Goal: Task Accomplishment & Management: Manage account settings

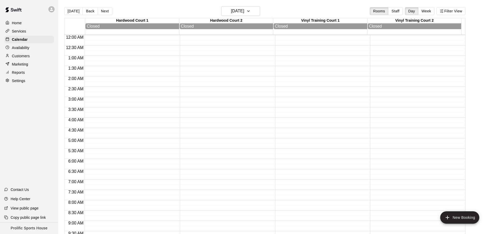
scroll to position [156, 0]
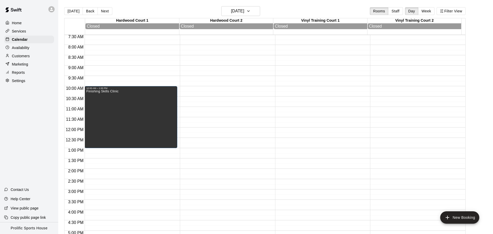
click at [181, 14] on div "[DATE] Back [DATE][DATE] Rooms Staff Day Week Filter View" at bounding box center [264, 12] width 401 height 12
click at [71, 13] on button "[DATE]" at bounding box center [73, 11] width 19 height 8
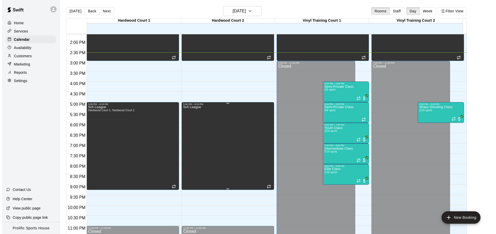
scroll to position [285, 0]
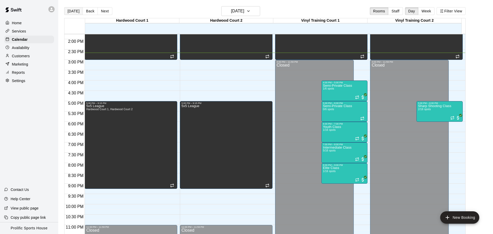
click at [72, 10] on button "[DATE]" at bounding box center [73, 11] width 19 height 8
click at [276, 5] on main "Today Back Next Monday Aug 18 Rooms Staff Day Week Filter View Hardwood Court 1…" at bounding box center [275, 121] width 434 height 243
click at [170, 11] on div "[DATE] Back [DATE][DATE] Rooms Staff Day Week Filter View" at bounding box center [264, 12] width 401 height 12
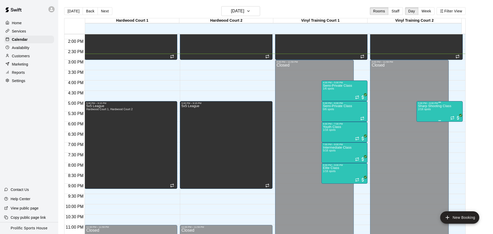
click at [429, 113] on div "Sharp Shooting Class 2/16 spots" at bounding box center [434, 222] width 33 height 234
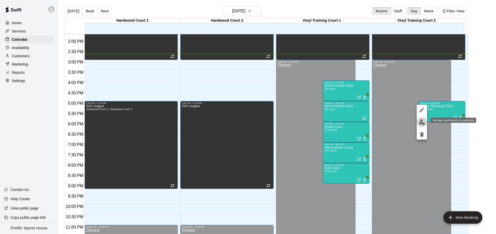
click at [422, 126] on button "edit" at bounding box center [422, 122] width 10 height 10
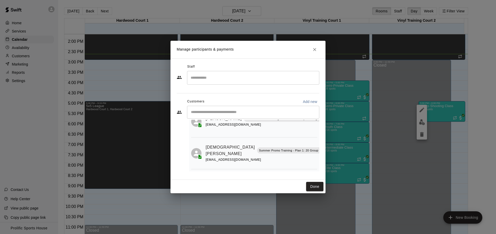
scroll to position [30, 0]
click at [314, 49] on icon "Close" at bounding box center [314, 49] width 5 height 5
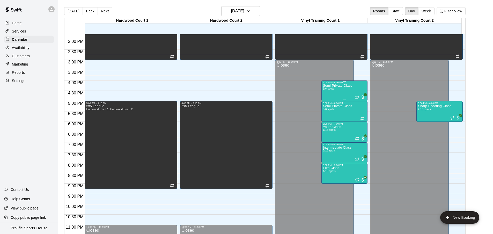
click at [344, 93] on div "Semi-Private Class 1/6 spots" at bounding box center [337, 201] width 29 height 234
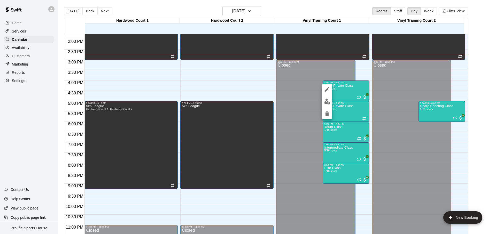
click at [328, 104] on img "edit" at bounding box center [327, 102] width 6 height 6
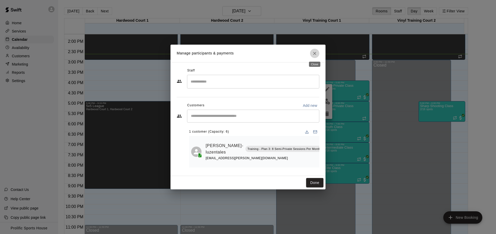
click at [314, 57] on button "Close" at bounding box center [314, 53] width 9 height 9
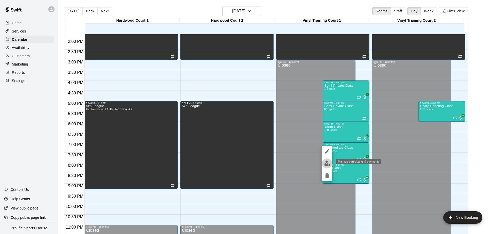
click at [329, 161] on img "edit" at bounding box center [327, 164] width 6 height 6
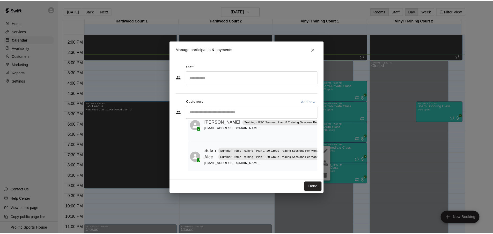
scroll to position [126, 0]
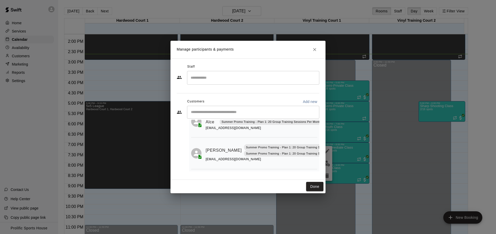
click at [310, 50] on button "Close" at bounding box center [314, 49] width 9 height 9
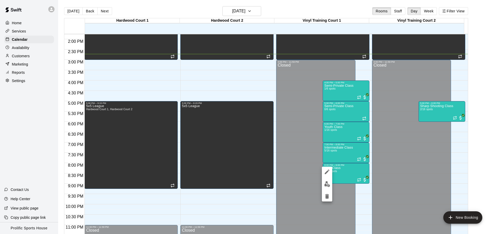
click at [324, 181] on img "edit" at bounding box center [327, 184] width 6 height 6
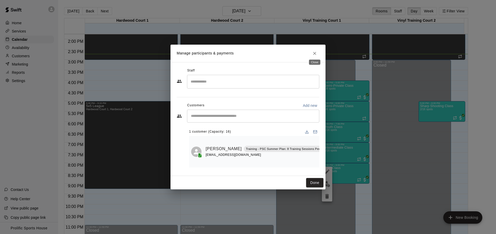
click at [316, 55] on button "Close" at bounding box center [314, 53] width 9 height 9
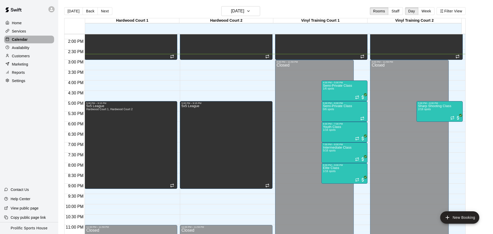
click at [35, 39] on div "Calendar" at bounding box center [29, 40] width 50 height 8
click at [104, 12] on button "Next" at bounding box center [104, 11] width 14 height 8
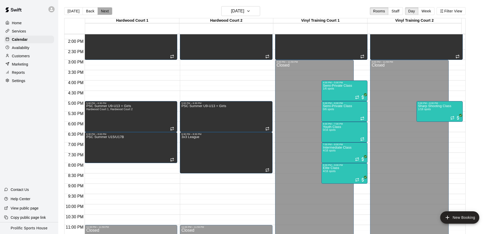
click at [104, 12] on button "Next" at bounding box center [104, 11] width 14 height 8
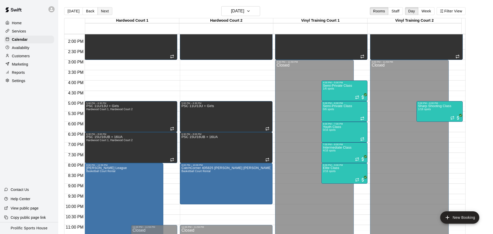
click at [104, 12] on button "Next" at bounding box center [104, 11] width 14 height 8
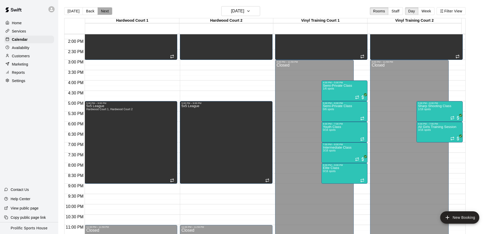
click at [104, 12] on button "Next" at bounding box center [104, 11] width 14 height 8
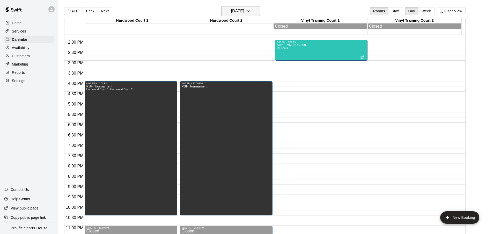
click at [244, 10] on h6 "Friday Aug 22" at bounding box center [237, 10] width 13 height 7
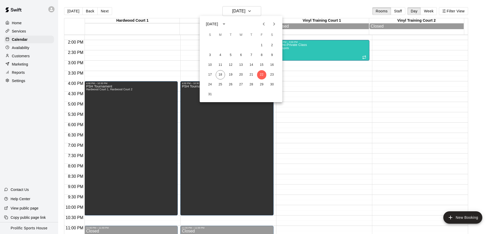
click at [276, 22] on icon "Next month" at bounding box center [274, 24] width 6 height 6
click at [241, 75] on button "24" at bounding box center [241, 74] width 9 height 9
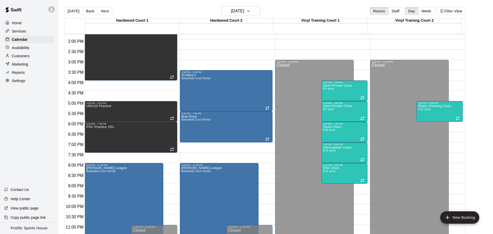
click at [289, 10] on div "Today Back Next Wednesday Sep 24 Rooms Staff Day Week Filter View" at bounding box center [264, 12] width 401 height 12
click at [244, 12] on h6 "Wednesday Sep 24" at bounding box center [237, 10] width 13 height 7
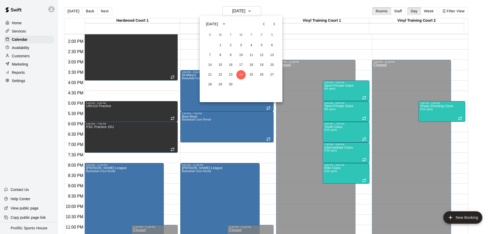
click at [255, 12] on div at bounding box center [248, 117] width 496 height 234
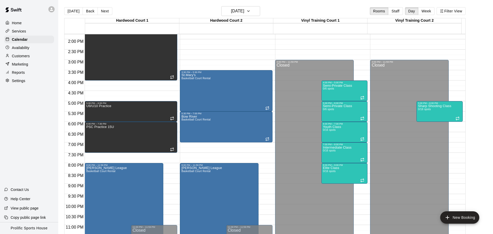
click at [276, 11] on div "Today Back Next Wednesday Sep 24 Rooms Staff Day Week Filter View" at bounding box center [264, 12] width 401 height 12
click at [244, 11] on h6 "Wednesday Sep 24" at bounding box center [237, 10] width 13 height 7
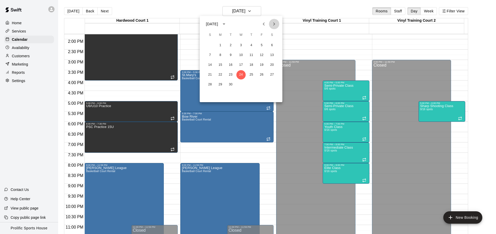
click at [275, 22] on icon "Next month" at bounding box center [274, 24] width 6 height 6
click at [283, 11] on div at bounding box center [248, 117] width 496 height 234
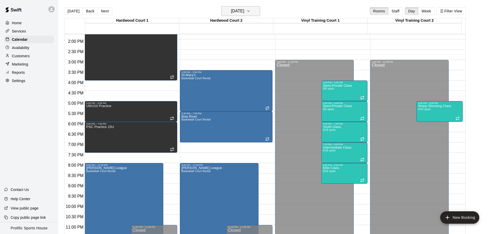
click at [260, 10] on button "Wednesday Sep 24" at bounding box center [240, 11] width 39 height 10
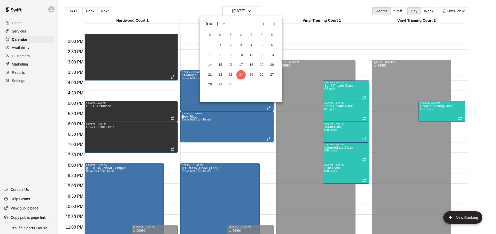
click at [320, 11] on div at bounding box center [248, 117] width 496 height 234
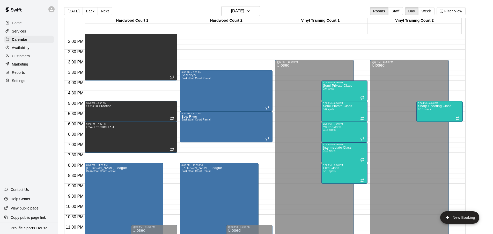
click at [287, 8] on div "Today Back Next Wednesday Sep 24 Rooms Staff Day Week Filter View" at bounding box center [264, 12] width 401 height 12
click at [278, 8] on div "Today Back Next Wednesday Sep 24 Rooms Staff Day Week Filter View" at bounding box center [264, 12] width 401 height 12
click at [250, 13] on icon "button" at bounding box center [248, 11] width 4 height 6
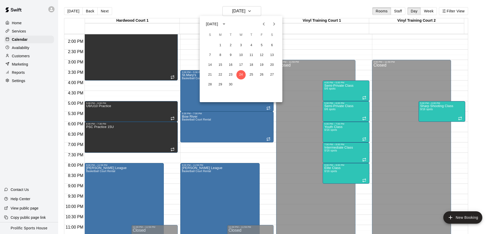
click at [262, 13] on div at bounding box center [248, 117] width 496 height 234
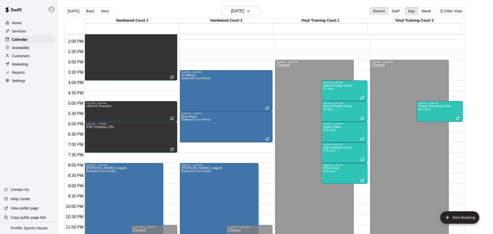
click at [52, 7] on icon at bounding box center [51, 9] width 5 height 5
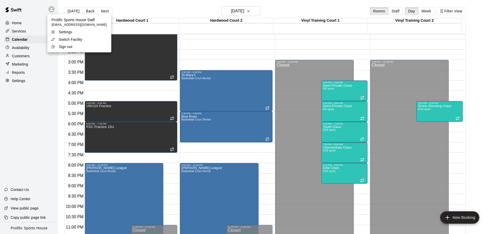
click at [52, 7] on div at bounding box center [246, 117] width 493 height 234
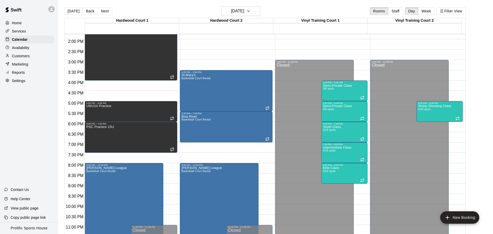
click at [49, 4] on div at bounding box center [52, 9] width 11 height 10
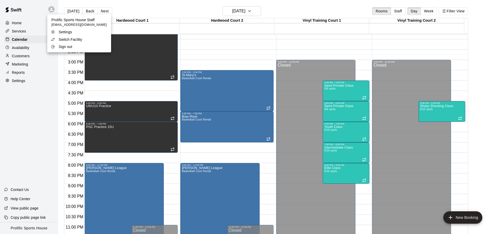
click at [73, 42] on li "Switch Facility" at bounding box center [79, 39] width 64 height 7
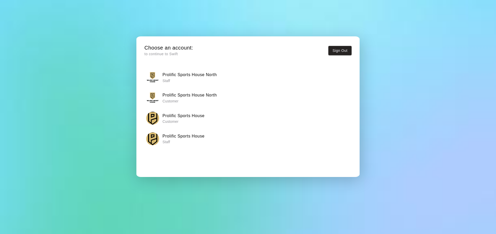
click at [183, 77] on h6 "Prolific Sports House North" at bounding box center [190, 75] width 54 height 7
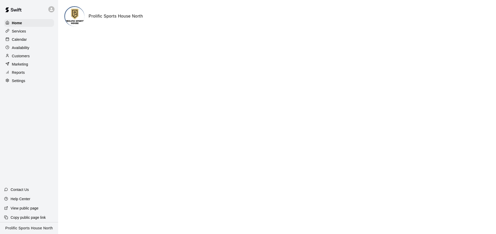
click at [26, 32] on div "Services" at bounding box center [29, 31] width 50 height 8
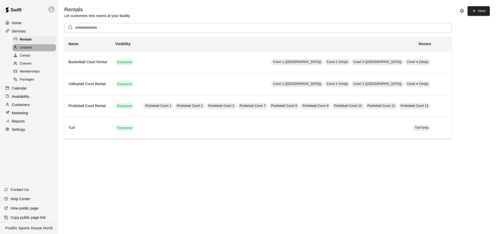
click at [40, 47] on div "Lessons" at bounding box center [34, 47] width 44 height 7
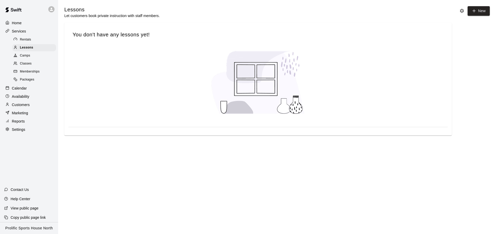
click at [35, 80] on div "Packages" at bounding box center [34, 79] width 44 height 7
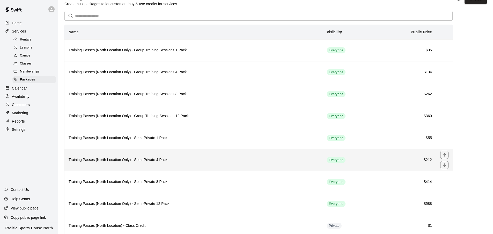
scroll to position [29, 0]
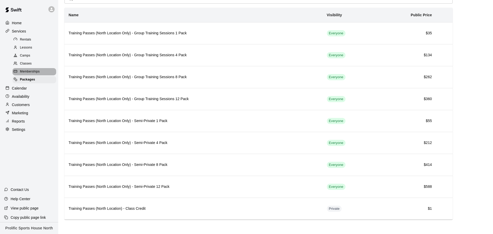
click at [33, 70] on span "Memberships" at bounding box center [30, 71] width 20 height 5
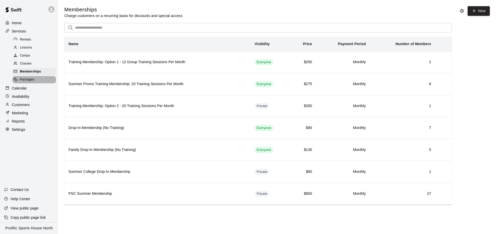
click at [30, 79] on span "Packages" at bounding box center [27, 79] width 14 height 5
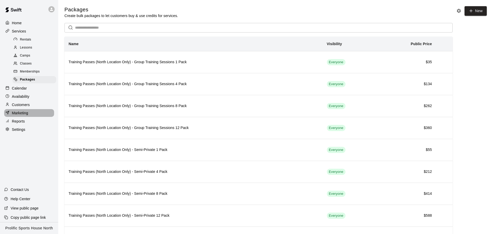
click at [30, 114] on div "Marketing" at bounding box center [29, 113] width 50 height 8
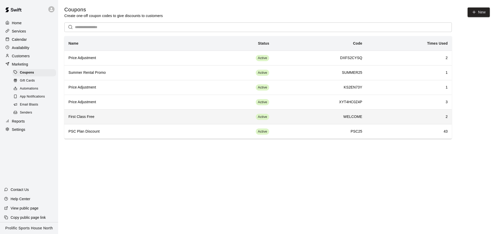
click at [352, 119] on h6 "WELCOME" at bounding box center [320, 117] width 85 height 6
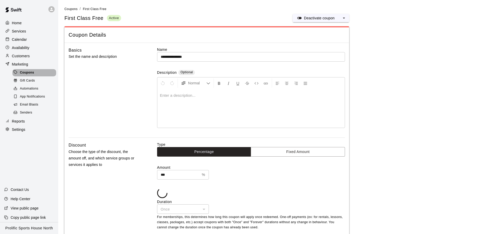
click at [49, 73] on div "Coupons" at bounding box center [34, 72] width 44 height 7
click at [43, 61] on div "Marketing" at bounding box center [29, 64] width 50 height 8
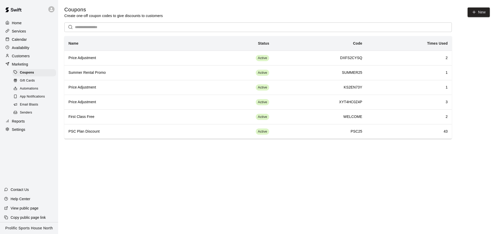
click at [33, 31] on div "Services" at bounding box center [29, 31] width 50 height 8
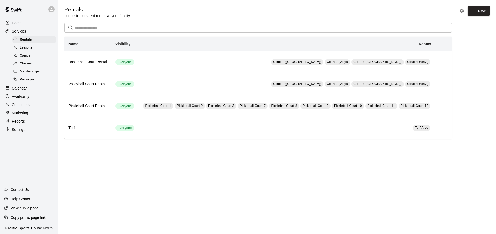
click at [30, 24] on div "Home" at bounding box center [29, 23] width 50 height 8
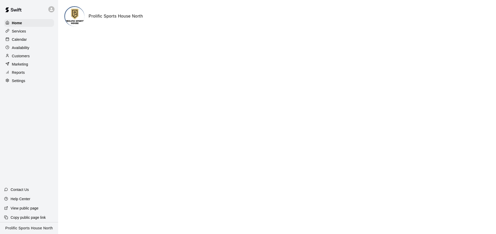
click at [39, 50] on div "Availability" at bounding box center [29, 48] width 50 height 8
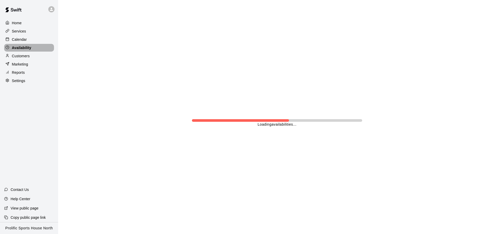
click at [39, 50] on div "Availability" at bounding box center [29, 48] width 50 height 8
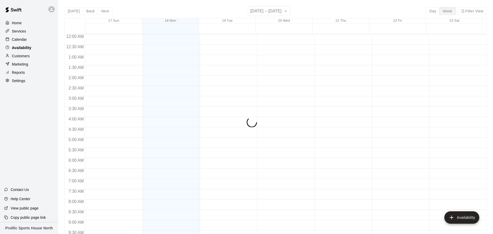
scroll to position [290, 0]
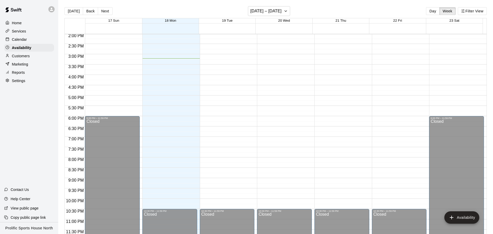
click at [40, 41] on div "Calendar" at bounding box center [29, 40] width 50 height 8
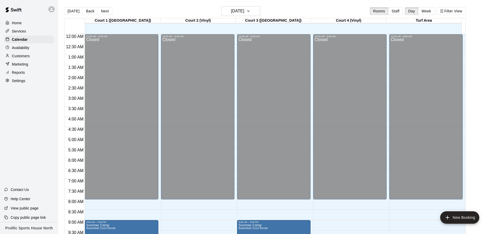
scroll to position [275, 0]
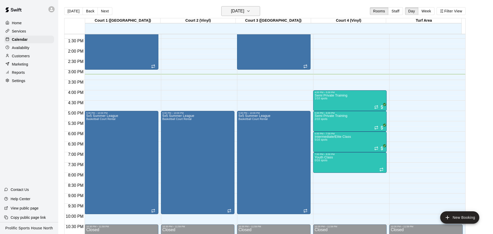
click at [233, 11] on h6 "[DATE]" at bounding box center [237, 10] width 13 height 7
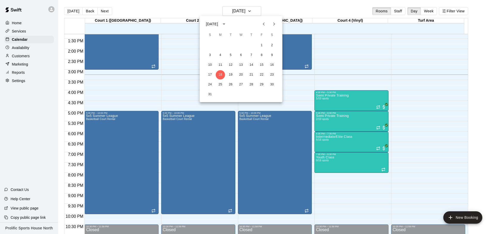
click at [59, 9] on div at bounding box center [248, 117] width 496 height 234
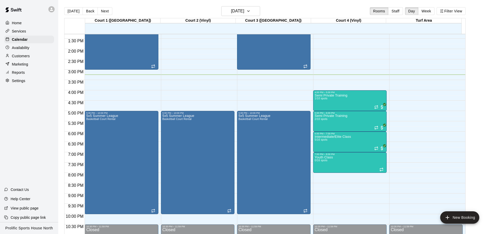
click at [52, 9] on div "August 2025 S M T W T F S 1 2 3 4 5 6 7 8 9 10 11 12 13 14 15 16 17 18 19 20 21…" at bounding box center [246, 117] width 493 height 234
click at [52, 10] on icon at bounding box center [51, 9] width 5 height 5
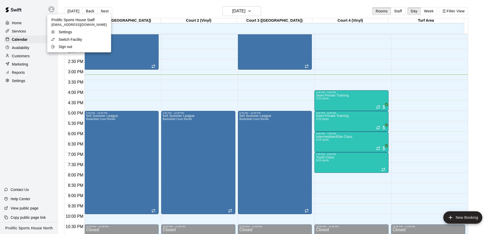
click at [67, 39] on p "Switch Facility" at bounding box center [71, 39] width 24 height 5
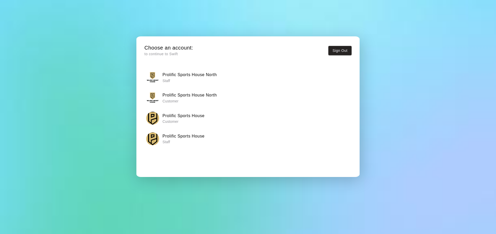
click at [184, 138] on h6 "Prolific Sports House" at bounding box center [184, 136] width 42 height 7
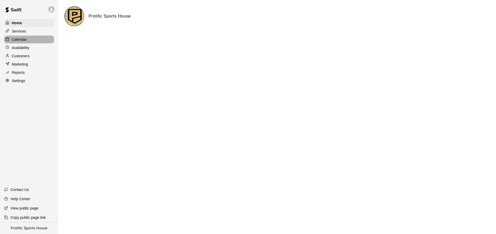
click at [31, 39] on div "Calendar" at bounding box center [29, 40] width 50 height 8
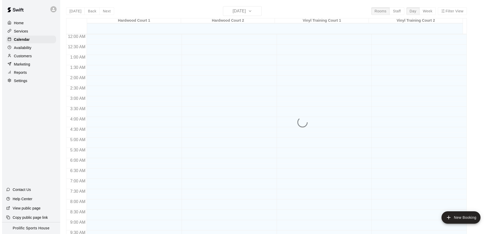
scroll to position [275, 0]
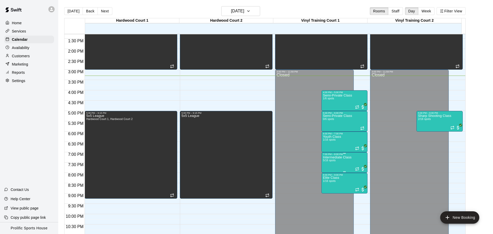
click at [331, 158] on p "Intermediate Class" at bounding box center [337, 158] width 29 height 0
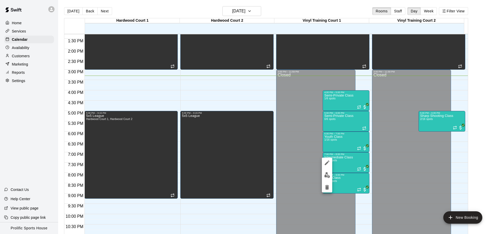
click at [327, 171] on button "edit" at bounding box center [327, 175] width 10 height 10
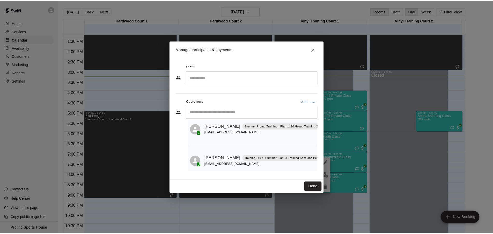
scroll to position [126, 0]
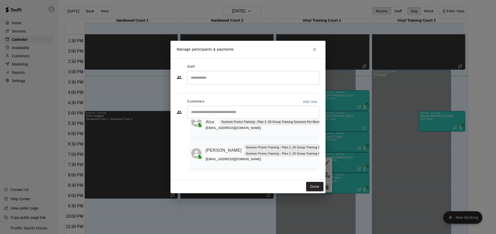
drag, startPoint x: 316, startPoint y: 125, endPoint x: 316, endPoint y: 179, distance: 53.8
click at [316, 179] on div "Staff ​ Customers Add new ​ 5 customers (Capacity: 16) James Lo Summer Promo Tr…" at bounding box center [248, 119] width 155 height 122
click at [315, 188] on button "Done" at bounding box center [314, 187] width 17 height 10
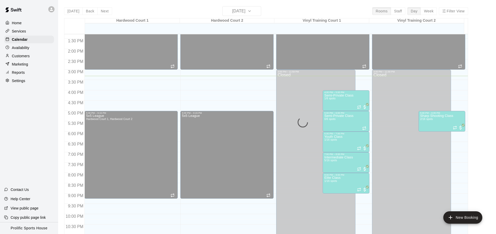
click at [347, 204] on div "Closed" at bounding box center [316, 165] width 76 height 184
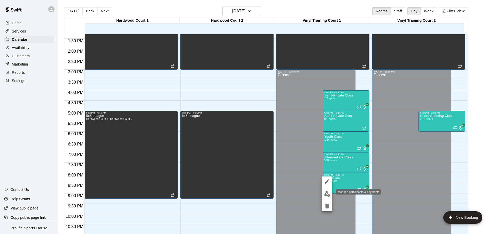
click at [325, 194] on img "edit" at bounding box center [327, 194] width 6 height 6
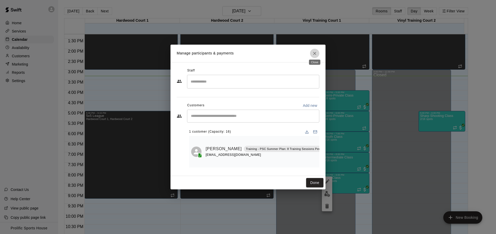
click at [312, 52] on button "Close" at bounding box center [314, 53] width 9 height 9
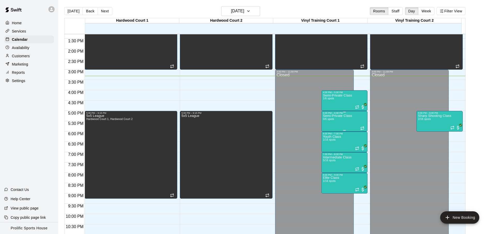
click at [341, 131] on div "Semi-Private Class 0/6 spots" at bounding box center [337, 232] width 29 height 234
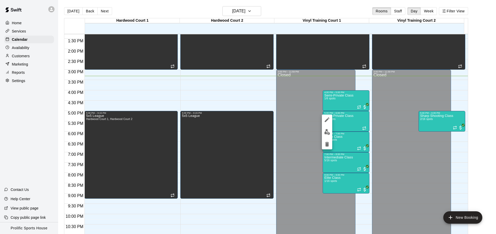
click at [343, 144] on div "Delete booking" at bounding box center [344, 142] width 17 height 3
click at [355, 139] on div at bounding box center [248, 117] width 496 height 234
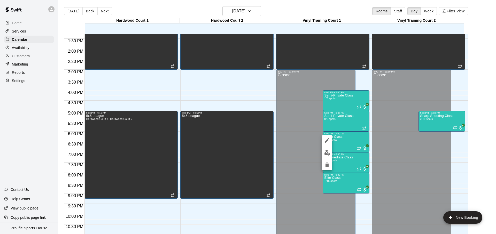
click at [327, 153] on img "edit" at bounding box center [327, 153] width 6 height 6
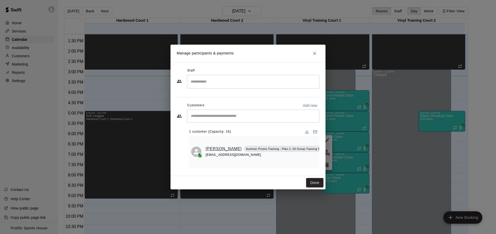
click at [225, 150] on link "RUHAAB randhawa" at bounding box center [224, 149] width 36 height 7
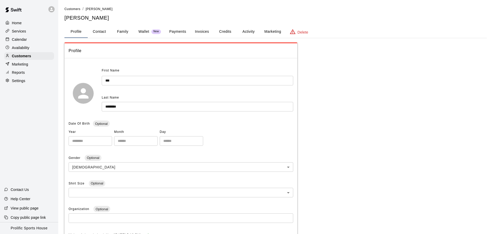
click at [128, 31] on button "Family" at bounding box center [122, 32] width 23 height 12
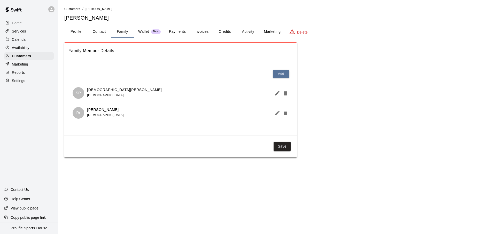
click at [223, 34] on button "Credits" at bounding box center [224, 32] width 23 height 12
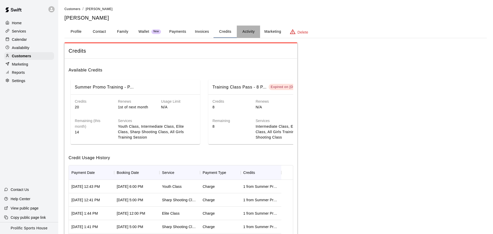
click at [239, 32] on button "Activity" at bounding box center [248, 32] width 23 height 12
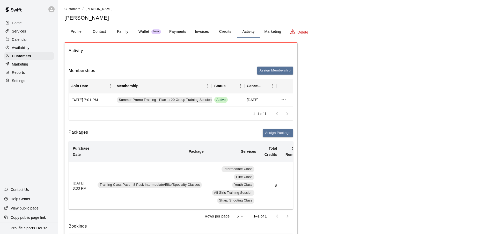
click at [224, 35] on button "Credits" at bounding box center [224, 32] width 23 height 12
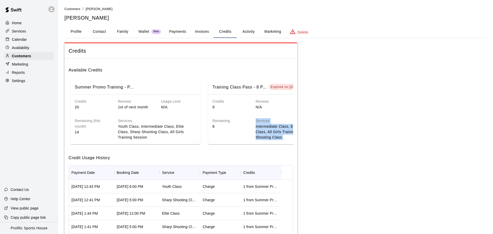
drag, startPoint x: 188, startPoint y: 150, endPoint x: 224, endPoint y: 150, distance: 35.9
click at [224, 150] on div "Available Credits Summer Promo Training - P... Credits 20 Renews 1st of next mo…" at bounding box center [180, 171] width 233 height 224
click at [196, 161] on h6 "Credit Usage History" at bounding box center [181, 156] width 224 height 11
click at [211, 36] on button "Invoices" at bounding box center [201, 32] width 23 height 12
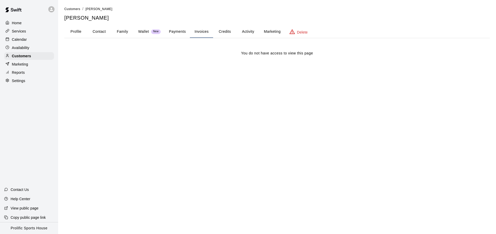
click at [226, 36] on button "Credits" at bounding box center [224, 32] width 23 height 12
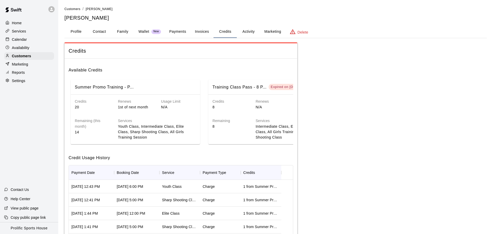
click at [253, 35] on button "Activity" at bounding box center [248, 32] width 23 height 12
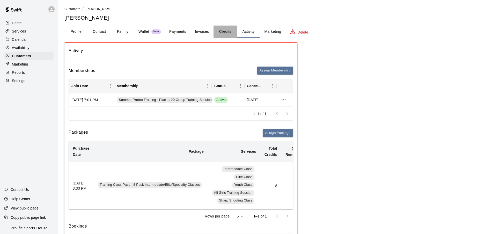
click at [227, 34] on button "Credits" at bounding box center [224, 32] width 23 height 12
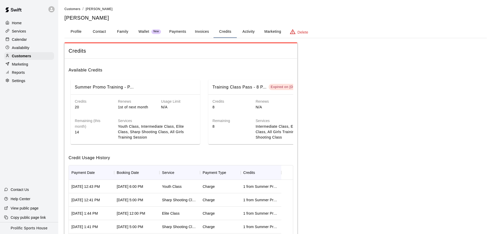
click at [29, 36] on div "Calendar" at bounding box center [29, 40] width 50 height 8
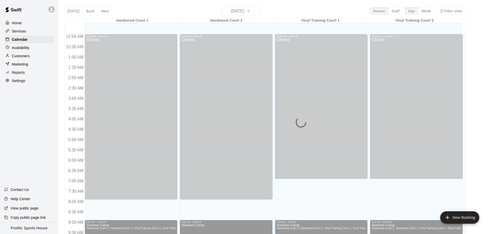
scroll to position [275, 0]
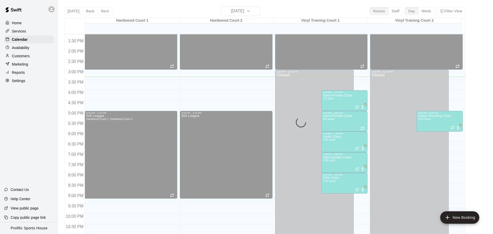
click at [28, 33] on div "Services" at bounding box center [29, 31] width 50 height 8
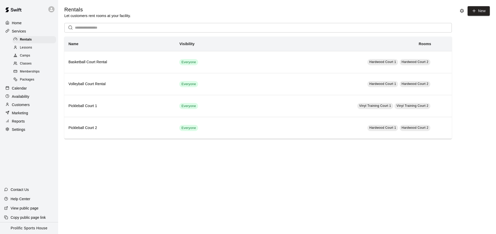
click at [35, 89] on div "Calendar" at bounding box center [29, 89] width 50 height 8
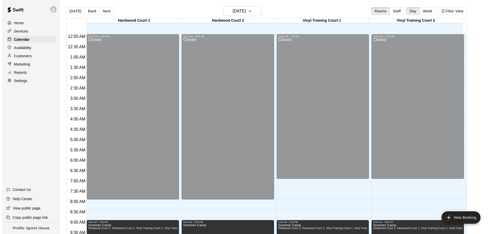
scroll to position [275, 0]
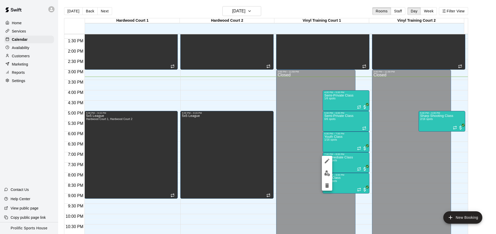
click at [328, 173] on img "edit" at bounding box center [327, 174] width 6 height 6
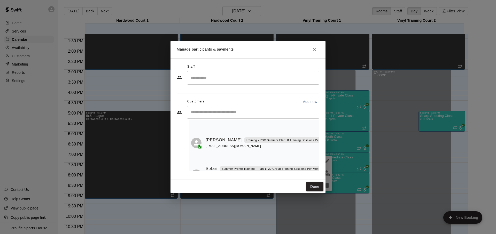
scroll to position [0, 0]
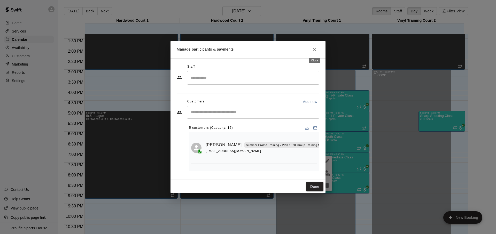
click at [312, 49] on button "Close" at bounding box center [314, 49] width 9 height 9
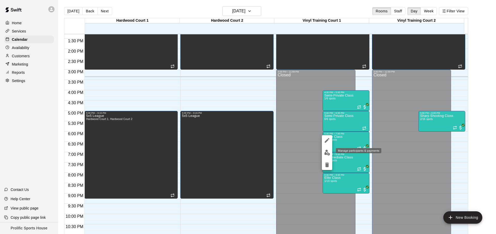
click at [329, 155] on img "edit" at bounding box center [327, 153] width 6 height 6
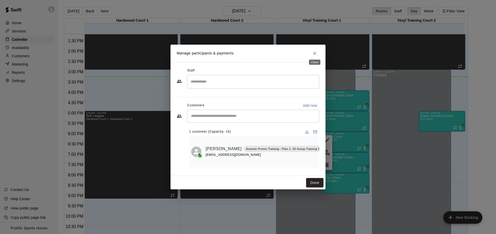
click at [312, 51] on icon "Close" at bounding box center [314, 53] width 5 height 5
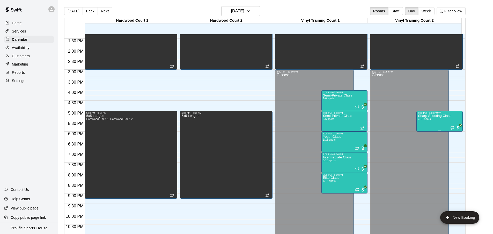
click at [437, 121] on div "Sharp Shooting Class 2/16 spots" at bounding box center [434, 232] width 33 height 234
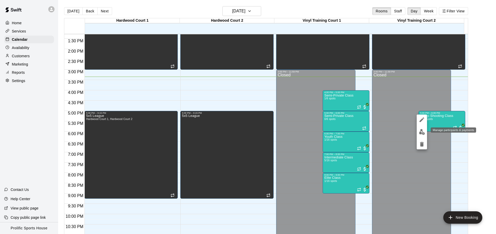
click at [419, 132] on img "edit" at bounding box center [422, 132] width 6 height 6
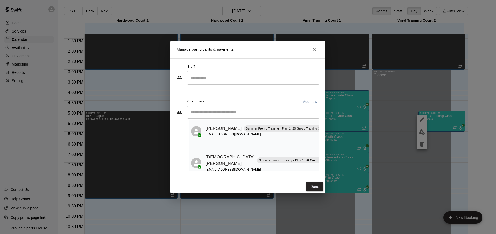
scroll to position [30, 0]
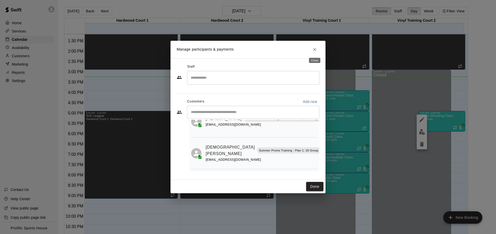
click at [317, 49] on icon "Close" at bounding box center [314, 49] width 5 height 5
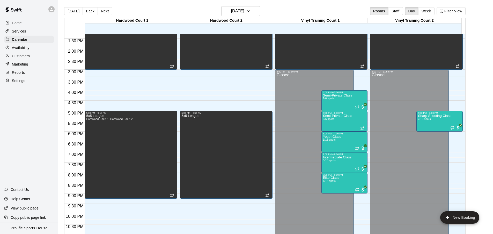
click at [44, 147] on div "Home Services Calendar Availability Customers Marketing Reports Settings Contac…" at bounding box center [29, 117] width 58 height 234
click at [419, 121] on span "2/16 spots" at bounding box center [424, 119] width 13 height 3
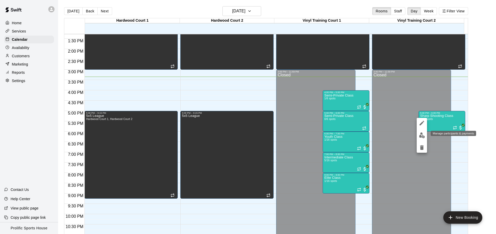
click at [422, 140] on button "edit" at bounding box center [422, 136] width 10 height 10
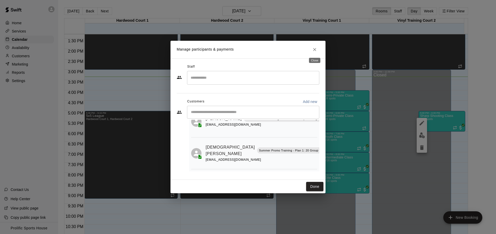
click at [315, 48] on icon "Close" at bounding box center [314, 49] width 5 height 5
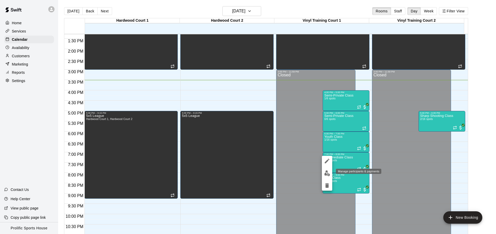
click at [328, 171] on img "edit" at bounding box center [327, 174] width 6 height 6
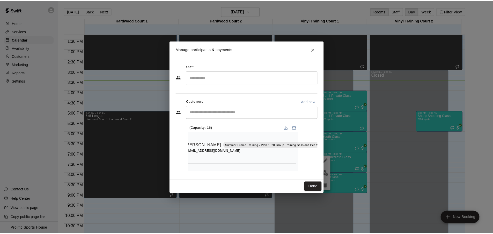
scroll to position [0, 0]
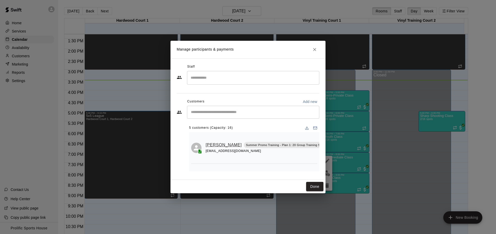
click at [216, 142] on link "James Lo" at bounding box center [224, 145] width 36 height 7
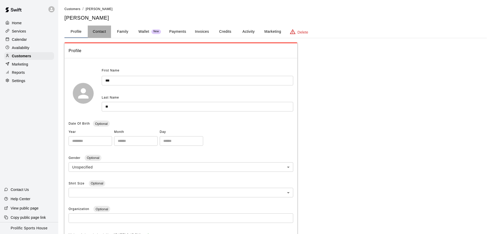
click at [104, 33] on button "Contact" at bounding box center [99, 32] width 23 height 12
select select "**"
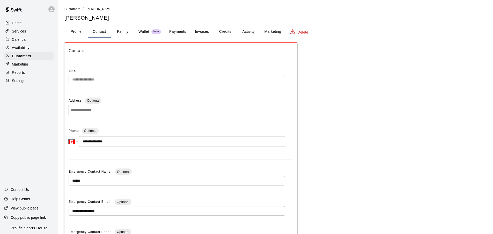
drag, startPoint x: 29, startPoint y: 74, endPoint x: 31, endPoint y: 71, distance: 3.1
click at [29, 74] on div "Reports" at bounding box center [29, 73] width 50 height 8
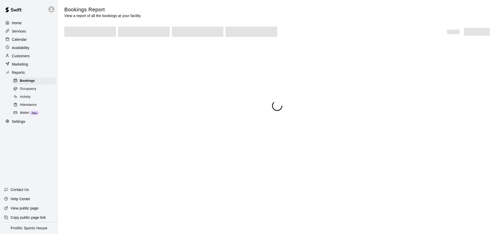
click at [32, 66] on div "Marketing" at bounding box center [29, 64] width 50 height 8
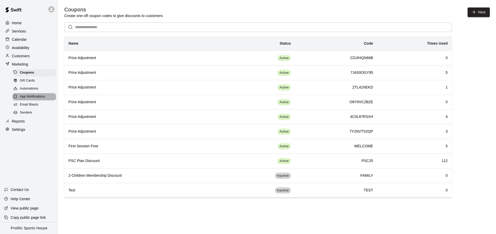
click at [44, 95] on span "App Notifications" at bounding box center [32, 96] width 25 height 5
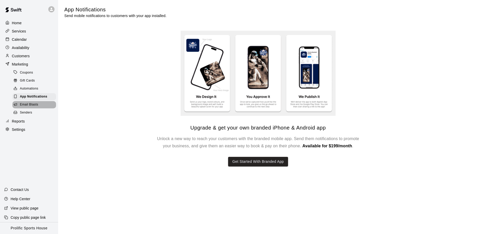
click at [39, 105] on div "Email Blasts" at bounding box center [34, 104] width 44 height 7
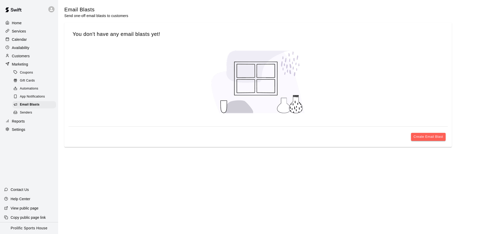
click at [27, 41] on div "Calendar" at bounding box center [29, 40] width 50 height 8
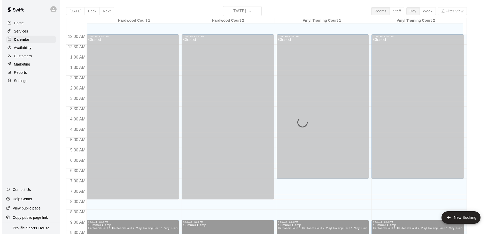
scroll to position [275, 0]
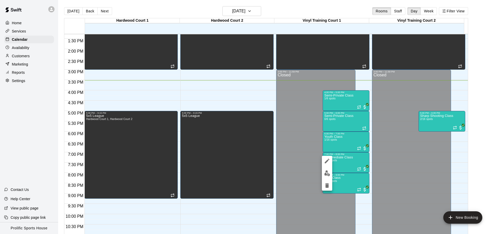
click at [329, 173] on img "edit" at bounding box center [327, 174] width 6 height 6
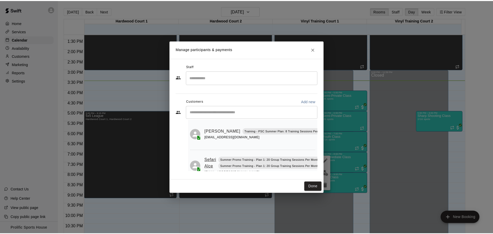
scroll to position [90, 0]
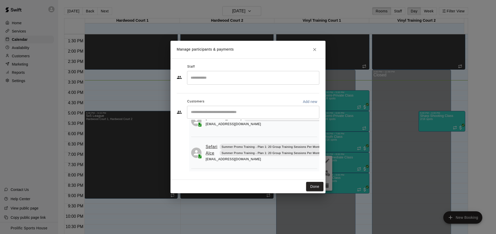
click at [214, 153] on link "Sefari Alce" at bounding box center [212, 150] width 12 height 13
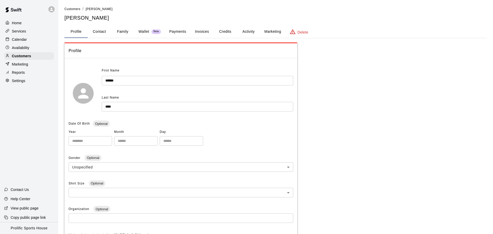
click at [103, 32] on button "Contact" at bounding box center [99, 32] width 23 height 12
select select "**"
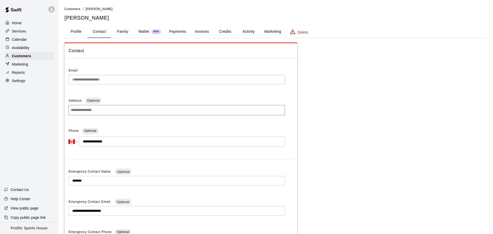
click at [25, 37] on p "Calendar" at bounding box center [19, 39] width 15 height 5
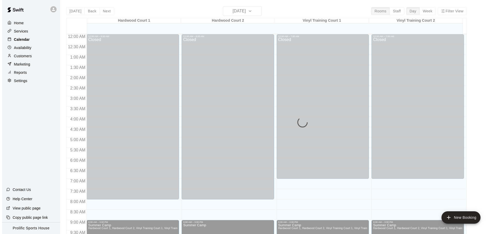
scroll to position [275, 0]
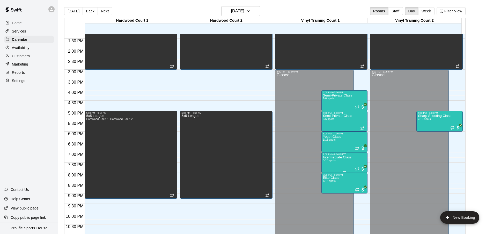
click at [330, 162] on span "5/16 spots" at bounding box center [329, 160] width 13 height 3
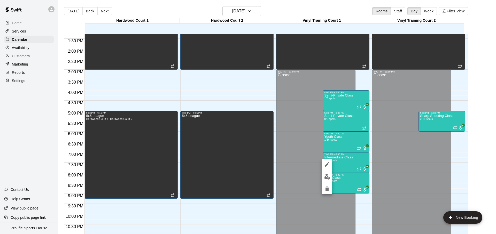
click at [328, 175] on img "edit" at bounding box center [327, 177] width 6 height 6
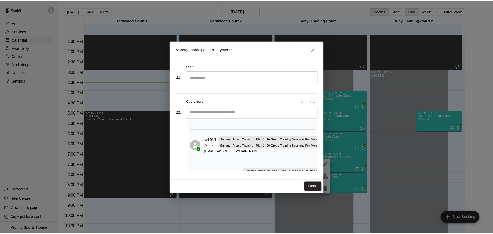
scroll to position [126, 0]
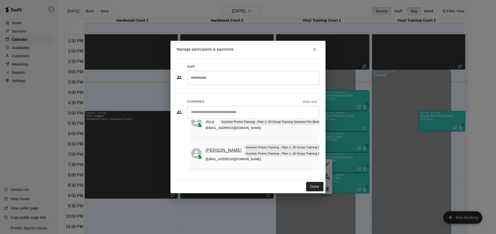
click at [214, 147] on link "Sekora Alce" at bounding box center [224, 150] width 36 height 7
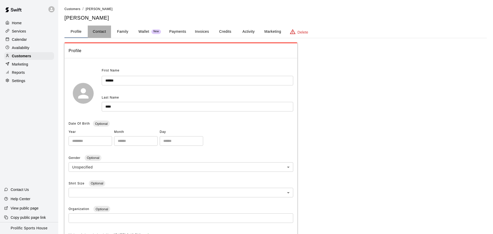
click at [100, 32] on button "Contact" at bounding box center [99, 32] width 23 height 12
select select "**"
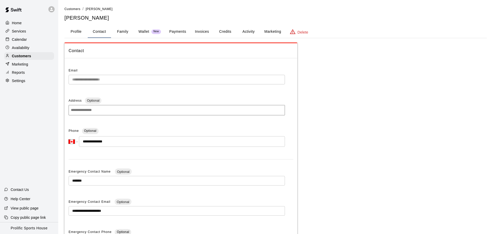
click at [34, 38] on div "Calendar" at bounding box center [29, 40] width 50 height 8
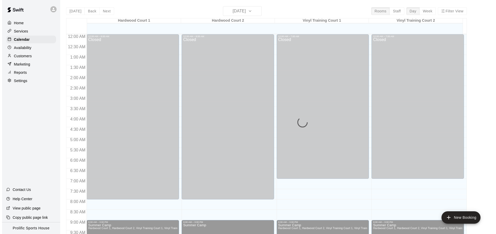
scroll to position [275, 0]
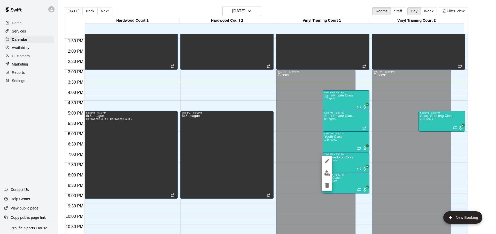
click at [328, 177] on button "edit" at bounding box center [327, 174] width 10 height 10
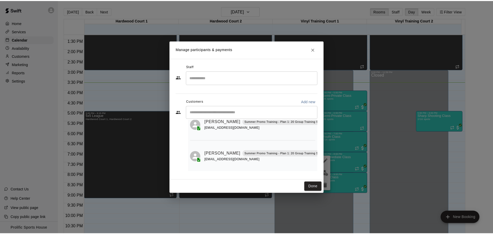
scroll to position [8, 0]
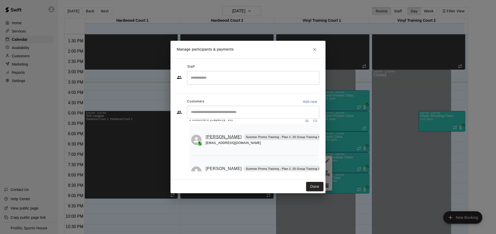
click at [214, 134] on link "James Lo" at bounding box center [224, 137] width 36 height 7
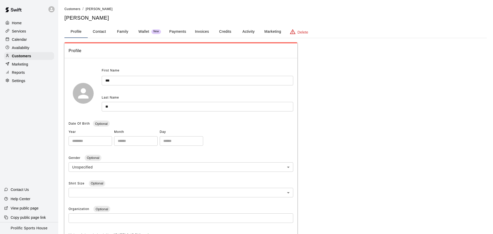
click at [103, 36] on button "Contact" at bounding box center [99, 32] width 23 height 12
select select "**"
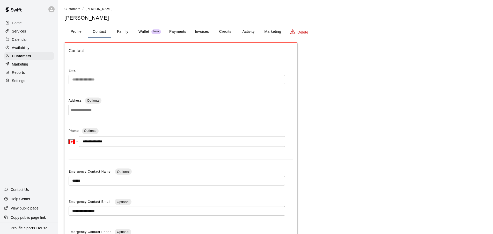
click at [70, 14] on h5 "Ian Lo" at bounding box center [275, 17] width 422 height 7
click at [75, 11] on li "Customers" at bounding box center [72, 9] width 16 height 6
click at [75, 11] on span "Customers" at bounding box center [72, 9] width 16 height 4
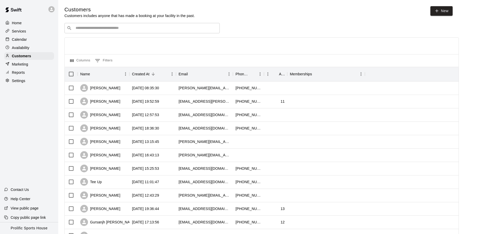
click at [30, 38] on div "Calendar" at bounding box center [29, 40] width 50 height 8
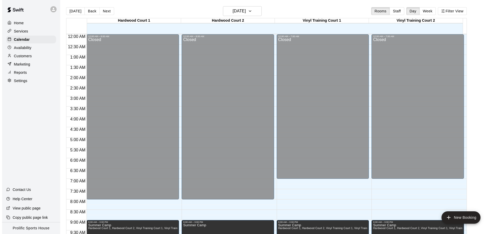
scroll to position [275, 0]
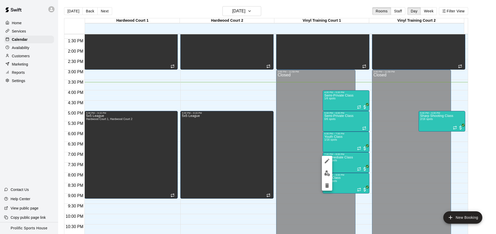
click at [332, 175] on button "edit" at bounding box center [327, 174] width 10 height 10
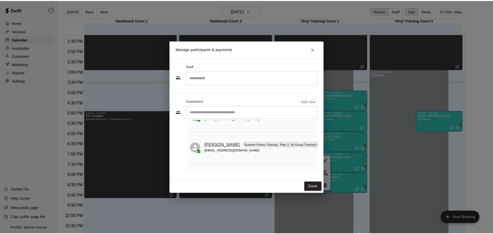
scroll to position [30, 0]
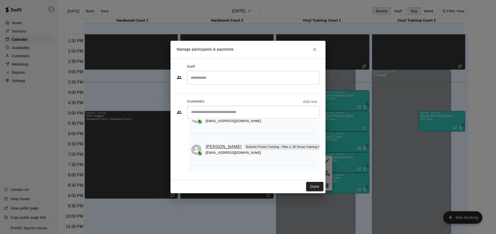
click at [209, 149] on link "Jay Chahal" at bounding box center [224, 147] width 36 height 7
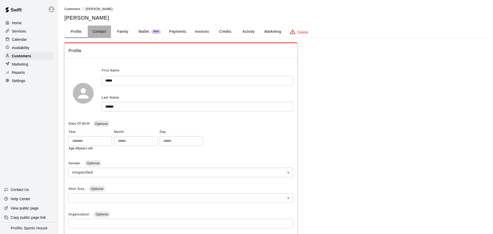
click at [102, 36] on button "Contact" at bounding box center [99, 32] width 23 height 12
select select "**"
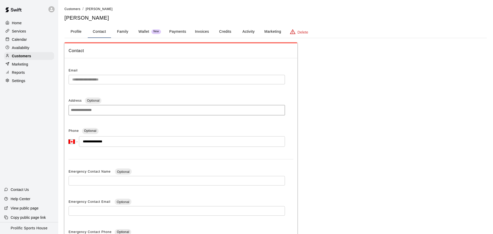
click at [72, 12] on div "Customers / Rimmi Chahal Rimmi Chahal" at bounding box center [275, 13] width 422 height 15
click at [74, 11] on li "Customers" at bounding box center [72, 9] width 16 height 6
click at [76, 10] on span "Customers" at bounding box center [72, 9] width 16 height 4
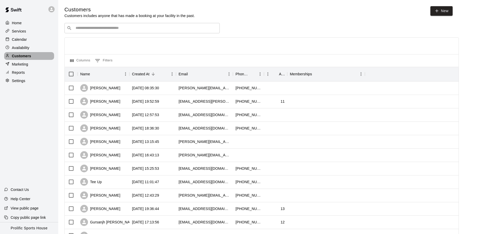
click at [23, 54] on p "Customers" at bounding box center [21, 56] width 19 height 5
click at [28, 41] on div "Calendar" at bounding box center [29, 40] width 50 height 8
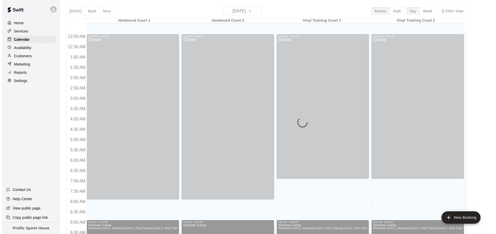
scroll to position [275, 0]
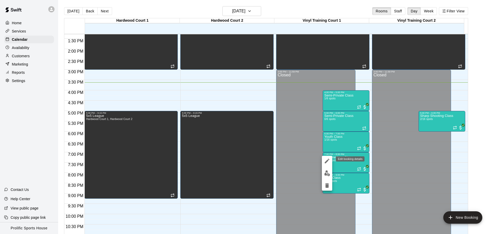
click at [329, 165] on button "edit" at bounding box center [327, 161] width 10 height 10
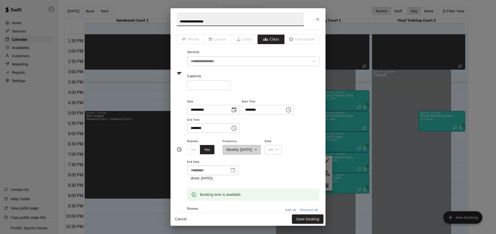
click at [211, 81] on input "**" at bounding box center [208, 86] width 43 height 10
click at [209, 83] on input "**" at bounding box center [208, 86] width 43 height 10
type input "*"
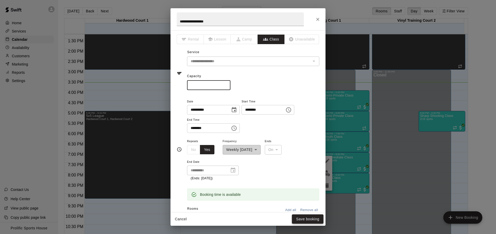
click at [322, 224] on button "Save booking" at bounding box center [308, 220] width 32 height 10
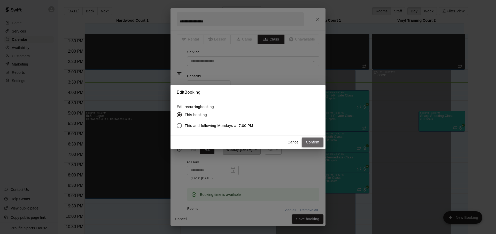
click at [309, 139] on button "Confirm" at bounding box center [313, 143] width 22 height 10
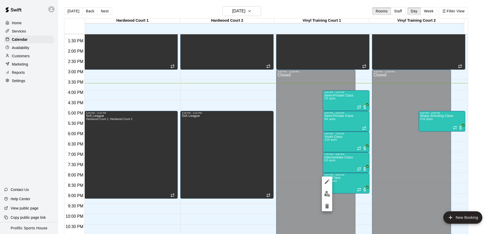
click at [360, 208] on div at bounding box center [248, 117] width 496 height 234
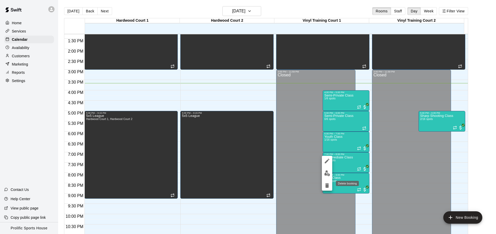
click at [326, 184] on icon "delete" at bounding box center [327, 186] width 4 height 5
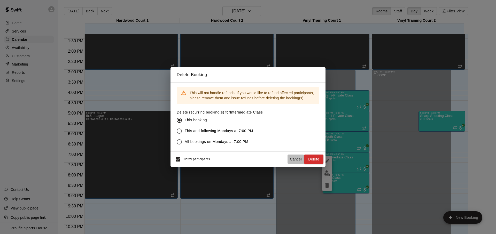
click at [292, 161] on button "Cancel" at bounding box center [296, 160] width 17 height 10
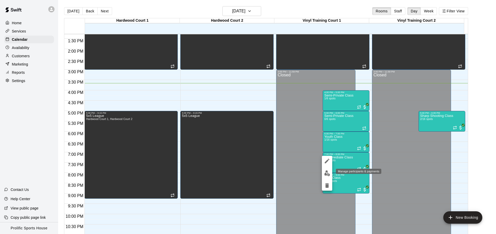
click at [323, 172] on button "edit" at bounding box center [327, 174] width 10 height 10
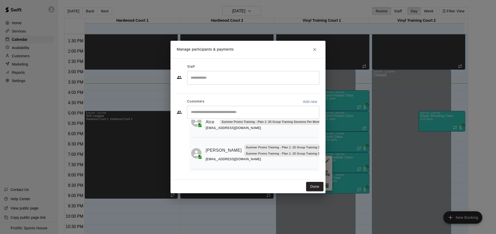
scroll to position [126, 19]
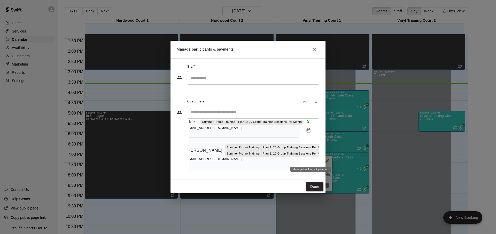
click at [329, 161] on button "Manage bookings & payment" at bounding box center [333, 162] width 9 height 9
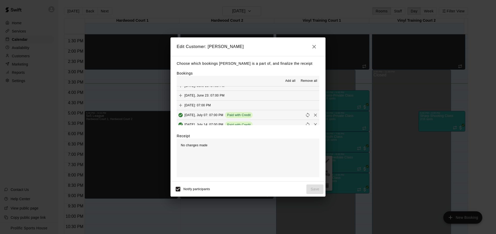
scroll to position [66, 0]
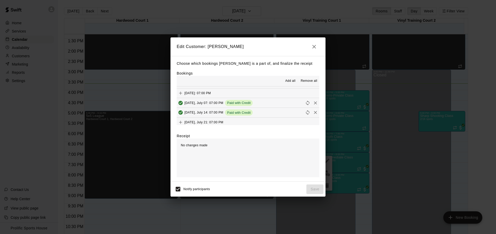
click at [313, 50] on button "button" at bounding box center [314, 47] width 10 height 10
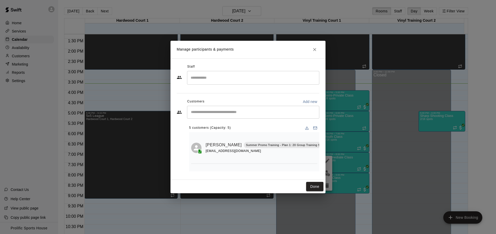
scroll to position [0, 19]
click at [331, 158] on icon "Manage bookings & payment" at bounding box center [333, 157] width 5 height 5
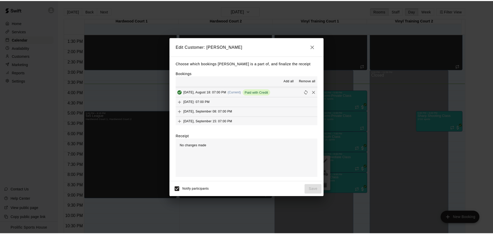
scroll to position [115, 0]
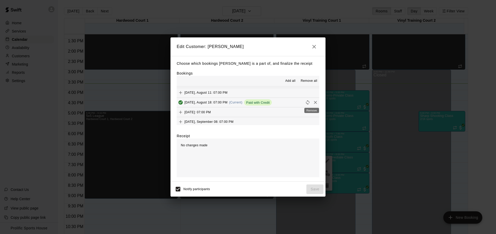
click at [313, 104] on icon "Remove" at bounding box center [315, 102] width 5 height 5
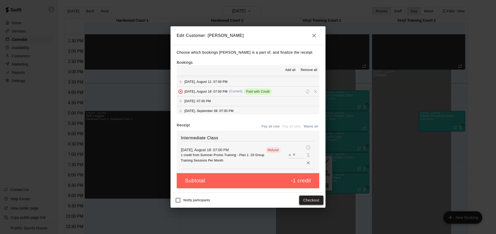
click at [302, 203] on button "Checkout" at bounding box center [311, 201] width 24 height 10
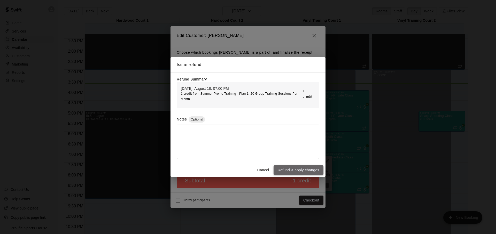
click at [291, 172] on button "Refund & apply changes" at bounding box center [299, 171] width 50 height 10
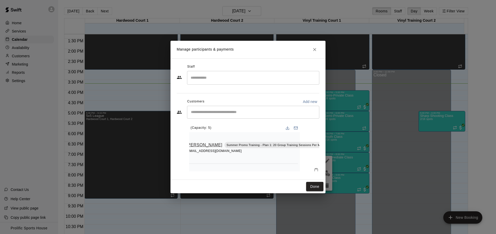
drag, startPoint x: 202, startPoint y: 147, endPoint x: 198, endPoint y: 147, distance: 3.6
click at [202, 147] on div "Jay Chahal Summer Promo Training - Plan 1: 20 Group Training Sessions Per Month" at bounding box center [257, 145] width 142 height 7
click at [198, 147] on link "Jay Chahal" at bounding box center [204, 145] width 36 height 7
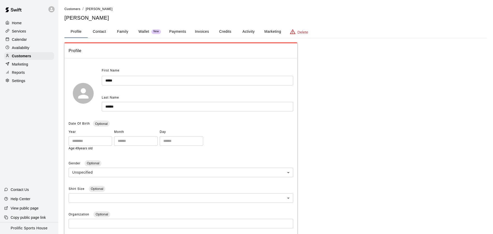
click at [104, 32] on button "Contact" at bounding box center [99, 32] width 23 height 12
select select "**"
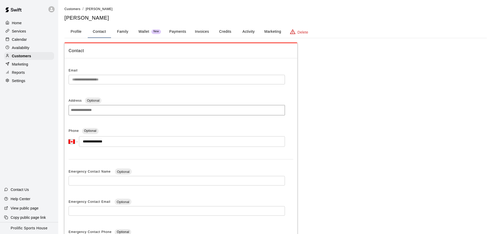
click at [81, 9] on ol "Customers / Rimmi Chahal" at bounding box center [275, 9] width 422 height 6
click at [75, 9] on span "Customers" at bounding box center [72, 9] width 16 height 4
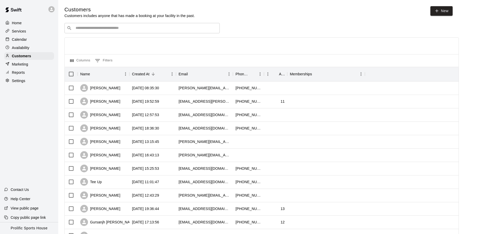
click at [29, 39] on div "Calendar" at bounding box center [29, 40] width 50 height 8
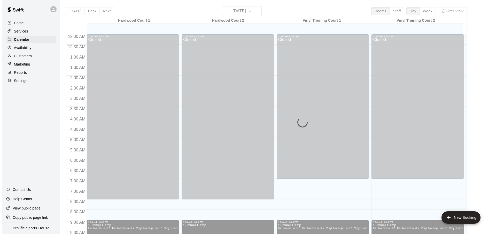
scroll to position [275, 0]
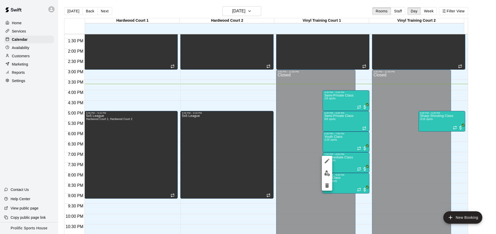
click at [323, 174] on button "edit" at bounding box center [327, 174] width 10 height 10
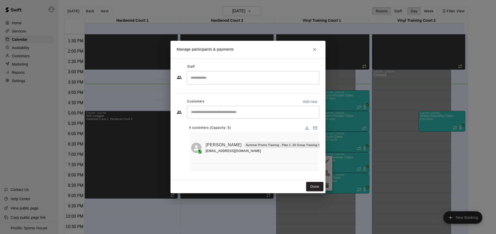
scroll to position [0, 19]
click at [331, 157] on icon "Manage bookings & payment" at bounding box center [333, 157] width 5 height 5
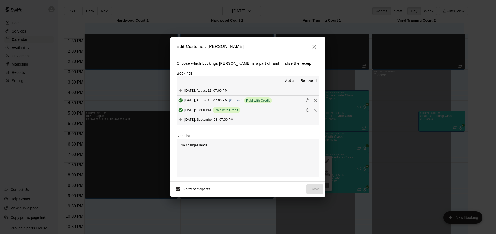
scroll to position [113, 0]
click at [313, 106] on icon "Remove" at bounding box center [315, 104] width 5 height 5
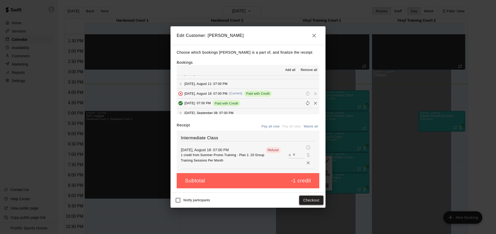
click at [318, 202] on button "Checkout" at bounding box center [311, 201] width 24 height 10
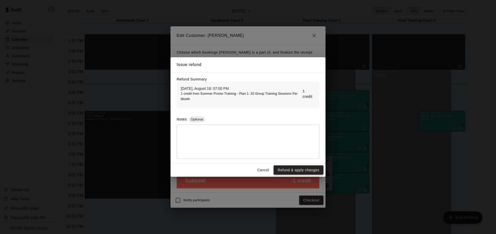
click at [293, 172] on button "Refund & apply changes" at bounding box center [299, 171] width 50 height 10
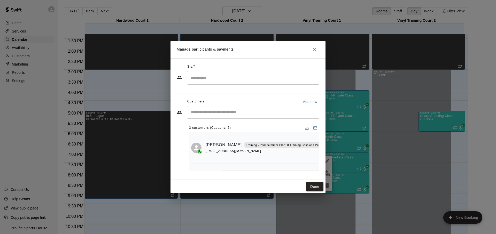
scroll to position [0, 19]
click at [313, 51] on icon "Close" at bounding box center [314, 49] width 5 height 5
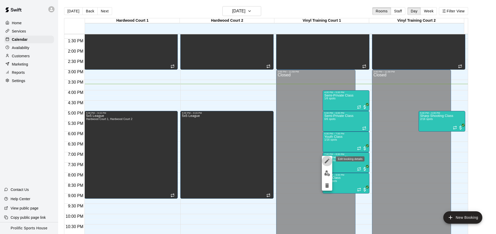
click at [329, 163] on icon "edit" at bounding box center [327, 161] width 6 height 6
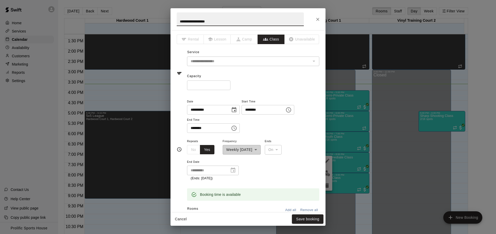
type input "**********"
click at [198, 84] on input "*" at bounding box center [208, 86] width 43 height 10
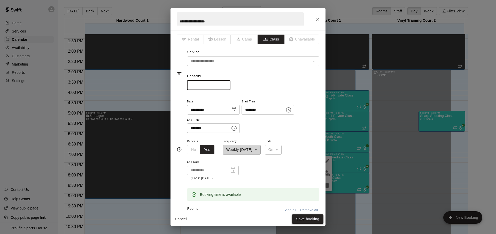
type input "*"
click at [298, 216] on button "Save booking" at bounding box center [308, 220] width 32 height 10
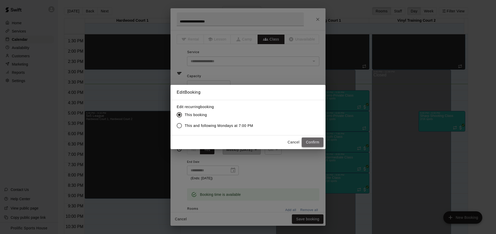
click at [305, 141] on button "Confirm" at bounding box center [313, 143] width 22 height 10
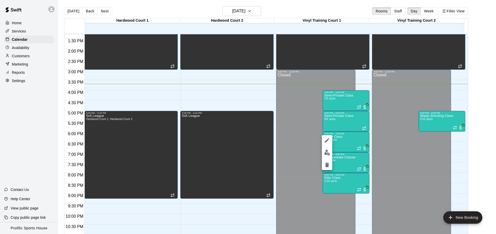
click at [329, 154] on img "edit" at bounding box center [327, 153] width 6 height 6
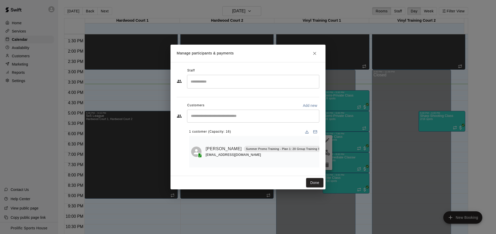
click at [216, 114] on input "Start typing to search customers..." at bounding box center [254, 116] width 128 height 5
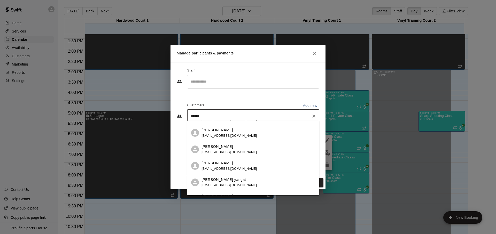
scroll to position [0, 0]
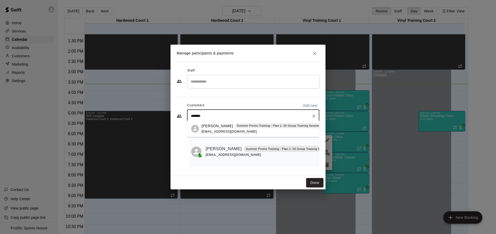
type input "********"
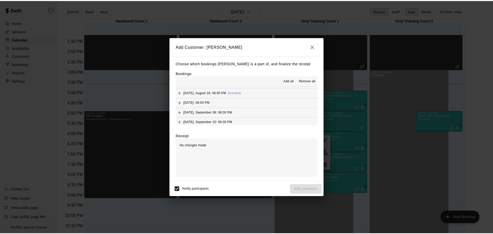
scroll to position [113, 0]
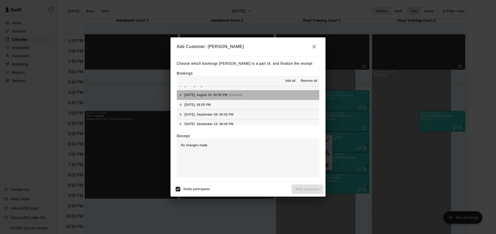
click at [274, 98] on button "Monday, August 18: 06:00 PM (Current)" at bounding box center [248, 95] width 143 height 10
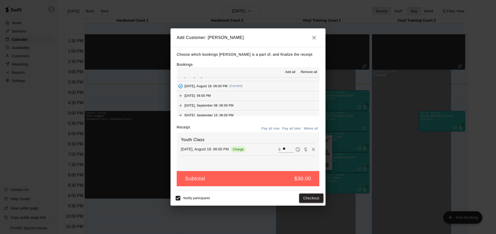
click at [308, 199] on button "Checkout" at bounding box center [311, 199] width 24 height 10
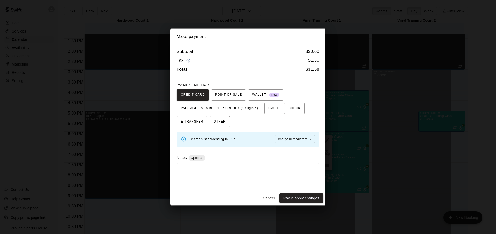
click at [230, 111] on span "PACKAGE / MEMBERSHIP CREDITS (1 eligible)" at bounding box center [219, 108] width 77 height 8
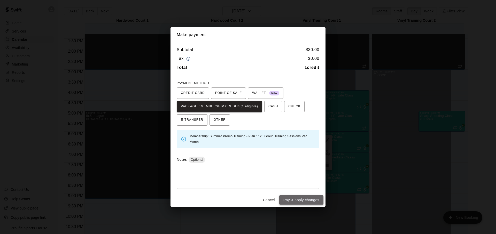
click at [306, 201] on button "Pay & apply changes" at bounding box center [301, 201] width 44 height 10
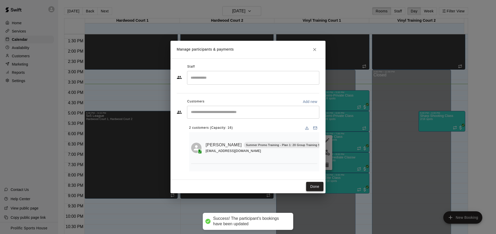
click at [316, 187] on button "Done" at bounding box center [314, 187] width 17 height 10
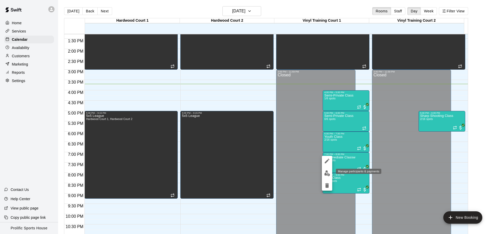
click at [325, 174] on img "edit" at bounding box center [327, 174] width 6 height 6
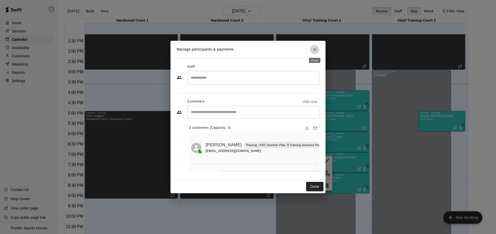
click at [311, 49] on button "Close" at bounding box center [314, 49] width 9 height 9
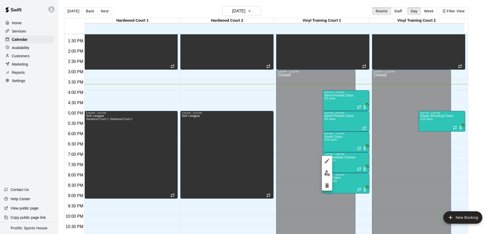
click at [328, 160] on icon "edit" at bounding box center [327, 161] width 6 height 6
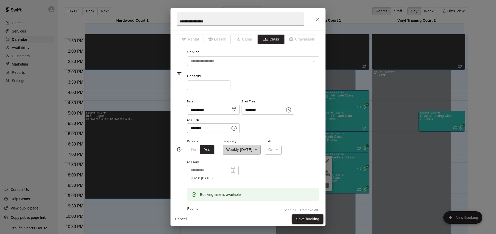
type input "**********"
click at [296, 216] on button "Save booking" at bounding box center [308, 220] width 32 height 10
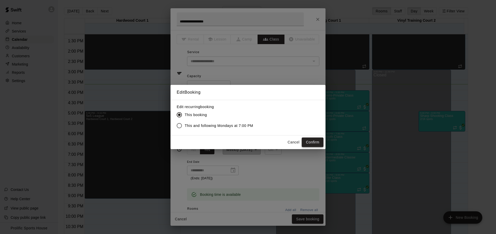
click at [313, 142] on button "Confirm" at bounding box center [313, 143] width 22 height 10
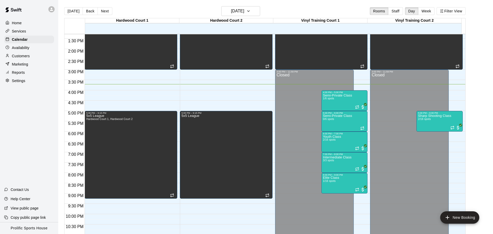
click at [29, 64] on div "Marketing" at bounding box center [29, 64] width 50 height 8
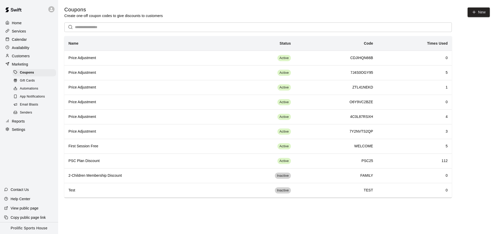
click at [43, 98] on span "App Notifications" at bounding box center [32, 96] width 25 height 5
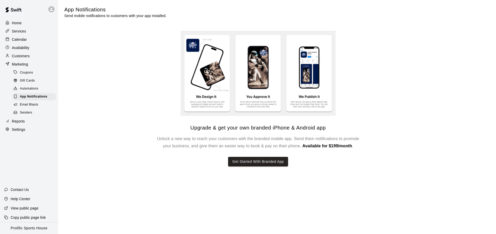
click at [40, 105] on div "Email Blasts" at bounding box center [34, 104] width 44 height 7
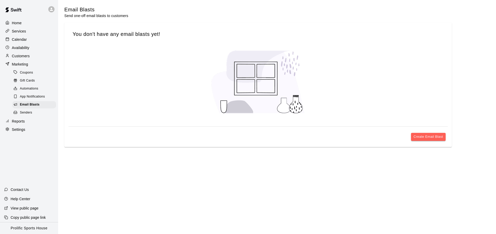
click at [434, 142] on div "Create Email Blast" at bounding box center [259, 137] width 380 height 12
click at [434, 139] on button "Create Email Blast" at bounding box center [428, 137] width 35 height 8
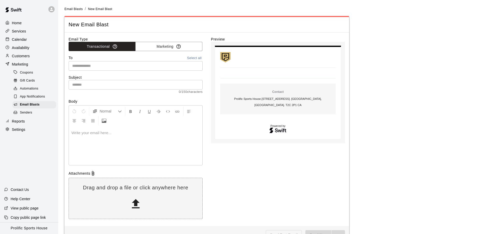
click at [116, 68] on input "text" at bounding box center [135, 66] width 130 height 6
click at [150, 57] on div "To Select all" at bounding box center [136, 58] width 134 height 6
click at [191, 58] on button "Select all" at bounding box center [194, 58] width 17 height 6
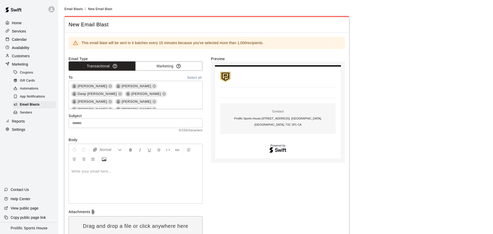
click at [119, 107] on span "Pearl Olagundoye" at bounding box center [136, 109] width 34 height 5
click at [115, 122] on input "text" at bounding box center [136, 124] width 134 height 10
click at [110, 124] on input "text" at bounding box center [136, 124] width 134 height 10
click at [121, 122] on input "text" at bounding box center [136, 124] width 134 height 10
click at [116, 123] on input "text" at bounding box center [136, 124] width 134 height 10
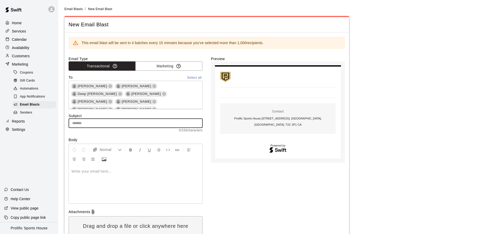
scroll to position [10368, 0]
click at [118, 124] on input "text" at bounding box center [136, 124] width 134 height 10
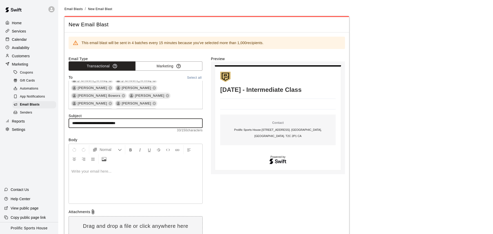
click at [97, 124] on input "**********" at bounding box center [136, 124] width 134 height 10
click at [154, 123] on input "**********" at bounding box center [136, 124] width 134 height 10
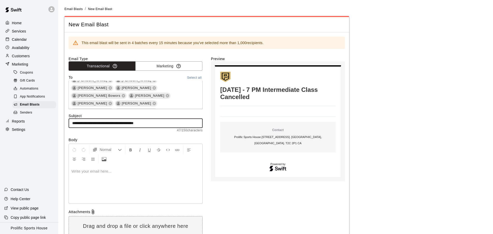
type input "**********"
click at [90, 179] on div at bounding box center [135, 184] width 133 height 39
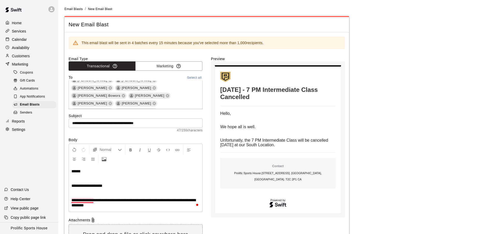
click at [83, 202] on span "**********" at bounding box center [133, 203] width 124 height 9
click at [84, 201] on span "**********" at bounding box center [133, 203] width 124 height 9
click at [107, 208] on p "**********" at bounding box center [135, 203] width 128 height 10
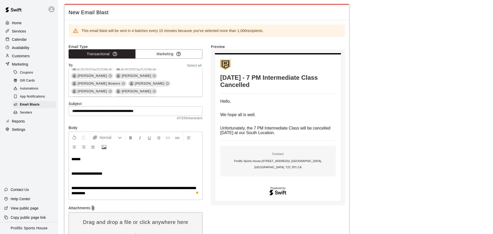
scroll to position [22, 0]
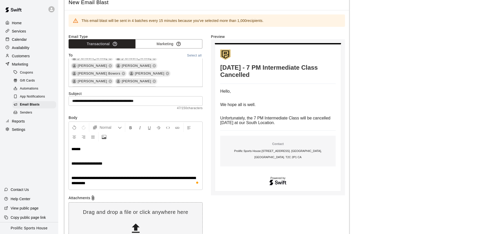
click at [122, 184] on p "**********" at bounding box center [135, 181] width 128 height 10
click at [127, 181] on p "**********" at bounding box center [135, 181] width 128 height 10
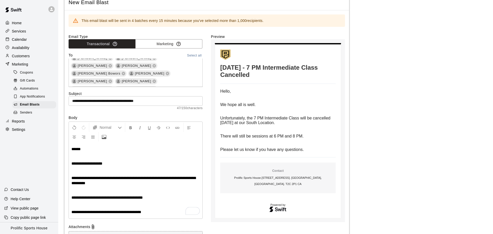
click at [279, 122] on p "Unfortunately, the 7 PM Intermediate Class will be cancelled today at our South…" at bounding box center [277, 120] width 115 height 9
click at [113, 181] on p "**********" at bounding box center [135, 181] width 128 height 10
click at [113, 183] on p "**********" at bounding box center [135, 181] width 128 height 10
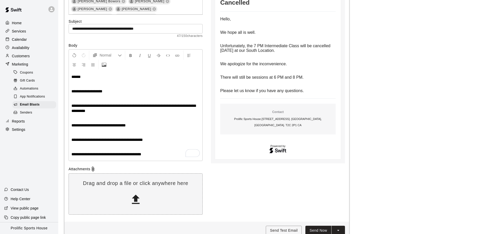
scroll to position [97, 0]
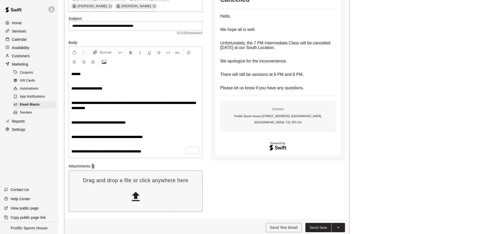
click at [165, 153] on p "**********" at bounding box center [135, 151] width 128 height 5
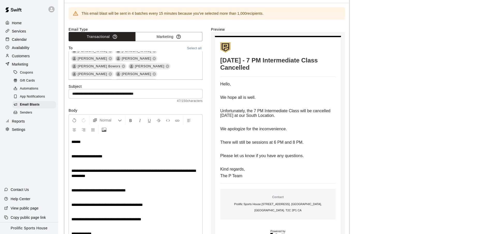
scroll to position [34, 0]
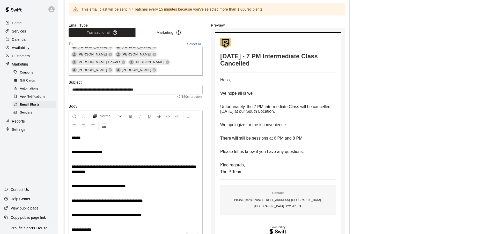
click at [279, 113] on p "Unfortunately, the 7 PM Intermediate Class will be cancelled today at our South…" at bounding box center [277, 109] width 115 height 9
click at [267, 94] on p "We hope all is well." at bounding box center [277, 93] width 115 height 5
click at [72, 138] on span "******" at bounding box center [75, 138] width 9 height 4
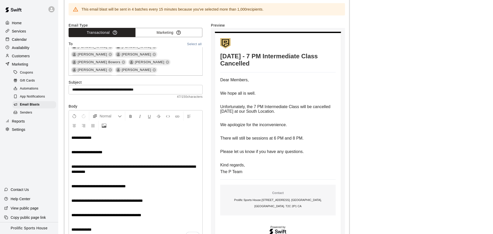
click at [279, 94] on p "We hope all is well." at bounding box center [277, 93] width 115 height 5
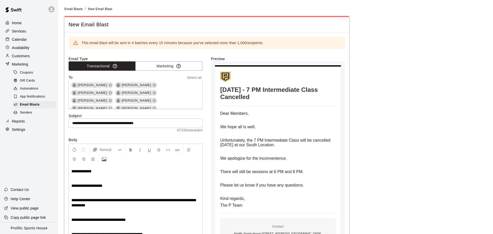
scroll to position [233, 0]
click at [206, 99] on div "Email Type Transactional Marketing To Select all Ryan White Theresa De Walle De…" at bounding box center [207, 195] width 276 height 278
click at [160, 123] on input "**********" at bounding box center [136, 124] width 134 height 10
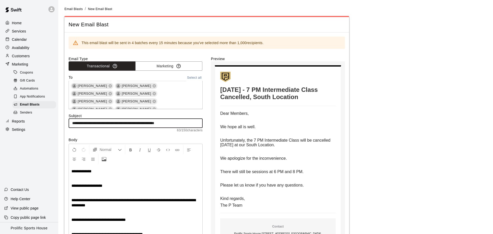
type input "**********"
click at [311, 172] on p "There will still be sessions at 6 PM and 8 PM." at bounding box center [277, 172] width 115 height 5
click at [304, 172] on p "There will still be sessions at 6 PM and 8 PM." at bounding box center [277, 172] width 115 height 5
click at [303, 172] on span "There will still be sessions at 6 PM and 8 PM." at bounding box center [261, 172] width 83 height 4
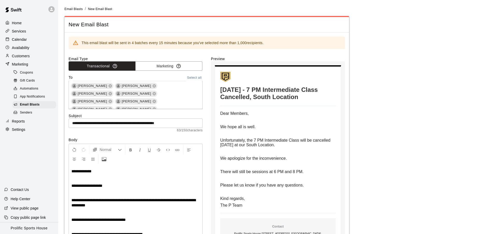
click at [302, 171] on span "There will still be sessions at 6 PM and 8 PM." at bounding box center [261, 172] width 83 height 4
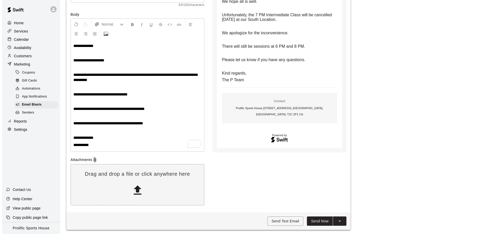
scroll to position [126, 0]
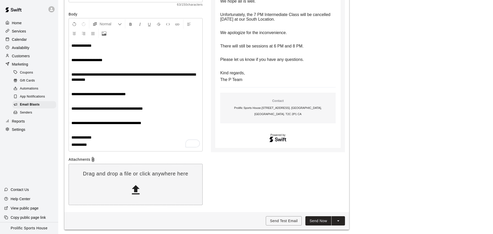
click at [341, 220] on button "split button" at bounding box center [337, 222] width 13 height 10
click at [335, 209] on h6 "Schedule Send" at bounding box center [328, 210] width 25 height 6
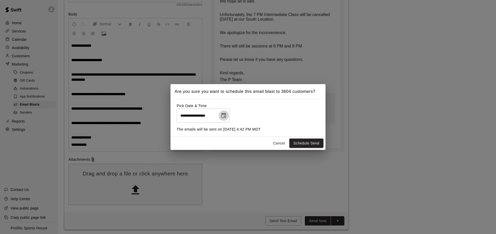
click at [224, 118] on icon "Choose date, selected date is Aug 18, 2025" at bounding box center [224, 116] width 6 height 6
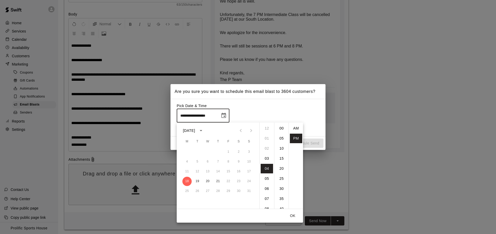
scroll to position [9, 0]
click at [225, 118] on icon "Choose date, selected date is Aug 18, 2025" at bounding box center [224, 116] width 6 height 6
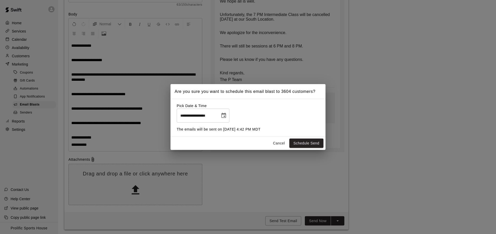
click at [225, 118] on icon "Choose date, selected date is Aug 18, 2025" at bounding box center [224, 116] width 6 height 6
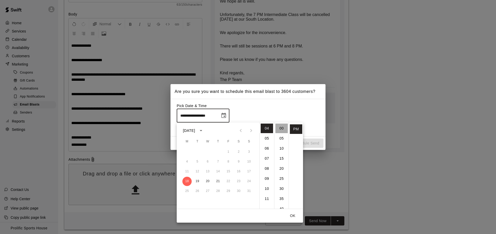
click at [282, 130] on li "00" at bounding box center [282, 129] width 12 height 10
type input "**********"
click at [298, 217] on button "OK" at bounding box center [293, 216] width 17 height 10
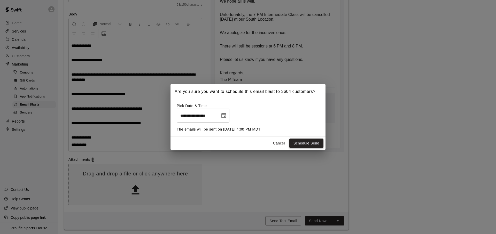
click at [299, 146] on button "Schedule Send" at bounding box center [307, 144] width 34 height 10
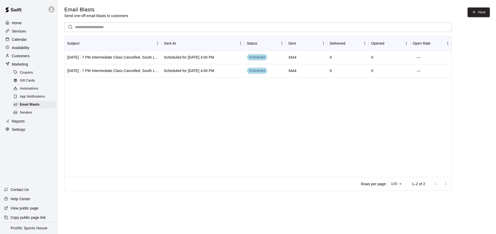
click at [33, 95] on span "App Notifications" at bounding box center [32, 96] width 25 height 5
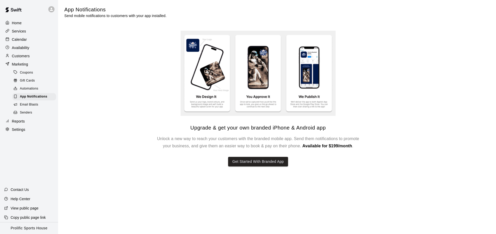
click at [32, 103] on span "Email Blasts" at bounding box center [29, 104] width 18 height 5
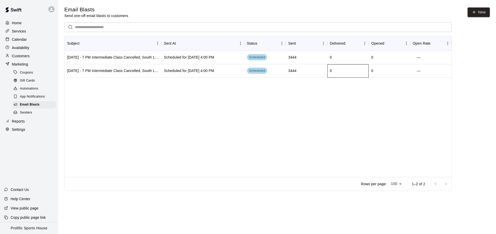
click at [344, 70] on div "0" at bounding box center [349, 70] width 42 height 13
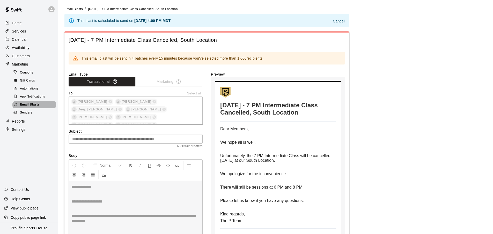
click at [33, 103] on span "Email Blasts" at bounding box center [30, 104] width 20 height 5
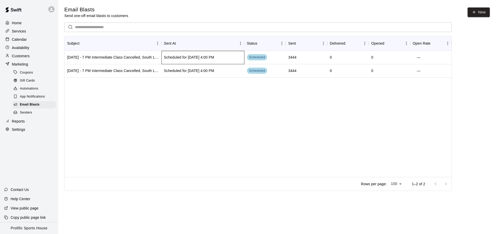
click at [190, 57] on div "Scheduled for Aug 18 2025, 4:00 PM" at bounding box center [189, 57] width 50 height 5
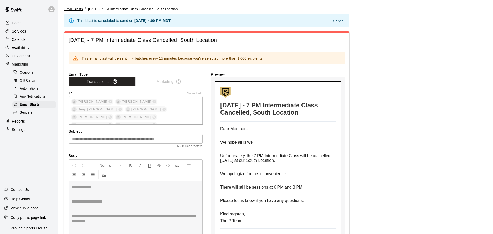
click at [72, 9] on span "Email Blasts" at bounding box center [73, 9] width 18 height 4
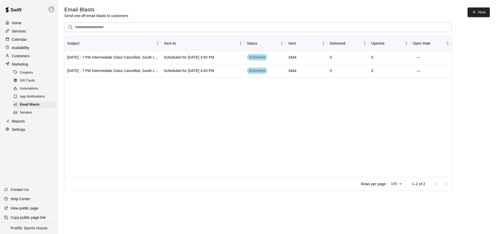
click at [262, 103] on div "August 18th - 7 PM Intermediate Class Cancelled, South Location Scheduled for A…" at bounding box center [258, 114] width 387 height 126
click at [379, 82] on div "August 18th - 7 PM Intermediate Class Cancelled, South Location Scheduled for A…" at bounding box center [258, 114] width 387 height 126
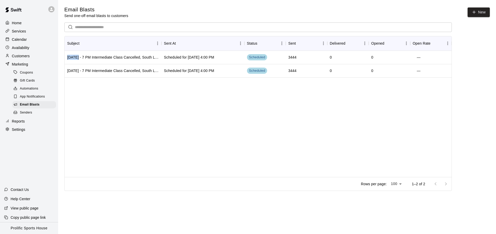
click at [24, 23] on div "Home" at bounding box center [29, 23] width 50 height 8
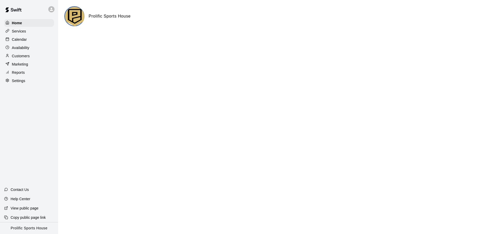
click at [38, 42] on div "Calendar" at bounding box center [29, 40] width 50 height 8
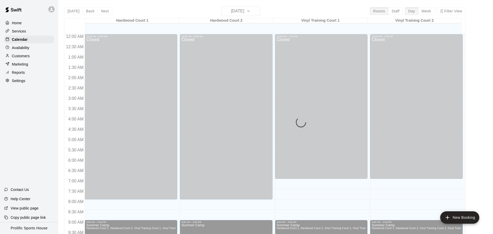
scroll to position [275, 0]
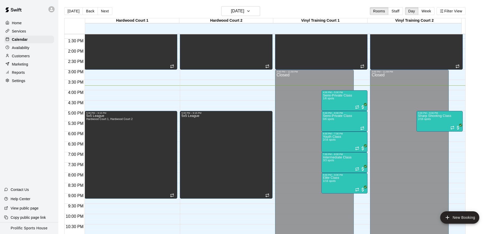
click at [118, 7] on div "Today Back Next Monday Aug 18 Rooms Staff Day Week Filter View" at bounding box center [264, 12] width 401 height 12
click at [342, 100] on div "Semi-Private Class 1/6 spots" at bounding box center [337, 211] width 29 height 234
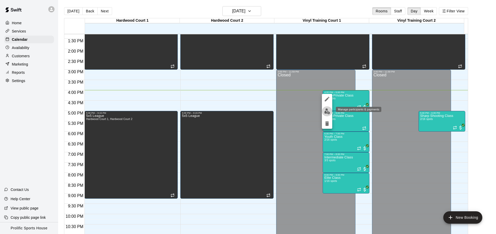
click at [328, 113] on img "edit" at bounding box center [327, 112] width 6 height 6
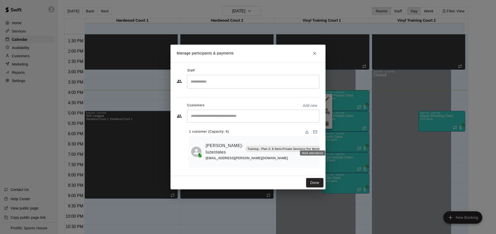
click at [327, 141] on rect "Mark attendance" at bounding box center [328, 141] width 2 height 1
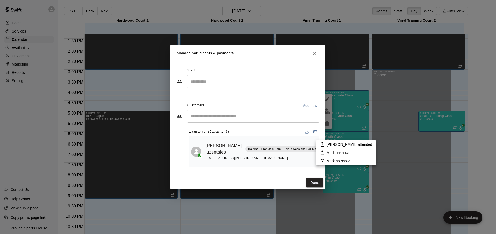
click at [325, 142] on li "Mark attended" at bounding box center [346, 145] width 60 height 8
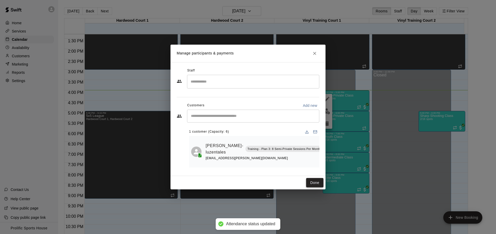
click at [317, 182] on button "Done" at bounding box center [314, 183] width 17 height 10
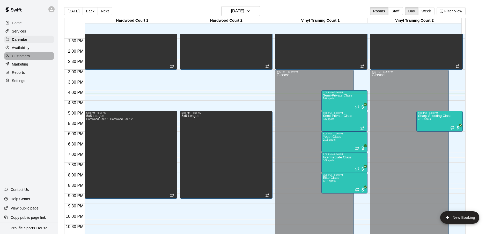
click at [26, 54] on p "Customers" at bounding box center [21, 56] width 18 height 5
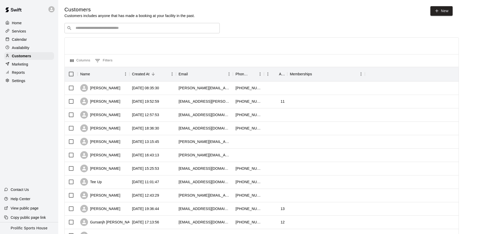
click at [31, 33] on div "Services" at bounding box center [29, 31] width 50 height 8
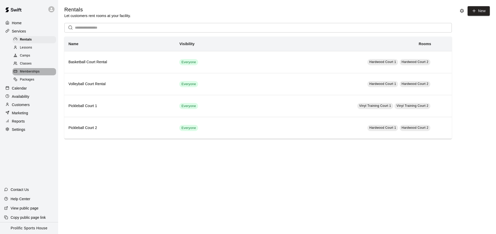
click at [19, 69] on div "Memberships" at bounding box center [34, 71] width 44 height 7
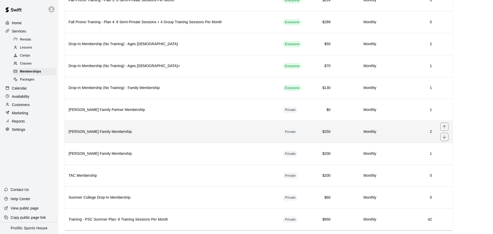
scroll to position [277, 0]
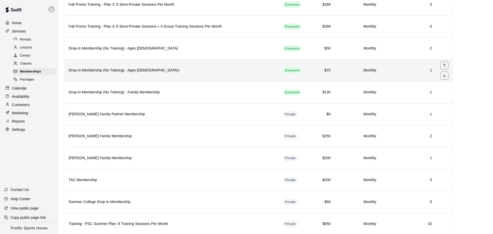
click at [194, 77] on th "Drop-In Membership (No Training) - Ages [DEMOGRAPHIC_DATA]+" at bounding box center [171, 70] width 214 height 22
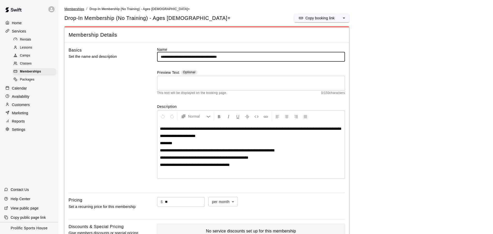
click at [80, 9] on span "Memberships" at bounding box center [74, 9] width 20 height 4
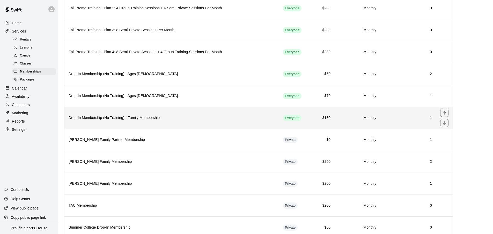
scroll to position [213, 0]
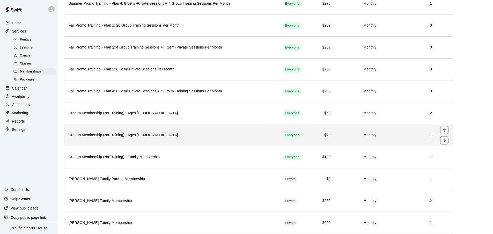
click at [174, 130] on th "Drop-In Membership (No Training) - Ages [DEMOGRAPHIC_DATA]+" at bounding box center [171, 135] width 214 height 22
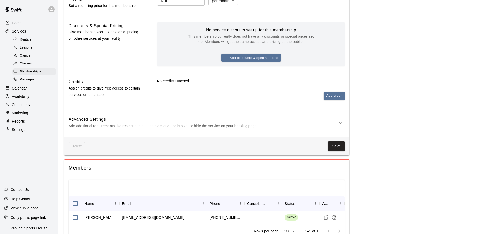
scroll to position [227, 0]
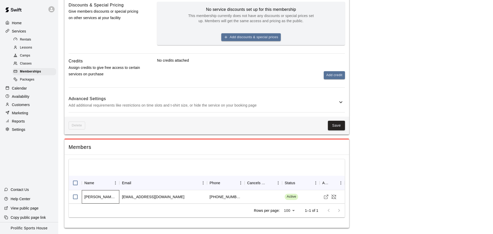
click at [104, 196] on div "Robert Glen" at bounding box center [100, 197] width 32 height 5
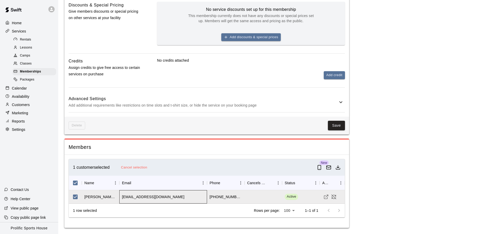
click at [139, 197] on div "r_glen@live.com" at bounding box center [153, 197] width 62 height 5
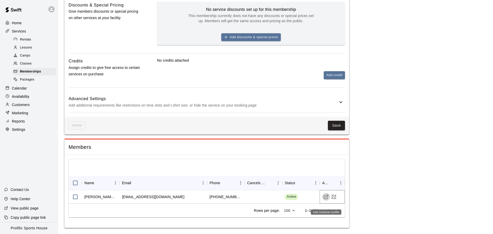
click at [326, 198] on icon "Visit customer profile" at bounding box center [325, 197] width 5 height 5
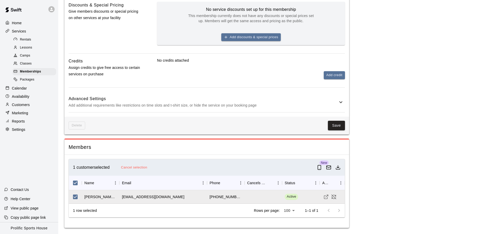
click at [32, 88] on div "Calendar" at bounding box center [29, 89] width 50 height 8
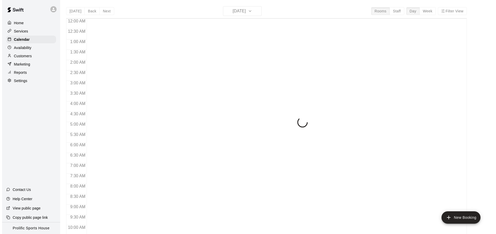
scroll to position [275, 0]
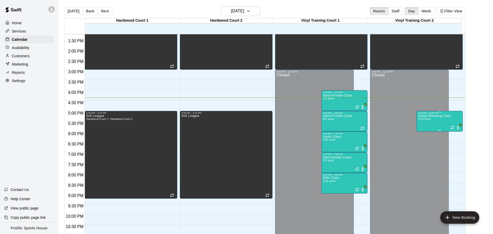
click at [446, 121] on div "Sharp Shooting Class 2/16 spots" at bounding box center [434, 232] width 33 height 234
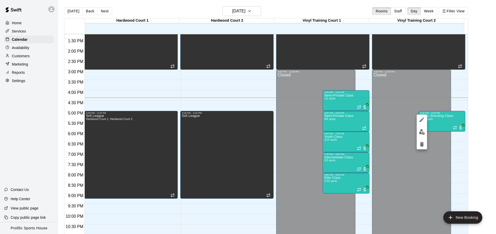
click at [418, 134] on button "edit" at bounding box center [422, 132] width 10 height 10
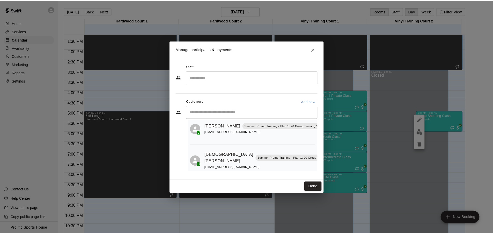
scroll to position [0, 0]
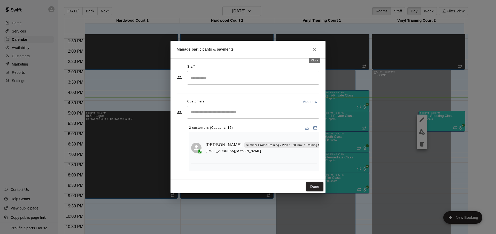
click at [318, 51] on button "Close" at bounding box center [314, 49] width 9 height 9
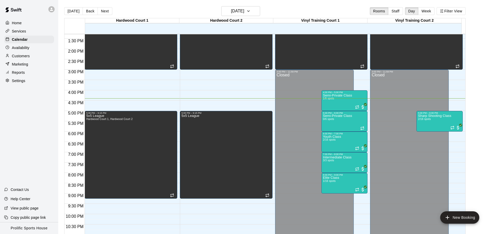
click at [36, 32] on div "Services" at bounding box center [29, 31] width 50 height 8
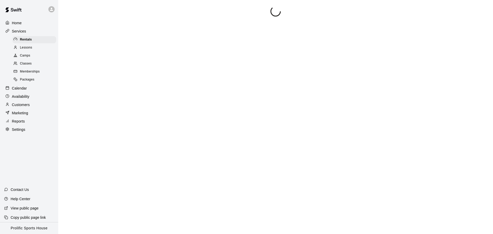
click at [36, 32] on div "Services" at bounding box center [29, 31] width 50 height 8
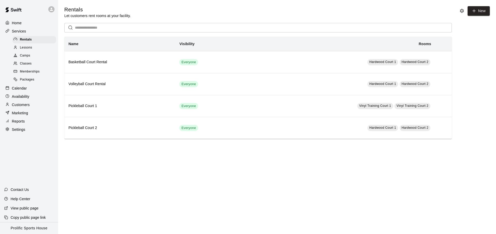
click at [36, 74] on div "Memberships" at bounding box center [34, 71] width 44 height 7
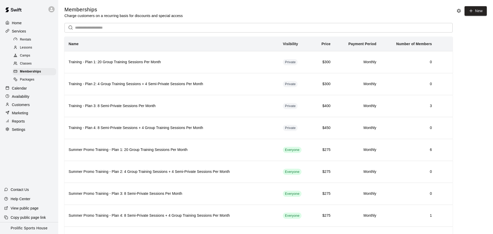
click at [174, 31] on input "text" at bounding box center [263, 28] width 377 height 10
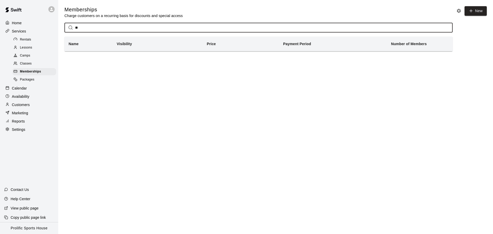
type input "*"
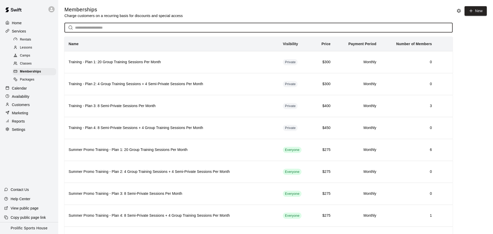
click at [37, 102] on div "Customers" at bounding box center [29, 105] width 50 height 8
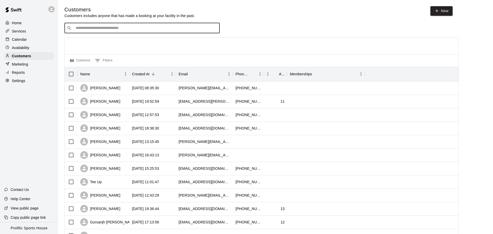
click at [98, 29] on input "Search customers by name or email" at bounding box center [145, 28] width 143 height 5
type input "***"
click at [113, 48] on div "Joe Atna nangatude@gmail.com" at bounding box center [141, 41] width 155 height 17
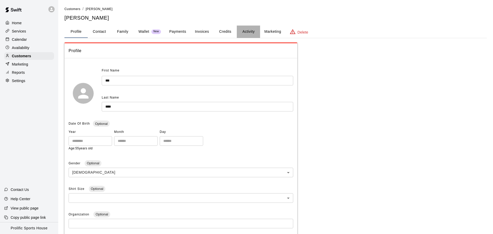
click at [242, 30] on button "Activity" at bounding box center [248, 32] width 23 height 12
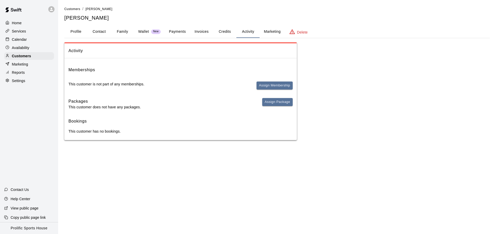
click at [220, 32] on button "Credits" at bounding box center [224, 32] width 23 height 12
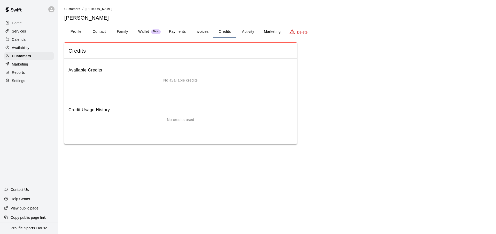
click at [183, 37] on button "Payments" at bounding box center [177, 32] width 25 height 12
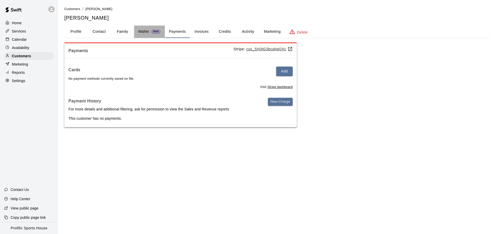
click at [141, 33] on p "Wallet" at bounding box center [143, 31] width 11 height 5
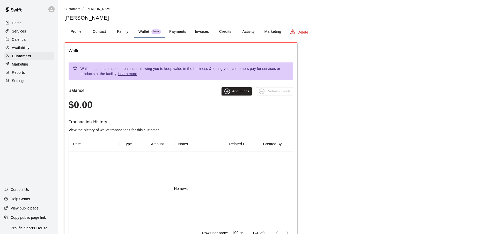
click at [100, 37] on button "Contact" at bounding box center [99, 32] width 23 height 12
select select "**"
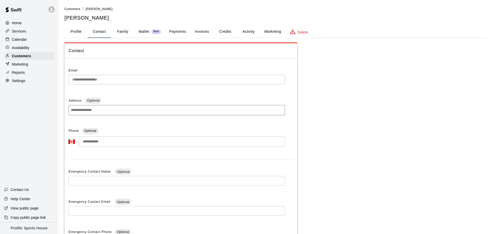
click at [130, 31] on button "Family" at bounding box center [122, 32] width 23 height 12
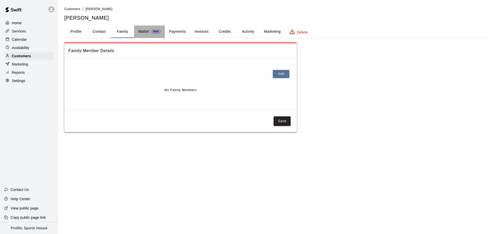
click at [145, 31] on p "Wallet" at bounding box center [143, 31] width 11 height 5
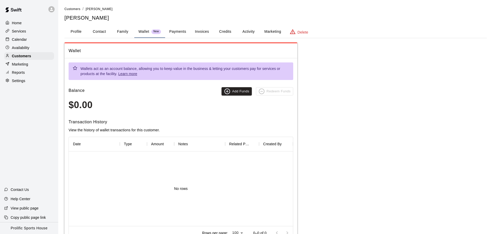
click at [153, 24] on div "Customers / Joe Atna Joe Atna Profile Contact Family Wallet New Payments Invoic…" at bounding box center [275, 125] width 422 height 239
click at [102, 31] on button "Contact" at bounding box center [99, 32] width 23 height 12
select select "**"
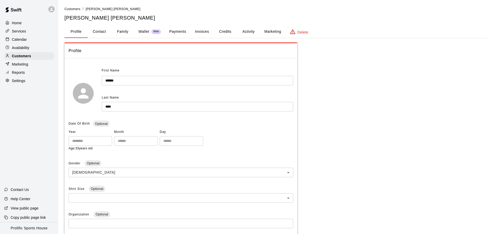
click at [226, 34] on button "Credits" at bounding box center [224, 32] width 23 height 12
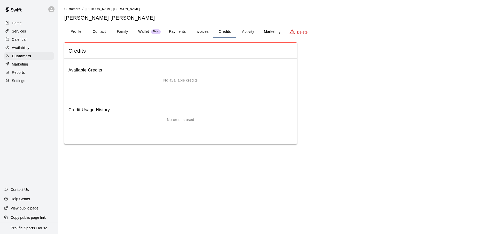
click at [246, 34] on button "Activity" at bounding box center [248, 32] width 23 height 12
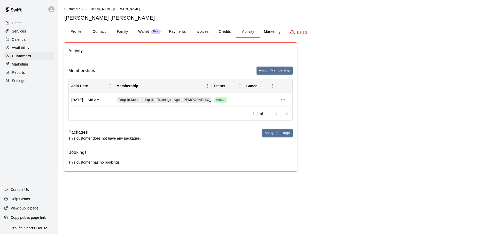
click at [172, 33] on button "Payments" at bounding box center [177, 32] width 25 height 12
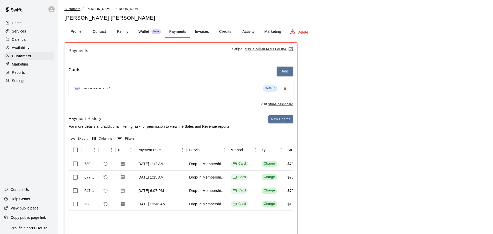
click at [72, 10] on span "Customers" at bounding box center [72, 9] width 16 height 4
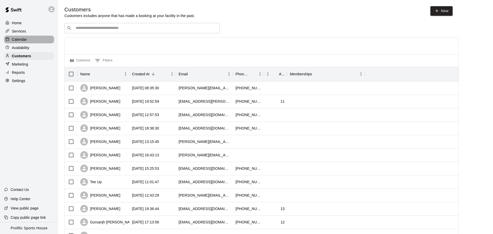
click at [32, 37] on div "Calendar" at bounding box center [29, 40] width 50 height 8
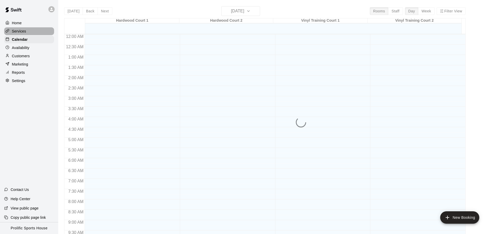
click at [34, 33] on div "Services" at bounding box center [29, 31] width 50 height 8
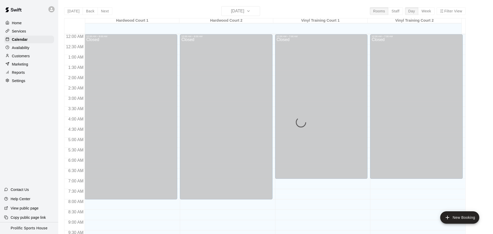
scroll to position [275, 0]
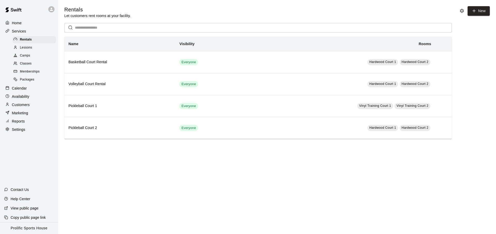
click at [32, 89] on div "Calendar" at bounding box center [29, 89] width 50 height 8
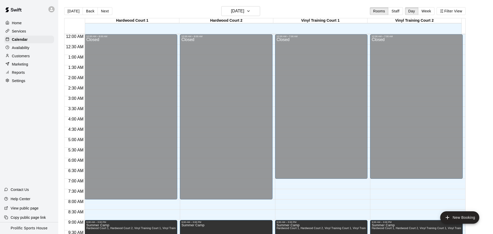
scroll to position [275, 0]
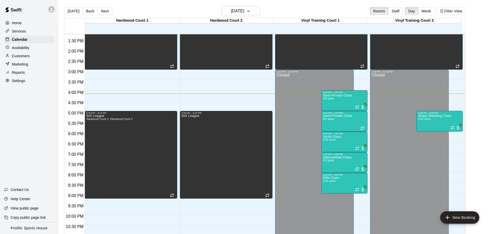
click at [29, 33] on div "Services" at bounding box center [29, 31] width 50 height 8
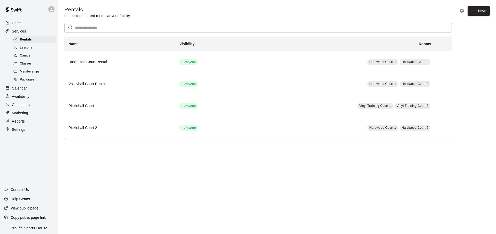
click at [32, 71] on span "Memberships" at bounding box center [30, 71] width 20 height 5
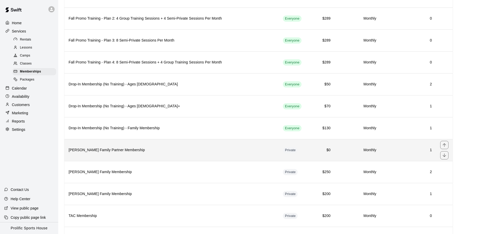
scroll to position [216, 0]
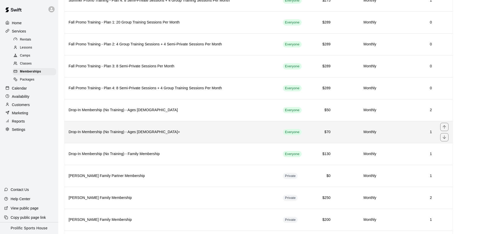
click at [179, 127] on th "Drop-In Membership (No Training) - Ages [DEMOGRAPHIC_DATA]+" at bounding box center [171, 132] width 214 height 22
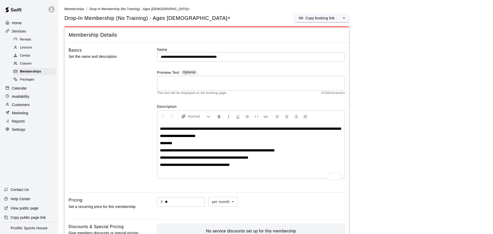
scroll to position [227, 0]
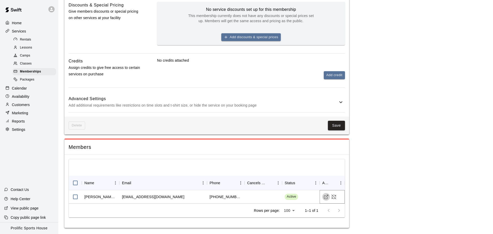
click at [326, 199] on icon "Visit customer profile" at bounding box center [325, 197] width 5 height 5
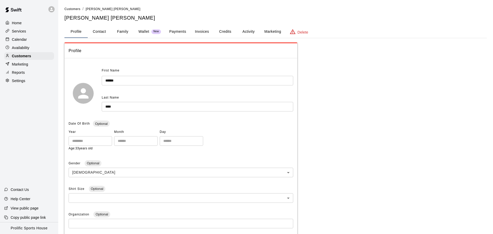
click at [244, 33] on button "Activity" at bounding box center [248, 32] width 23 height 12
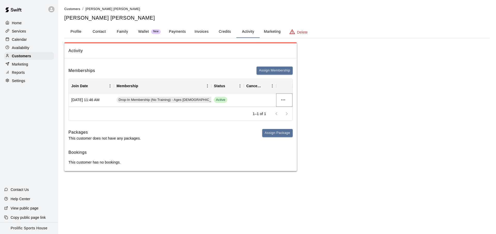
click at [286, 101] on icon "more actions" at bounding box center [283, 100] width 6 height 6
click at [264, 100] on div at bounding box center [248, 117] width 496 height 234
click at [179, 30] on button "Payments" at bounding box center [177, 32] width 25 height 12
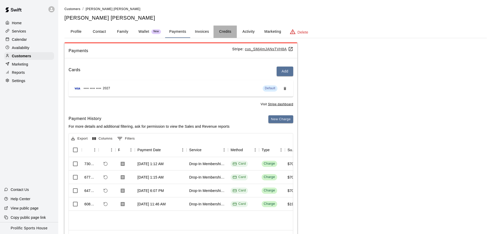
click at [227, 34] on button "Credits" at bounding box center [224, 32] width 23 height 12
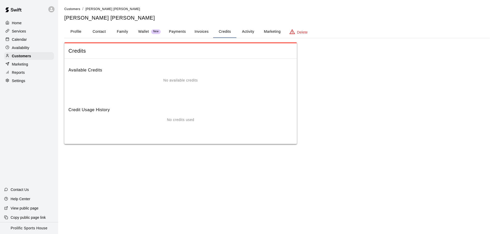
click at [238, 34] on button "Activity" at bounding box center [248, 32] width 23 height 12
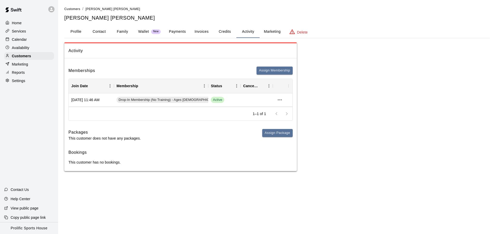
click at [241, 34] on button "Activity" at bounding box center [248, 32] width 23 height 12
click at [282, 96] on button "more actions" at bounding box center [283, 100] width 9 height 9
click at [174, 36] on div at bounding box center [248, 117] width 496 height 234
click at [178, 34] on div "View details Cancel" at bounding box center [248, 117] width 496 height 234
click at [178, 34] on button "Payments" at bounding box center [177, 32] width 25 height 12
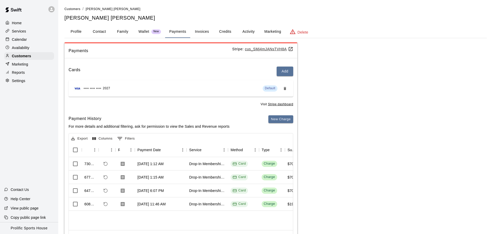
click at [246, 32] on button "Activity" at bounding box center [248, 32] width 23 height 12
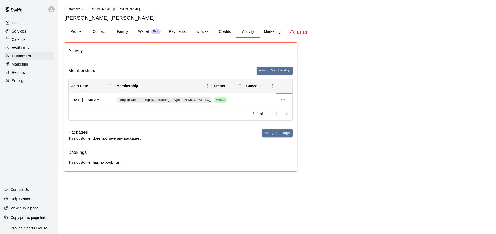
click at [281, 103] on icon "more actions" at bounding box center [283, 100] width 6 height 6
click at [287, 122] on li "Cancel" at bounding box center [293, 119] width 29 height 9
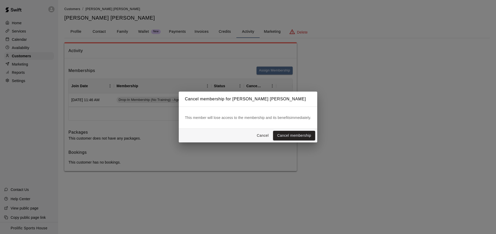
click at [262, 134] on button "Cancel" at bounding box center [263, 136] width 17 height 10
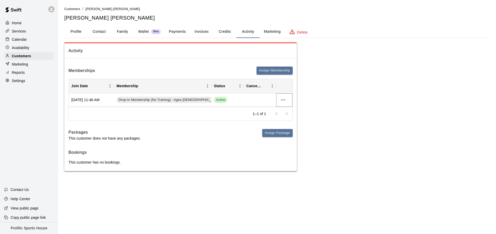
click at [284, 100] on icon "more actions" at bounding box center [283, 100] width 4 height 1
click at [289, 110] on li "View details" at bounding box center [293, 111] width 29 height 9
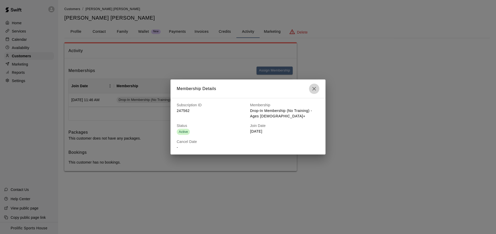
click at [316, 88] on icon "button" at bounding box center [314, 89] width 6 height 6
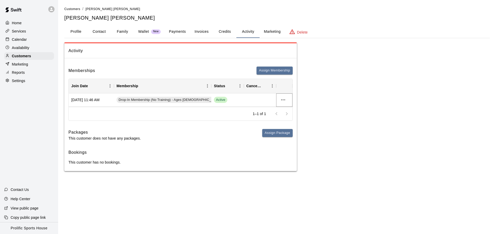
click at [284, 97] on icon "more actions" at bounding box center [283, 100] width 6 height 6
click at [283, 117] on li "Cancel" at bounding box center [293, 119] width 29 height 9
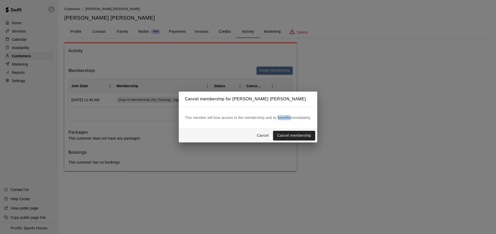
click at [283, 117] on p "This member will lose access to the membership and its benefits immediately." at bounding box center [248, 117] width 126 height 5
click at [282, 137] on button "Cancel membership" at bounding box center [294, 136] width 42 height 10
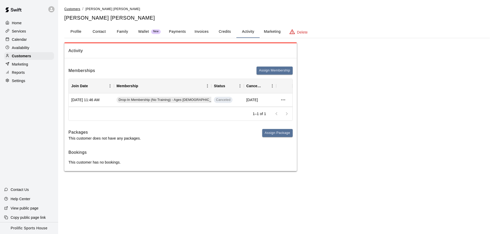
click at [79, 10] on span "Customers" at bounding box center [72, 9] width 16 height 4
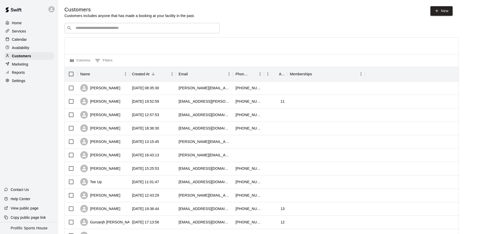
click at [33, 38] on div "Calendar" at bounding box center [29, 40] width 50 height 8
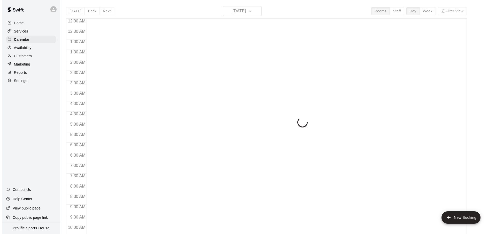
scroll to position [275, 0]
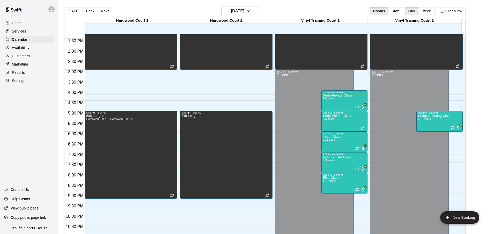
click at [25, 56] on p "Customers" at bounding box center [21, 56] width 18 height 5
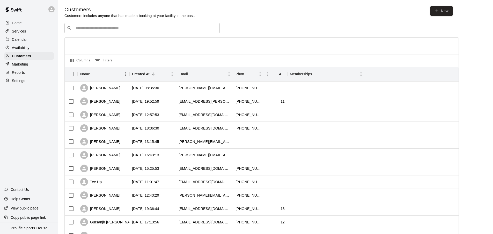
click at [95, 25] on div "​ ​" at bounding box center [141, 28] width 155 height 10
paste input "**********"
type input "**********"
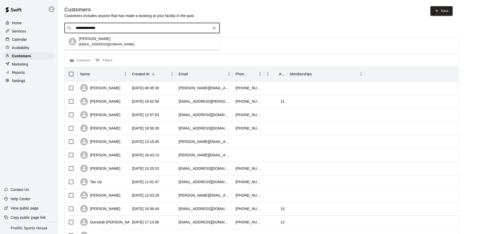
click at [131, 45] on div "Charlie Hoffman auntisam@me.com" at bounding box center [147, 41] width 137 height 11
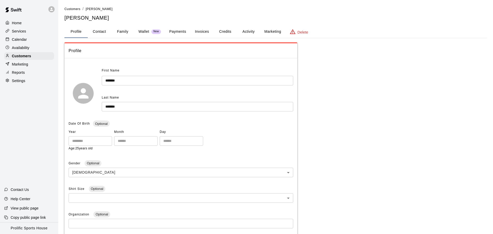
click at [237, 33] on button "Activity" at bounding box center [248, 32] width 23 height 12
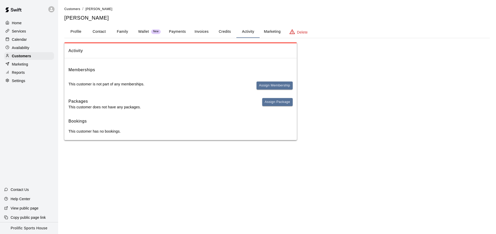
click at [223, 33] on button "Credits" at bounding box center [224, 32] width 23 height 12
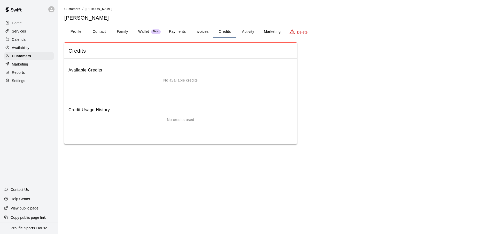
click at [194, 33] on button "Invoices" at bounding box center [201, 32] width 23 height 12
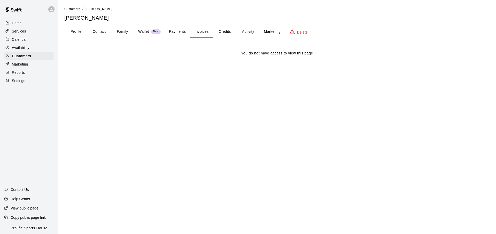
click at [184, 33] on button "Payments" at bounding box center [177, 32] width 25 height 12
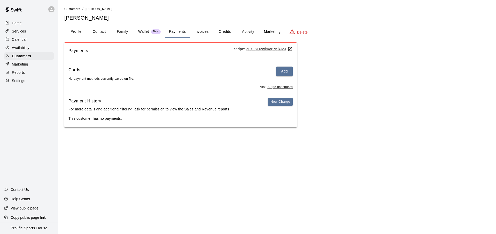
click at [127, 33] on button "Family" at bounding box center [122, 32] width 23 height 12
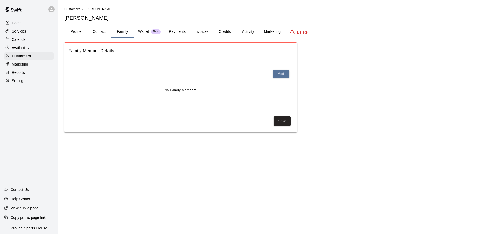
click at [99, 33] on button "Contact" at bounding box center [99, 32] width 23 height 12
select select "**"
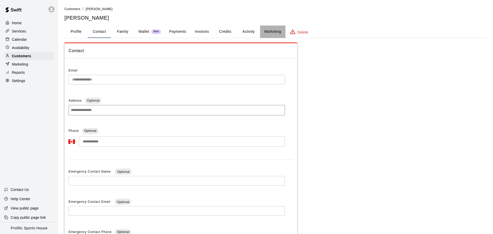
click at [269, 31] on button "Marketing" at bounding box center [272, 32] width 25 height 12
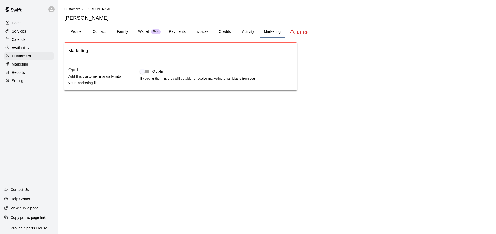
click at [19, 32] on p "Services" at bounding box center [19, 31] width 14 height 5
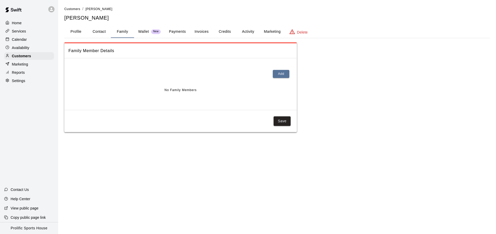
click at [141, 31] on p "Wallet" at bounding box center [143, 31] width 11 height 5
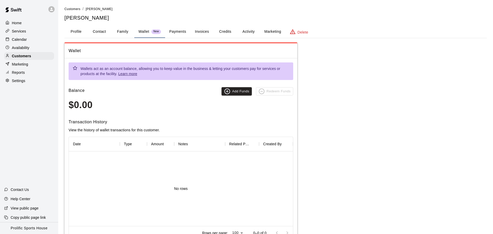
click at [185, 29] on button "Payments" at bounding box center [177, 32] width 25 height 12
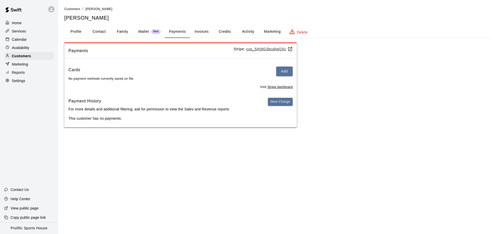
click at [244, 31] on button "Activity" at bounding box center [248, 32] width 23 height 12
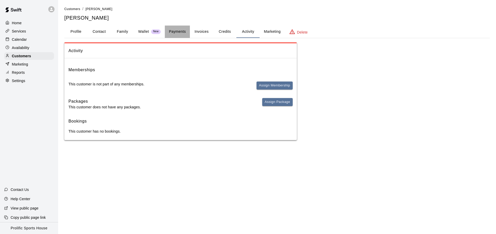
click at [166, 33] on button "Payments" at bounding box center [177, 32] width 25 height 12
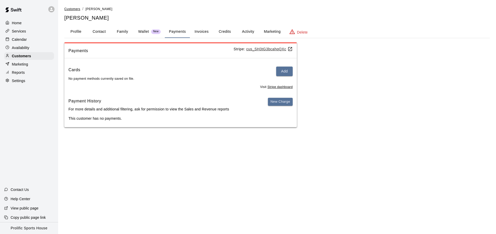
click at [67, 7] on span "Customers" at bounding box center [72, 9] width 16 height 4
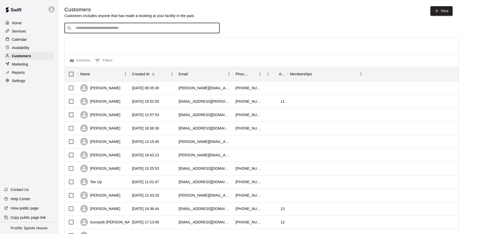
click at [131, 26] on input "Search customers by name or email" at bounding box center [145, 28] width 143 height 5
type input "****"
click at [143, 39] on div "[PERSON_NAME] [EMAIL_ADDRESS][DOMAIN_NAME]" at bounding box center [147, 41] width 137 height 11
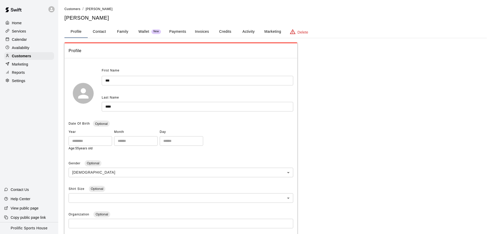
click at [230, 34] on button "Credits" at bounding box center [224, 32] width 23 height 12
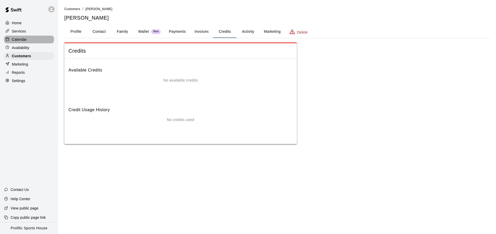
click at [28, 36] on div "Calendar" at bounding box center [29, 40] width 50 height 8
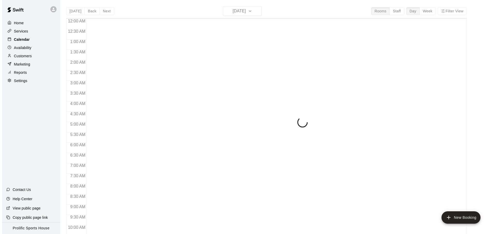
scroll to position [275, 0]
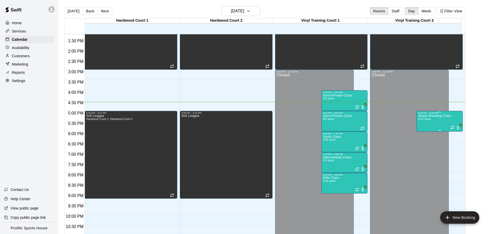
click at [438, 114] on div "5:00 PM – 6:00 PM" at bounding box center [439, 113] width 43 height 3
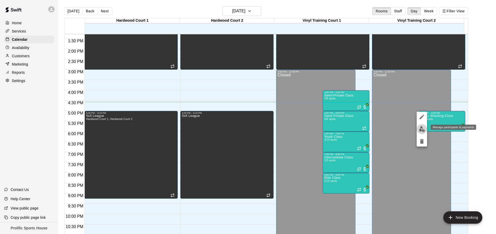
click at [423, 127] on img "edit" at bounding box center [422, 129] width 6 height 6
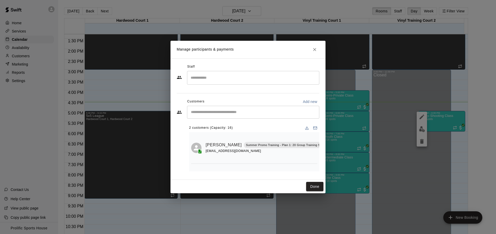
scroll to position [0, 31]
click at [317, 136] on button "Mark attendance" at bounding box center [321, 138] width 9 height 9
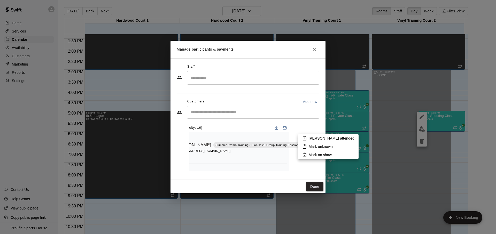
click at [302, 138] on icon at bounding box center [304, 138] width 5 height 5
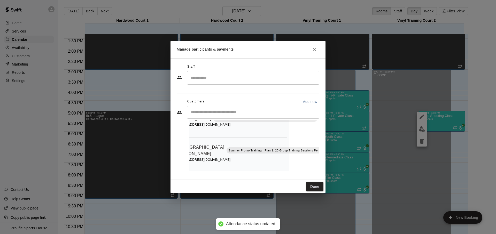
scroll to position [30, 0]
click at [306, 184] on button "Done" at bounding box center [314, 187] width 17 height 10
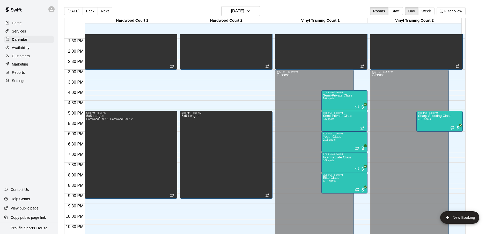
click at [306, 18] on div "Vinyl Training Court 1" at bounding box center [320, 20] width 94 height 5
click at [430, 120] on span "2/16 spots" at bounding box center [424, 119] width 13 height 3
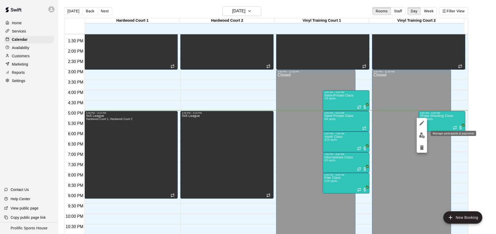
click at [420, 133] on img "edit" at bounding box center [422, 136] width 6 height 6
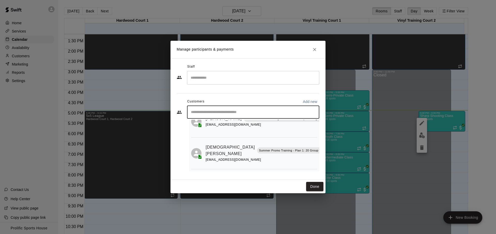
click at [245, 111] on input "Start typing to search customers..." at bounding box center [254, 112] width 128 height 5
type input "*******"
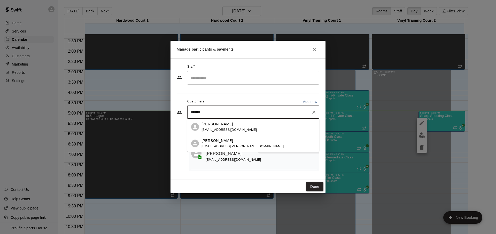
click at [239, 129] on span "[EMAIL_ADDRESS][DOMAIN_NAME]" at bounding box center [230, 130] width 56 height 4
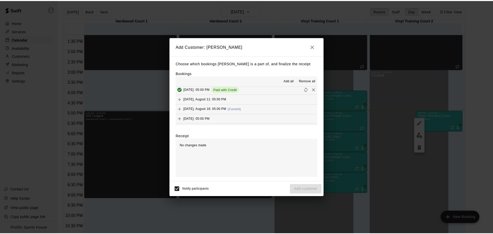
scroll to position [101, 0]
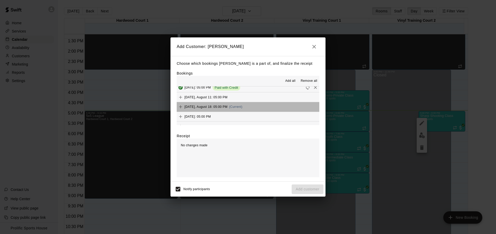
click at [286, 108] on button "Monday, August 18: 05:00 PM (Current)" at bounding box center [248, 107] width 143 height 10
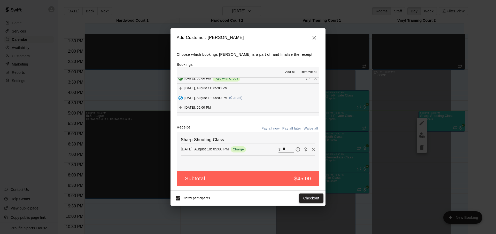
click at [306, 197] on button "Checkout" at bounding box center [311, 199] width 24 height 10
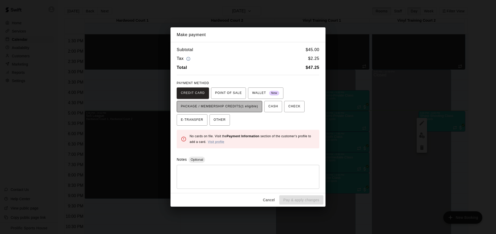
click at [253, 108] on span "PACKAGE / MEMBERSHIP CREDITS (1 eligible)" at bounding box center [219, 107] width 77 height 8
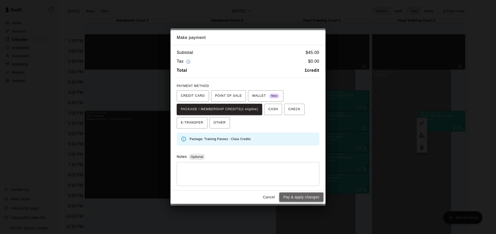
click at [292, 199] on button "Pay & apply changes" at bounding box center [301, 198] width 44 height 10
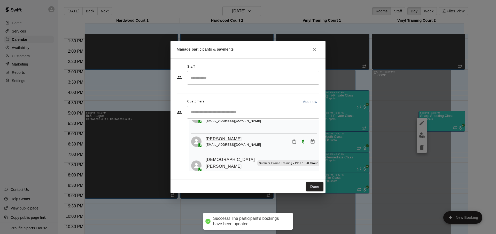
click at [226, 137] on link "Levi Stewart" at bounding box center [224, 139] width 36 height 7
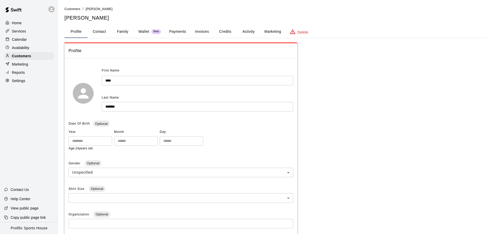
click at [234, 33] on button "Credits" at bounding box center [224, 32] width 23 height 12
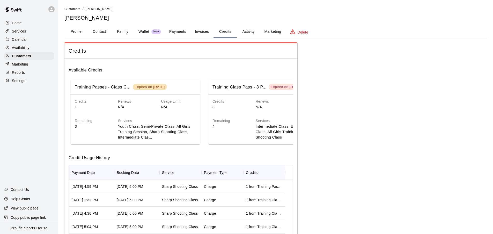
click at [208, 56] on div "Credits" at bounding box center [180, 50] width 233 height 15
click at [234, 50] on span "Credits" at bounding box center [181, 51] width 224 height 7
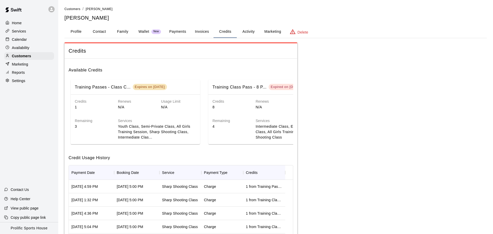
click at [126, 55] on div "Credits" at bounding box center [180, 50] width 233 height 15
click at [76, 10] on span "Customers" at bounding box center [72, 9] width 16 height 4
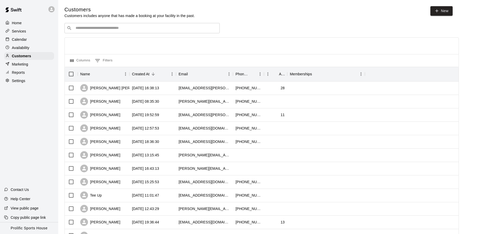
click at [30, 36] on div "Calendar" at bounding box center [29, 40] width 50 height 8
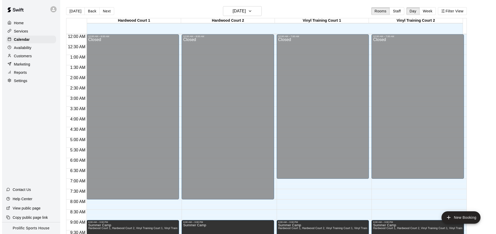
scroll to position [275, 0]
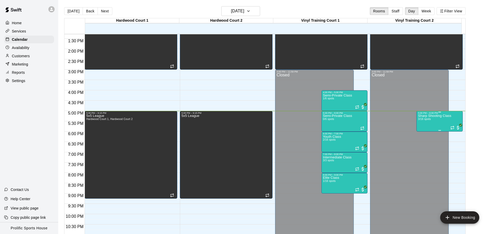
click at [429, 120] on span "3/16 spots" at bounding box center [424, 119] width 13 height 3
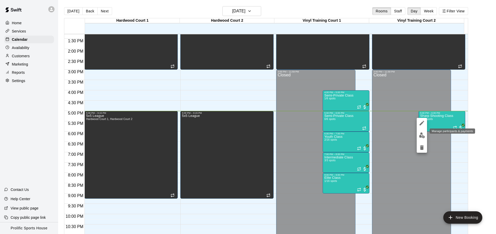
click at [421, 134] on img "edit" at bounding box center [422, 136] width 6 height 6
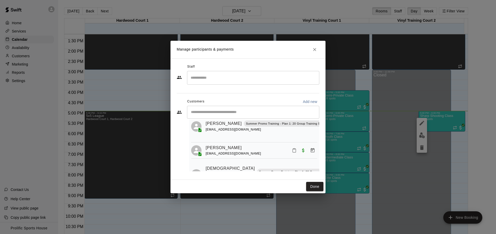
scroll to position [47, 0]
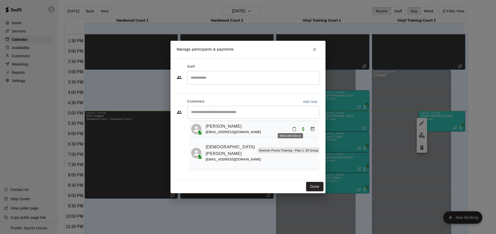
click at [293, 128] on icon "Mark attendance" at bounding box center [294, 130] width 3 height 4
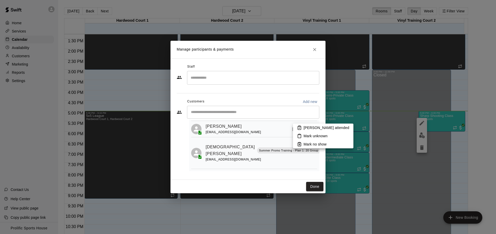
click at [297, 127] on li "Mark attended" at bounding box center [323, 128] width 60 height 8
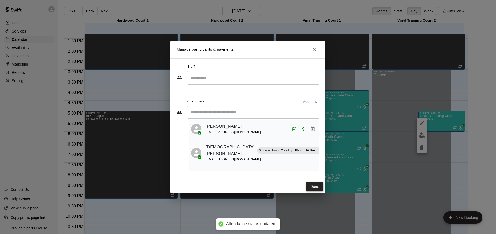
click at [310, 188] on button "Done" at bounding box center [314, 187] width 17 height 10
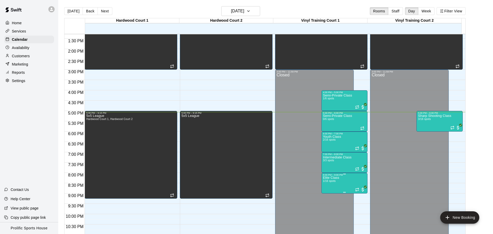
click at [332, 178] on p "Elite Class" at bounding box center [331, 178] width 16 height 0
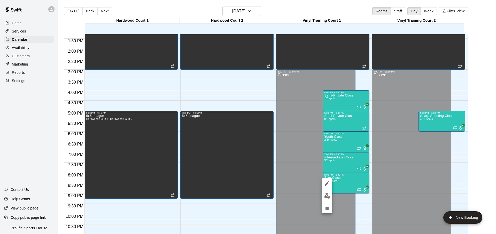
click at [329, 199] on img "edit" at bounding box center [327, 196] width 6 height 6
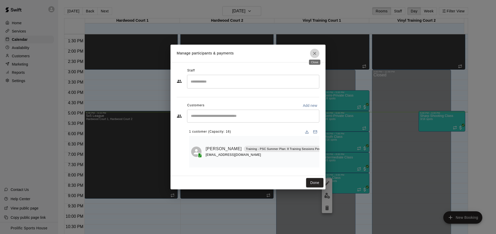
click at [316, 54] on icon "Close" at bounding box center [314, 53] width 5 height 5
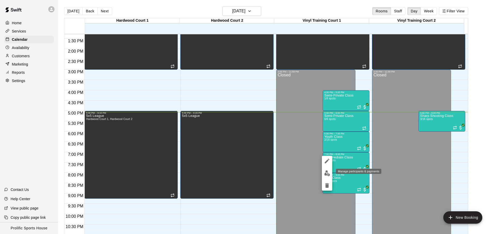
click at [327, 172] on img "edit" at bounding box center [327, 174] width 6 height 6
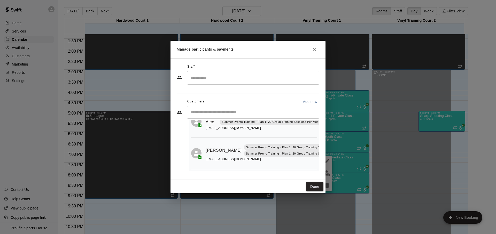
scroll to position [62, 0]
click at [317, 48] on icon "Close" at bounding box center [314, 49] width 5 height 5
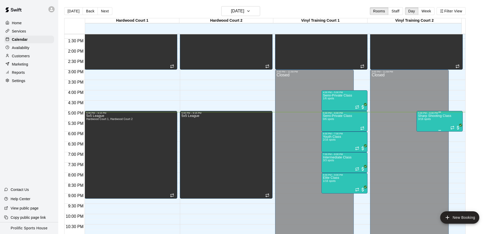
click at [432, 126] on div "Sharp Shooting Class 3/16 spots" at bounding box center [434, 232] width 33 height 234
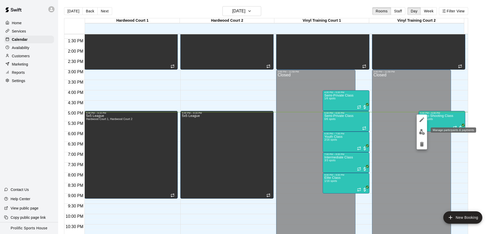
click at [424, 131] on img "edit" at bounding box center [422, 132] width 6 height 6
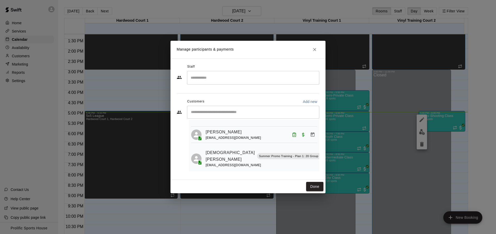
scroll to position [47, 0]
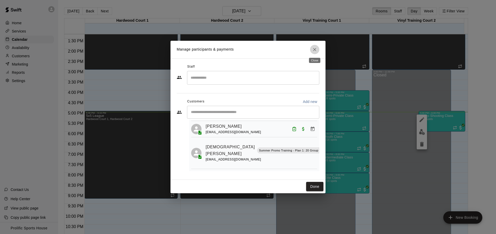
click at [315, 50] on icon "Close" at bounding box center [314, 49] width 5 height 5
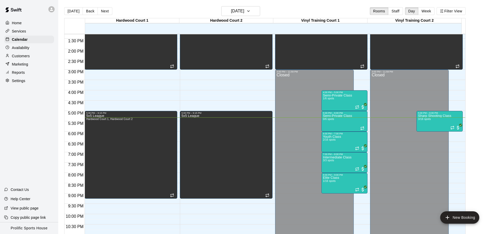
click at [195, 14] on div "Today Back Next Monday Aug 18 Rooms Staff Day Week Filter View" at bounding box center [264, 12] width 401 height 12
click at [69, 11] on button "[DATE]" at bounding box center [73, 11] width 19 height 8
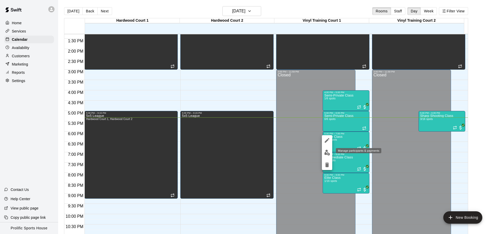
click at [327, 158] on button "edit" at bounding box center [327, 153] width 10 height 10
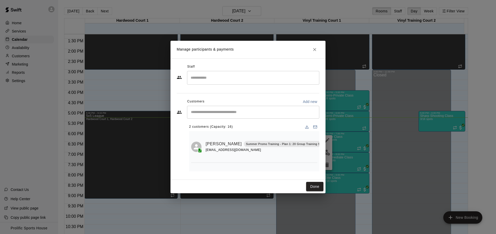
scroll to position [0, 0]
click at [316, 50] on icon "Close" at bounding box center [314, 49] width 5 height 5
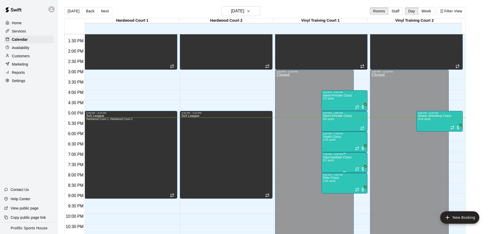
click at [331, 158] on p "Intermediate Class" at bounding box center [337, 158] width 29 height 0
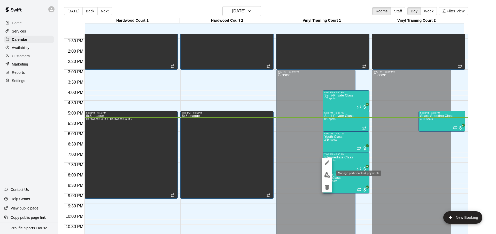
click at [327, 176] on img "edit" at bounding box center [327, 175] width 6 height 6
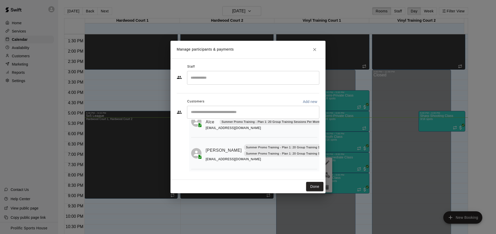
scroll to position [62, 0]
click at [314, 52] on icon "Close" at bounding box center [314, 49] width 5 height 5
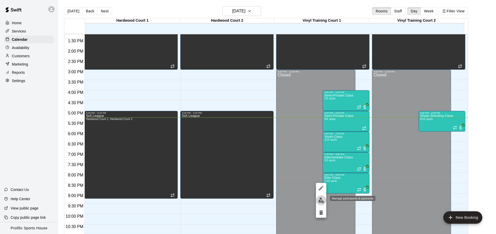
click at [321, 201] on img "edit" at bounding box center [322, 201] width 6 height 6
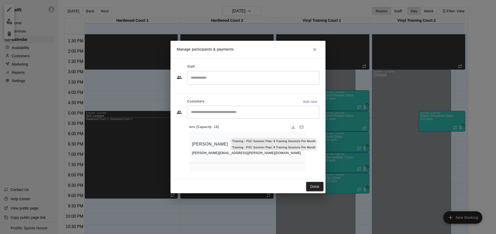
scroll to position [0, 14]
click at [314, 47] on button "Close" at bounding box center [314, 49] width 9 height 9
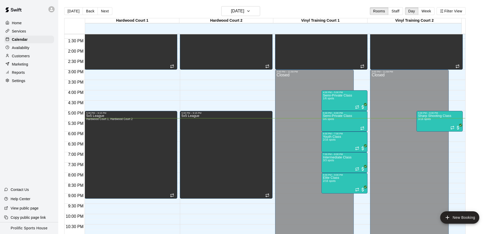
click at [153, 12] on div "Today Back Next Monday Aug 18 Rooms Staff Day Week Filter View" at bounding box center [264, 12] width 401 height 12
click at [74, 13] on button "[DATE]" at bounding box center [73, 11] width 19 height 8
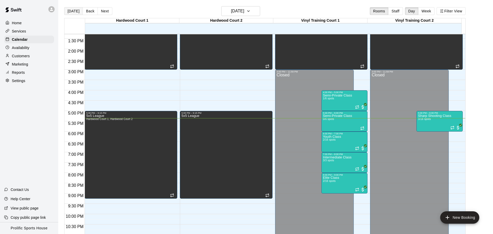
click at [74, 14] on button "[DATE]" at bounding box center [73, 11] width 19 height 8
click at [72, 13] on button "[DATE]" at bounding box center [73, 11] width 19 height 8
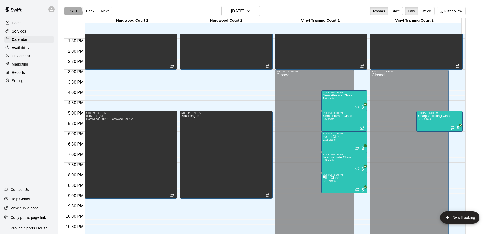
click at [72, 13] on button "[DATE]" at bounding box center [73, 11] width 19 height 8
click at [169, 10] on div "Today Back Next Monday Aug 18 Rooms Staff Day Week Filter View" at bounding box center [264, 12] width 401 height 12
click at [150, 4] on main "Today Back Next Monday Aug 18 Rooms Staff Day Week Filter View Hardwood Court 1…" at bounding box center [275, 121] width 434 height 243
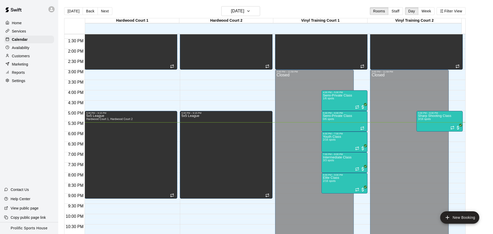
drag, startPoint x: 201, startPoint y: 8, endPoint x: 193, endPoint y: 10, distance: 8.3
click at [201, 8] on div "Today Back Next Monday Aug 18 Rooms Staff Day Week Filter View" at bounding box center [264, 12] width 401 height 12
click at [65, 11] on button "[DATE]" at bounding box center [73, 11] width 19 height 8
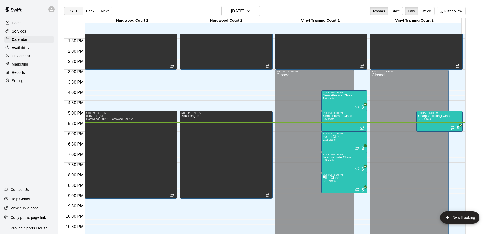
click at [65, 11] on button "[DATE]" at bounding box center [73, 11] width 19 height 8
drag, startPoint x: 157, startPoint y: 13, endPoint x: 107, endPoint y: 12, distance: 50.7
click at [157, 13] on div "Today Back Next Monday Aug 18 Rooms Staff Day Week Filter View" at bounding box center [264, 12] width 401 height 12
click at [67, 12] on button "[DATE]" at bounding box center [73, 11] width 19 height 8
click at [44, 104] on div "Home Services Calendar Availability Customers Marketing Reports Settings Contac…" at bounding box center [29, 117] width 58 height 234
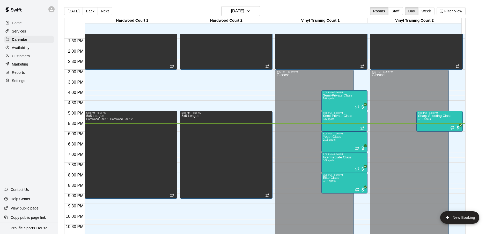
click at [129, 13] on div "Today Back Next Monday Aug 18 Rooms Staff Day Week Filter View" at bounding box center [264, 12] width 401 height 12
drag, startPoint x: 129, startPoint y: 13, endPoint x: 117, endPoint y: 14, distance: 11.6
click at [129, 13] on div "Today Back Next Monday Aug 18 Rooms Staff Day Week Filter View" at bounding box center [264, 12] width 401 height 12
click at [71, 11] on button "[DATE]" at bounding box center [73, 11] width 19 height 8
click at [147, 10] on div "Today Back Next Monday Aug 18 Rooms Staff Day Week Filter View" at bounding box center [264, 12] width 401 height 12
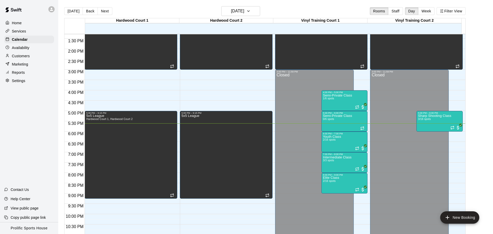
click at [147, 10] on div "Today Back Next Monday Aug 18 Rooms Staff Day Week Filter View" at bounding box center [264, 12] width 401 height 12
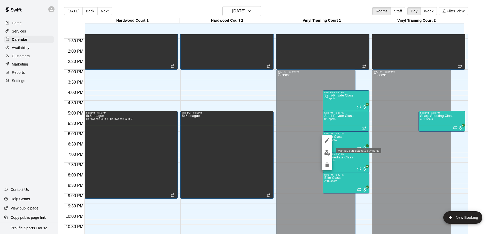
click at [329, 149] on button "edit" at bounding box center [327, 153] width 10 height 10
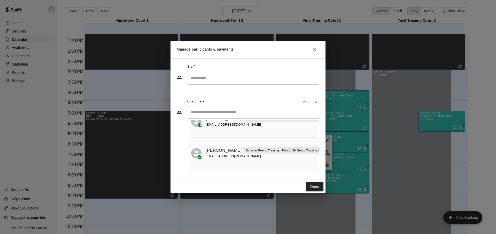
scroll to position [30, 25]
click at [323, 140] on button "Mark attendance" at bounding box center [327, 144] width 9 height 9
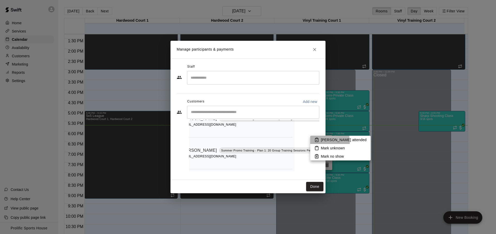
click at [314, 142] on li "Mark attended" at bounding box center [341, 140] width 60 height 8
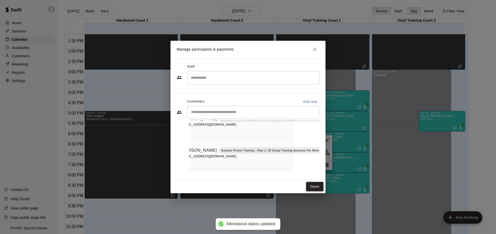
click at [306, 187] on button "Done" at bounding box center [314, 187] width 17 height 10
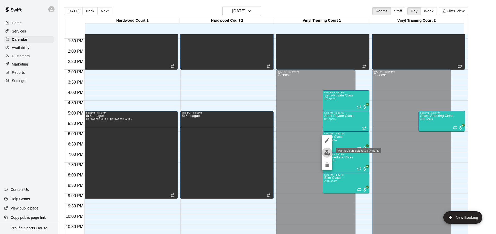
click at [325, 151] on img "edit" at bounding box center [327, 153] width 6 height 6
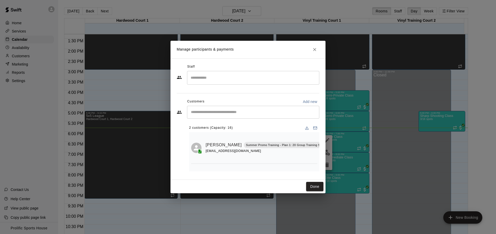
scroll to position [30, 0]
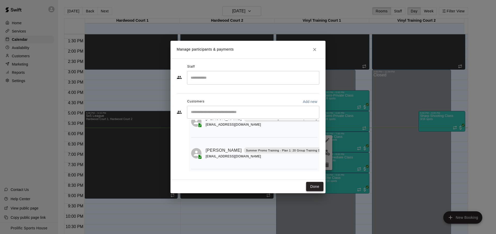
click at [307, 186] on button "Done" at bounding box center [314, 187] width 17 height 10
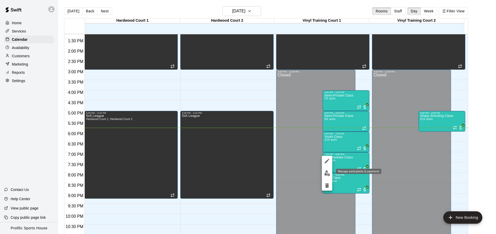
click at [329, 176] on img "edit" at bounding box center [327, 174] width 6 height 6
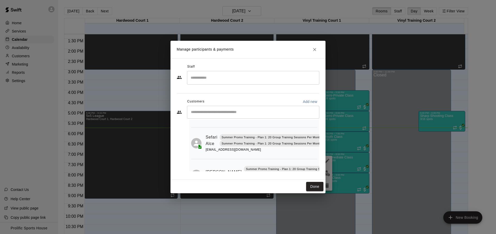
scroll to position [36, 19]
click at [312, 135] on button "Mark attendance" at bounding box center [308, 134] width 9 height 9
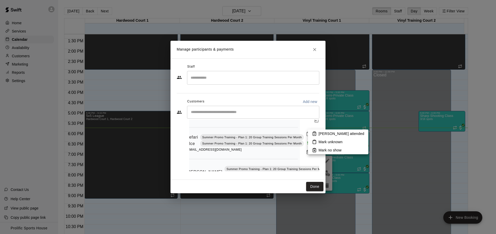
click at [315, 136] on icon at bounding box center [314, 134] width 3 height 4
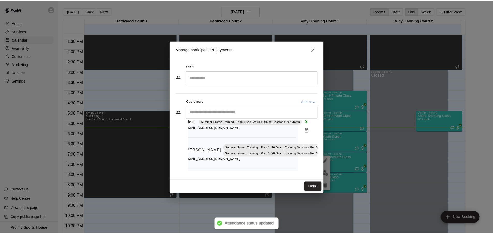
scroll to position [59, 19]
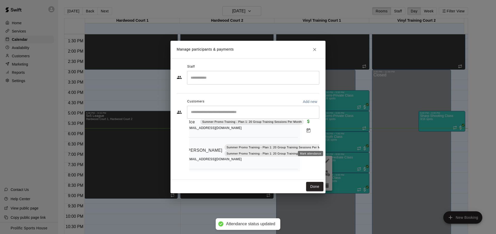
click at [331, 145] on icon "Mark attendance" at bounding box center [333, 144] width 5 height 5
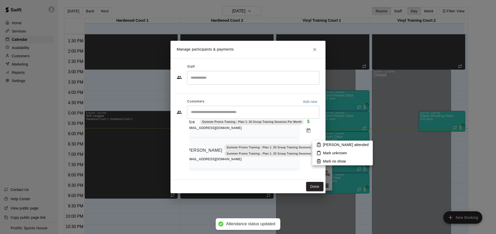
click at [319, 143] on rect at bounding box center [319, 143] width 2 height 1
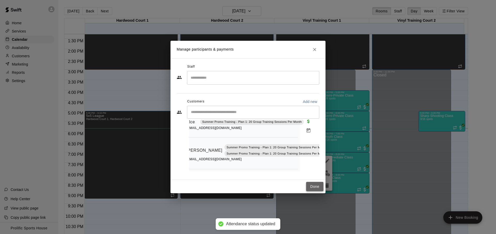
click at [310, 185] on button "Done" at bounding box center [314, 187] width 17 height 10
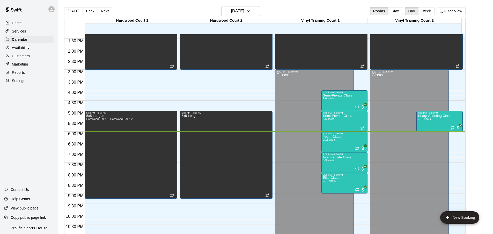
click at [31, 50] on div "Availability" at bounding box center [29, 48] width 50 height 8
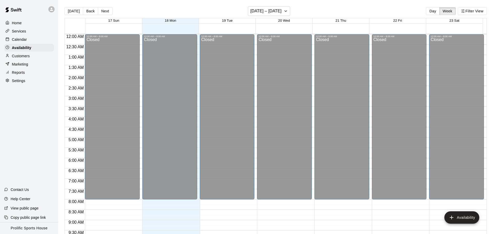
scroll to position [290, 0]
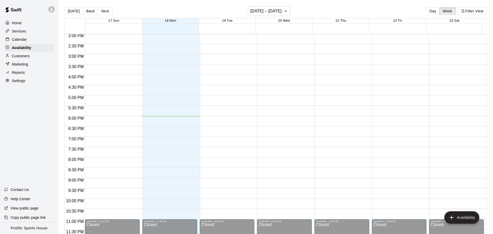
click at [30, 39] on div "Calendar" at bounding box center [29, 40] width 50 height 8
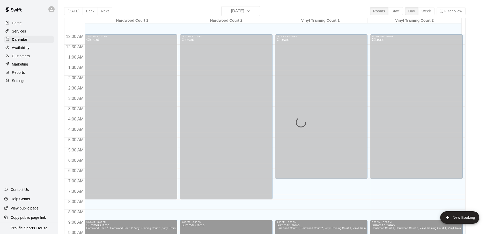
scroll to position [275, 0]
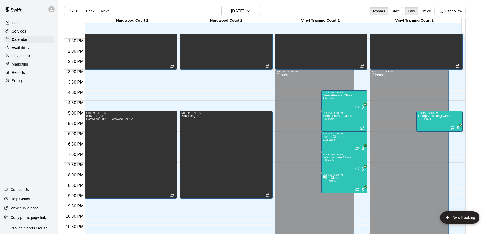
click at [25, 33] on p "Services" at bounding box center [19, 31] width 14 height 5
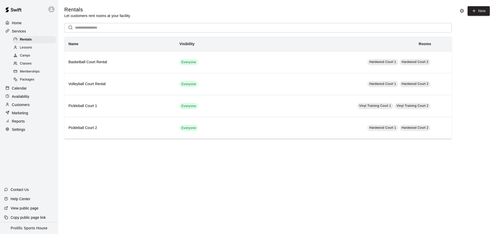
click at [23, 103] on p "Customers" at bounding box center [21, 104] width 18 height 5
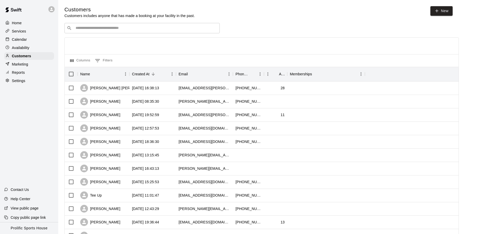
click at [104, 23] on div "​ ​" at bounding box center [141, 28] width 155 height 10
paste input "**********"
type input "**********"
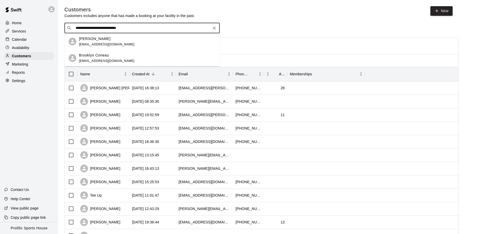
click at [158, 42] on div "[PERSON_NAME] [EMAIL_ADDRESS][DOMAIN_NAME]" at bounding box center [147, 41] width 137 height 11
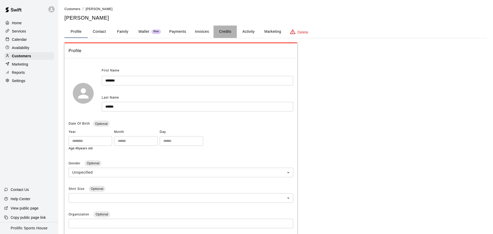
click at [226, 33] on button "Credits" at bounding box center [224, 32] width 23 height 12
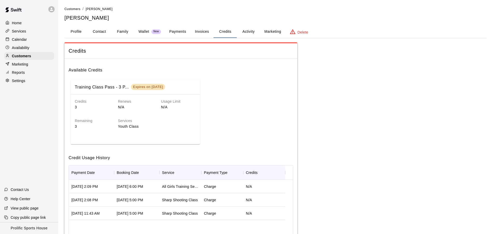
click at [219, 73] on h6 "Available Credits" at bounding box center [181, 68] width 224 height 11
click at [202, 37] on button "Invoices" at bounding box center [201, 32] width 23 height 12
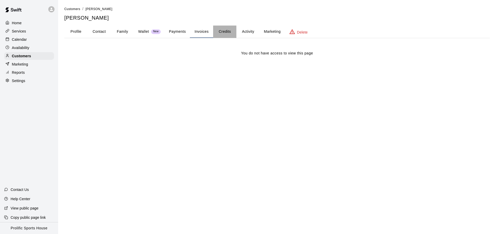
click at [229, 30] on button "Credits" at bounding box center [224, 32] width 23 height 12
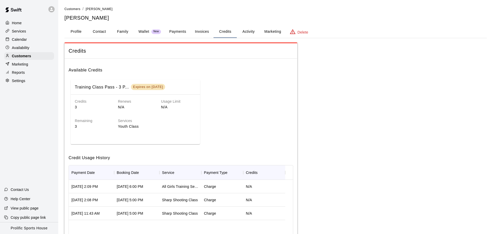
click at [240, 34] on button "Activity" at bounding box center [248, 32] width 23 height 12
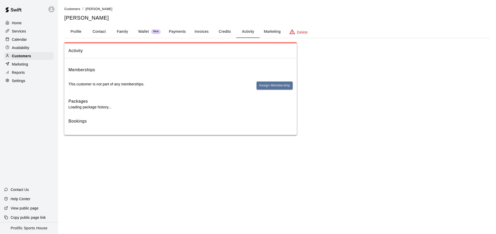
click at [224, 35] on button "Credits" at bounding box center [224, 32] width 23 height 12
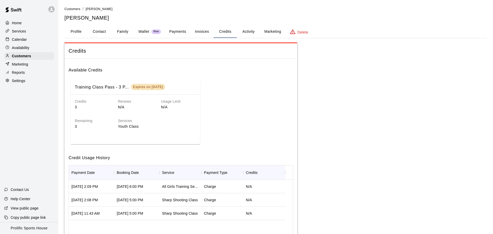
click at [203, 110] on div "Training Class Pass - 3 P... Expires on Oct 18, 2025 Credits 3 Renews N/A Usage…" at bounding box center [181, 112] width 224 height 69
click at [225, 103] on div "Training Class Pass - 3 P... Expires on Oct 18, 2025 Credits 3 Renews N/A Usage…" at bounding box center [181, 112] width 224 height 69
click at [200, 102] on div "Training Class Pass - 3 P... Expires on Oct 18, 2025 Credits 3 Renews N/A Usage…" at bounding box center [181, 112] width 224 height 69
click at [112, 98] on div "Renews N/A" at bounding box center [131, 100] width 43 height 19
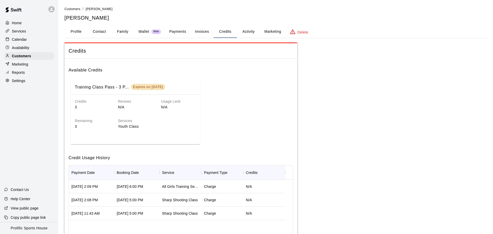
click at [205, 33] on button "Invoices" at bounding box center [201, 32] width 23 height 12
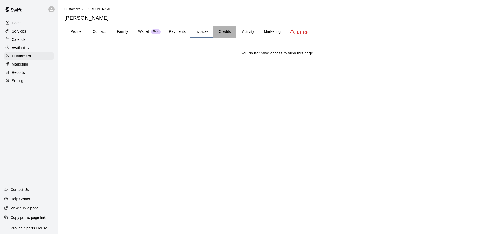
click at [222, 33] on button "Credits" at bounding box center [224, 32] width 23 height 12
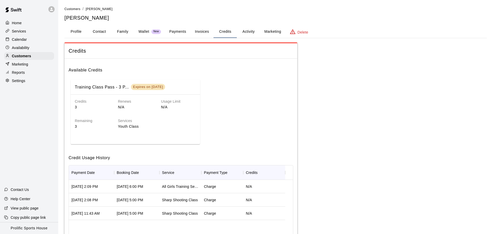
click at [243, 31] on button "Activity" at bounding box center [248, 32] width 23 height 12
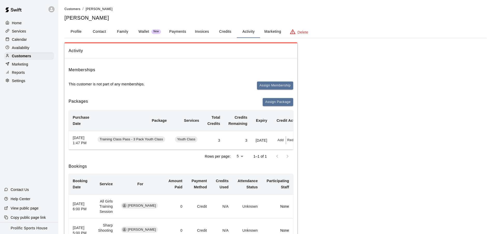
scroll to position [0, 14]
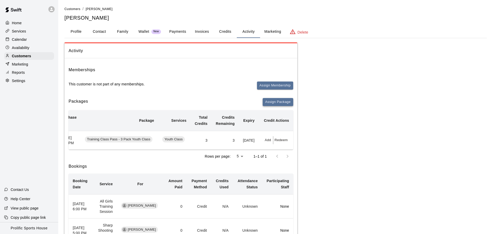
click at [280, 101] on button "Assign Package" at bounding box center [277, 102] width 31 height 8
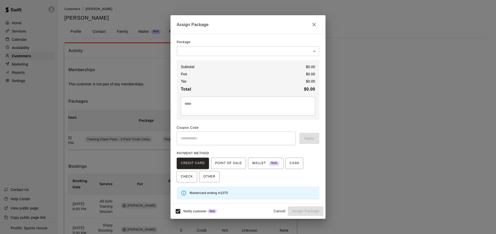
click at [223, 50] on body "Home Services Calendar Availability Customers Marketing Reports Settings Contac…" at bounding box center [248, 148] width 496 height 297
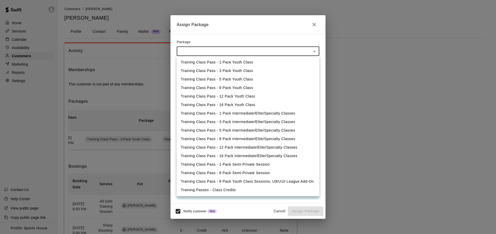
click at [247, 191] on li "Training Passes - Class Credits" at bounding box center [248, 190] width 143 height 9
type input "**********"
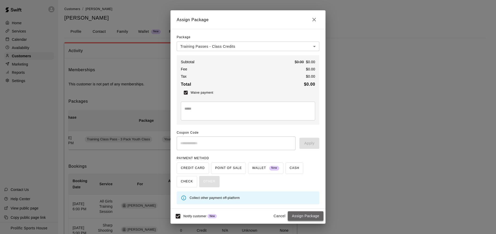
click at [315, 219] on button "Assign Package" at bounding box center [306, 217] width 36 height 10
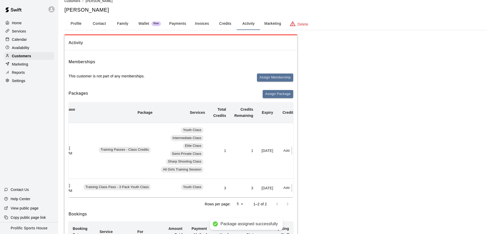
scroll to position [12, 0]
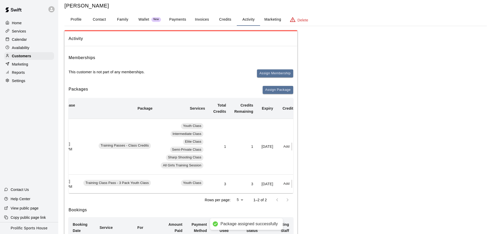
click at [290, 147] on button "Add" at bounding box center [286, 147] width 10 height 8
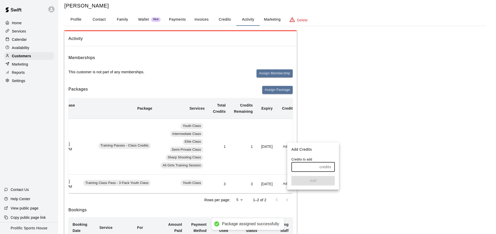
click at [308, 170] on input "text" at bounding box center [305, 168] width 26 height 10
type input "*"
click at [307, 178] on button "Add" at bounding box center [313, 181] width 43 height 10
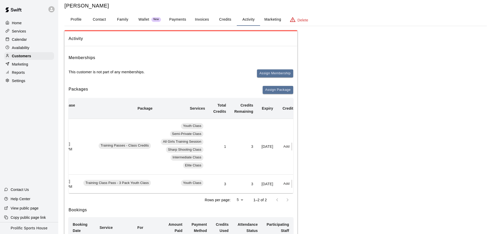
scroll to position [0, 39]
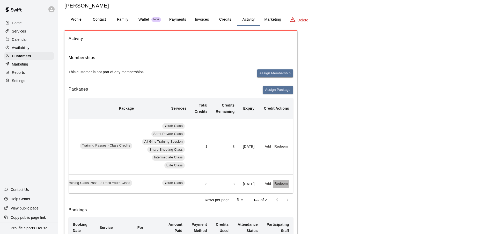
click at [278, 188] on button "Redeem" at bounding box center [281, 184] width 16 height 8
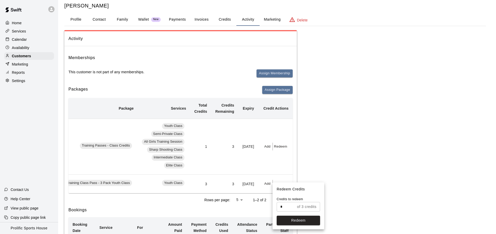
click at [287, 206] on input "*" at bounding box center [286, 207] width 18 height 10
type input "*"
click at [304, 222] on button "Redeem" at bounding box center [298, 221] width 43 height 10
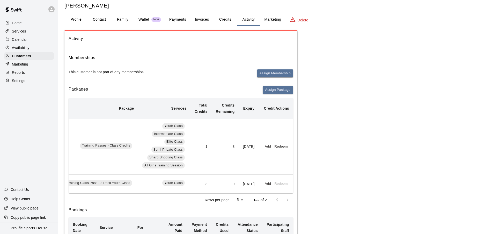
click at [223, 19] on button "Credits" at bounding box center [224, 19] width 23 height 12
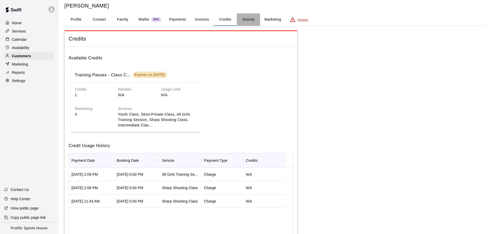
click at [240, 23] on button "Activity" at bounding box center [248, 19] width 23 height 12
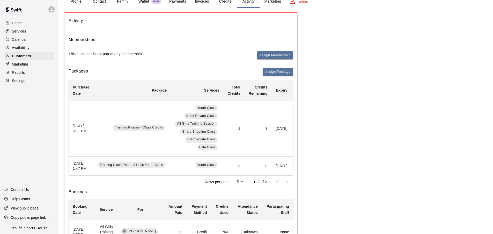
scroll to position [0, 0]
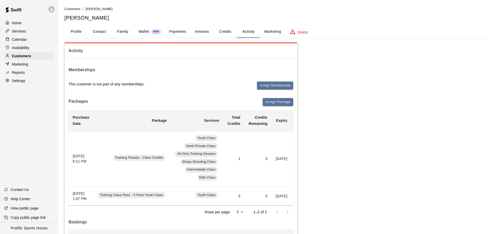
click at [361, 51] on div "Activity Memberships This customer is not part of any memberships. Assign Membe…" at bounding box center [275, 192] width 422 height 300
click at [69, 8] on span "Customers" at bounding box center [72, 9] width 16 height 4
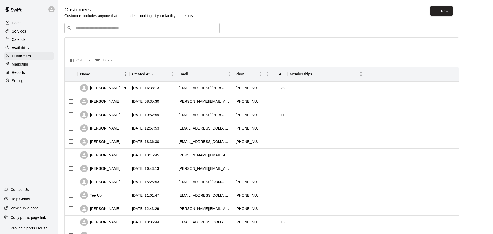
click at [31, 39] on div "Calendar" at bounding box center [29, 40] width 50 height 8
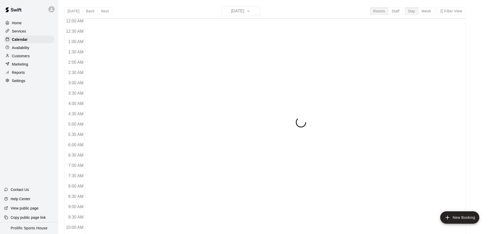
scroll to position [275, 0]
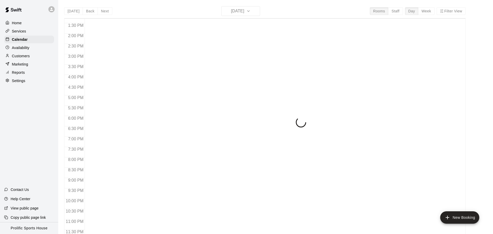
click at [33, 31] on div "Services" at bounding box center [29, 31] width 50 height 8
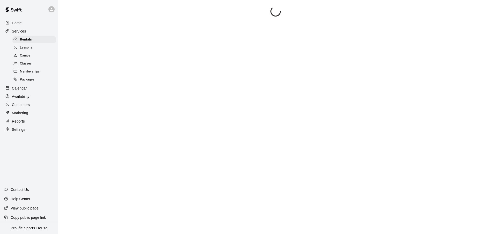
click at [33, 31] on div "Services" at bounding box center [29, 31] width 50 height 8
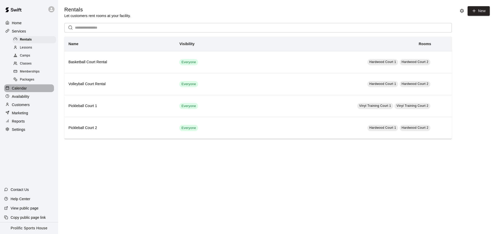
click at [33, 90] on div "Calendar" at bounding box center [29, 89] width 50 height 8
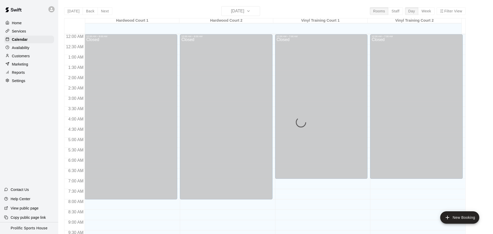
scroll to position [275, 0]
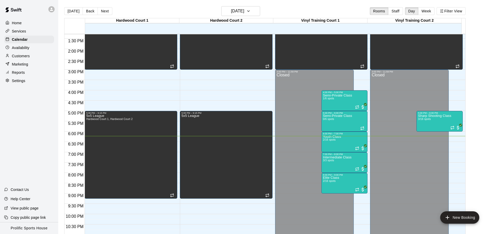
click at [36, 33] on div "Services" at bounding box center [29, 31] width 50 height 8
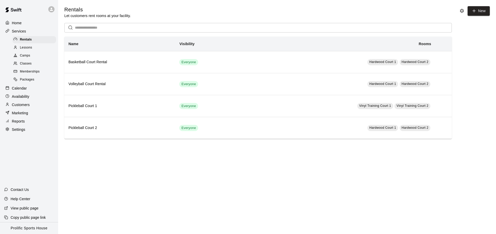
click at [33, 80] on span "Packages" at bounding box center [27, 79] width 14 height 5
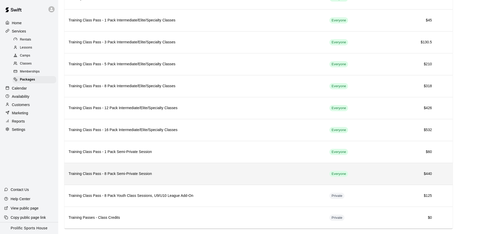
scroll to position [183, 0]
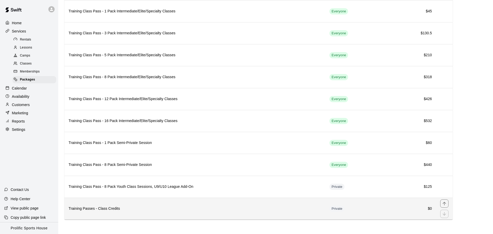
click at [185, 215] on th "Training Passes - Class Credits" at bounding box center [194, 209] width 261 height 22
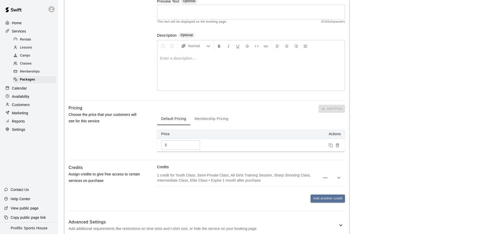
scroll to position [117, 0]
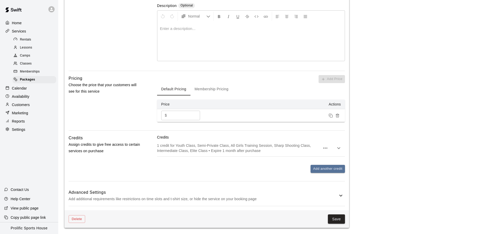
click at [243, 151] on p "1 credit for Youth Class, Semi-Private Class, All Girls Training Session, Sharp…" at bounding box center [238, 148] width 163 height 10
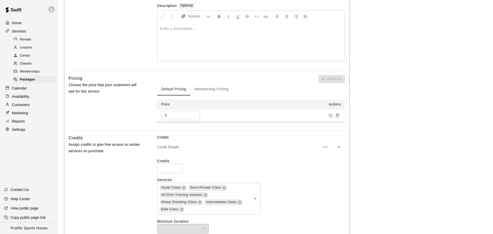
click at [33, 23] on div "Home" at bounding box center [29, 23] width 50 height 8
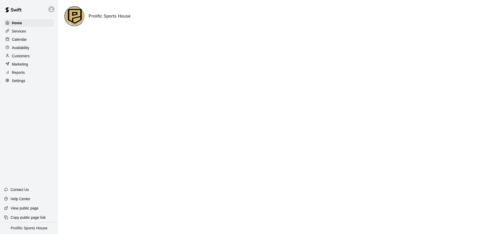
click at [31, 39] on div "Calendar" at bounding box center [29, 40] width 50 height 8
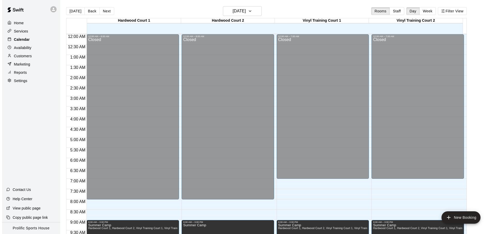
scroll to position [275, 0]
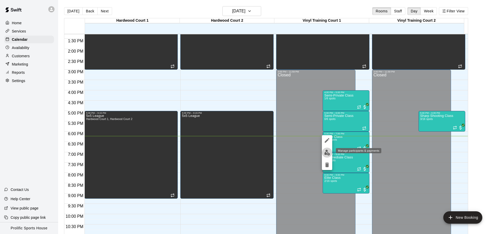
click at [327, 152] on img "edit" at bounding box center [327, 153] width 6 height 6
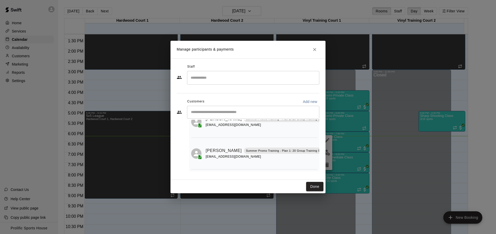
scroll to position [30, 0]
click at [314, 46] on button "Close" at bounding box center [314, 49] width 9 height 9
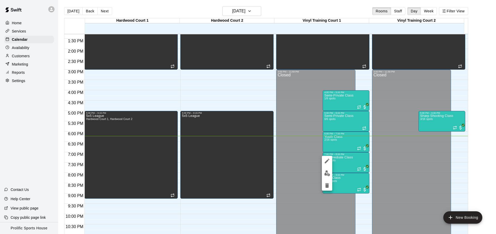
click at [328, 174] on img "edit" at bounding box center [327, 174] width 6 height 6
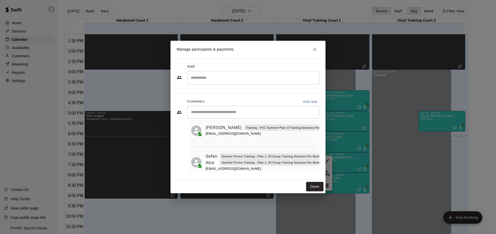
scroll to position [0, 0]
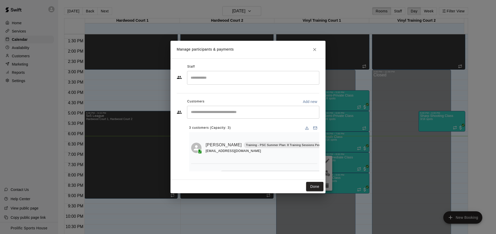
click at [334, 157] on div "Manage participants & payments Staff ​ Customers Add new ​ 3 customers (Capacit…" at bounding box center [248, 117] width 496 height 234
click at [314, 53] on button "Close" at bounding box center [314, 49] width 9 height 9
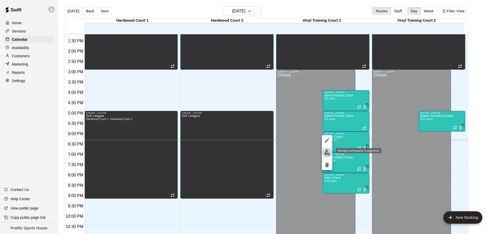
click at [327, 151] on img "edit" at bounding box center [327, 153] width 6 height 6
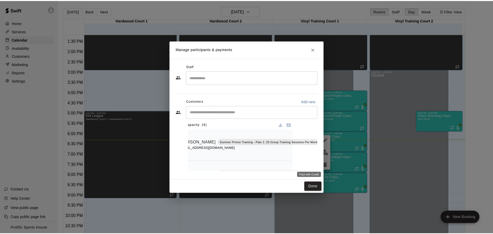
scroll to position [0, 25]
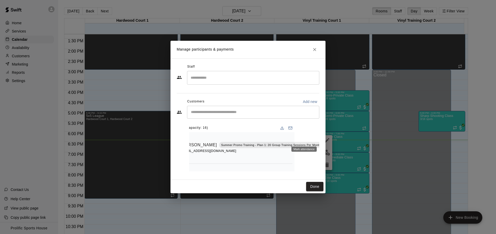
click at [325, 139] on icon "Mark attendance" at bounding box center [327, 139] width 5 height 5
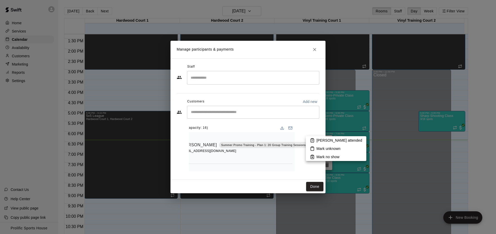
click at [315, 140] on li "Mark attended" at bounding box center [336, 141] width 60 height 8
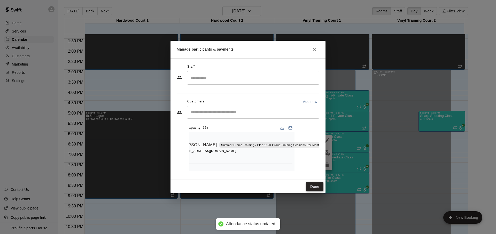
click at [311, 191] on button "Done" at bounding box center [314, 187] width 17 height 10
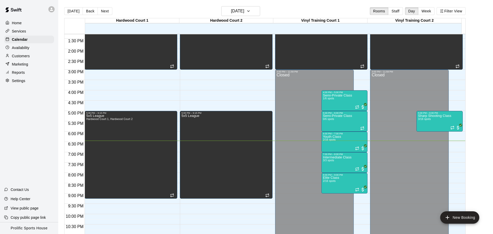
click at [48, 119] on div "Home Services Calendar Availability Customers Marketing Reports Settings Contac…" at bounding box center [29, 117] width 58 height 234
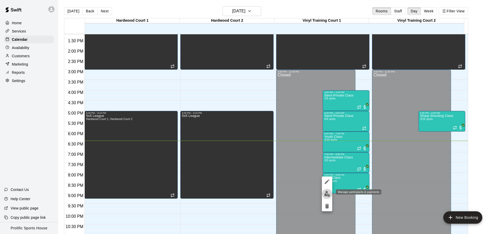
click at [331, 193] on button "edit" at bounding box center [327, 194] width 10 height 10
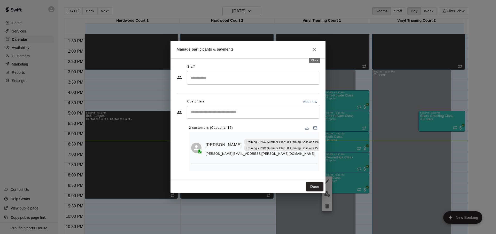
click at [313, 52] on icon "Close" at bounding box center [314, 49] width 5 height 5
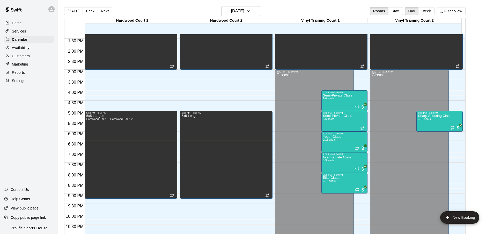
click at [345, 16] on div "Today Back Next Monday Aug 18 Rooms Staff Day Week Filter View" at bounding box center [264, 12] width 401 height 12
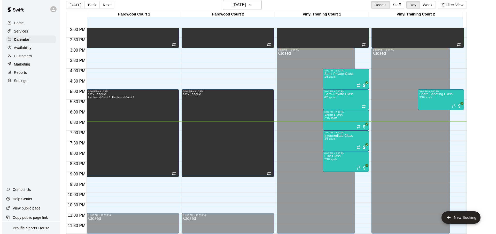
scroll to position [8, 0]
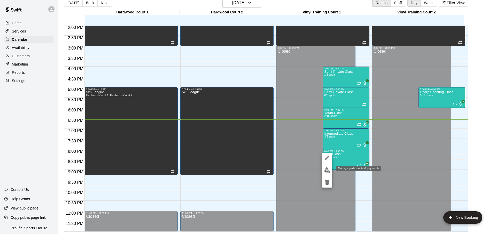
click at [329, 169] on img "edit" at bounding box center [327, 171] width 6 height 6
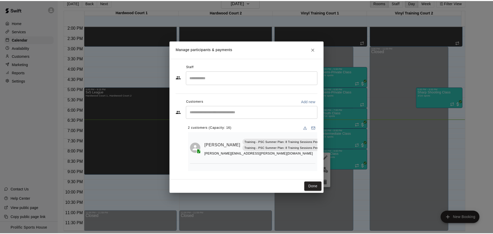
scroll to position [0, 14]
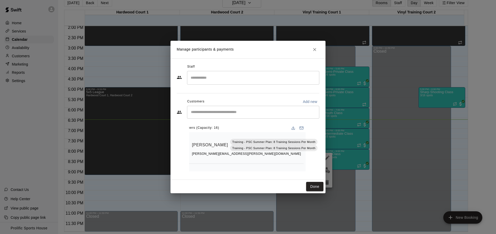
click at [312, 49] on button "Close" at bounding box center [314, 49] width 9 height 9
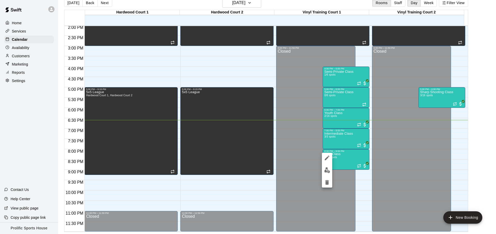
click at [34, 50] on div at bounding box center [248, 117] width 496 height 234
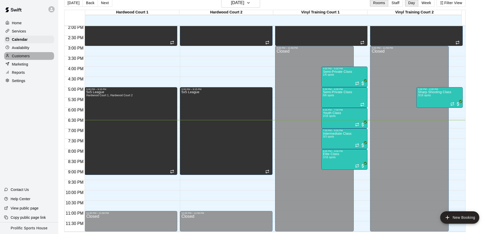
click at [33, 54] on div "Customers" at bounding box center [29, 56] width 50 height 8
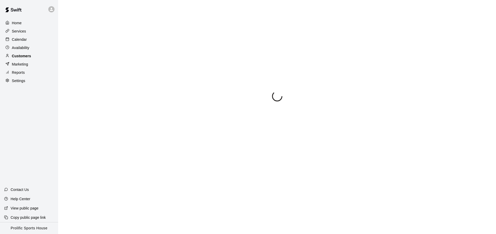
click at [33, 54] on div "Customers" at bounding box center [29, 56] width 50 height 8
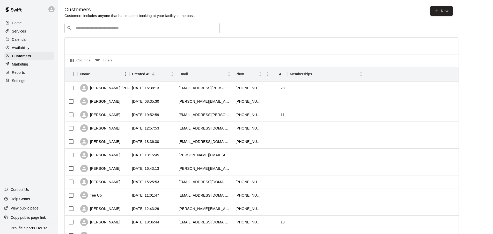
click at [112, 31] on div "​ ​" at bounding box center [141, 28] width 155 height 10
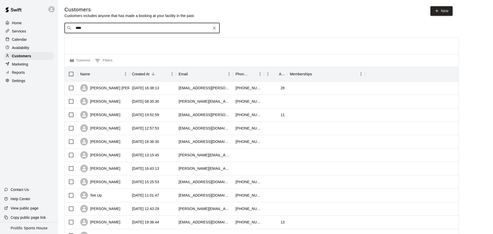
type input "*****"
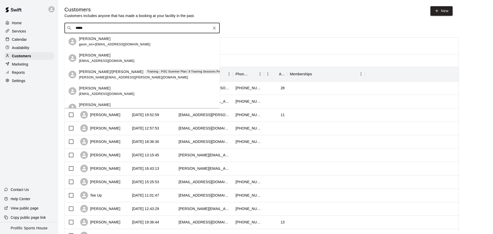
click at [122, 56] on div "Gavin Wharton hjwhartons@gmail.com" at bounding box center [147, 58] width 137 height 11
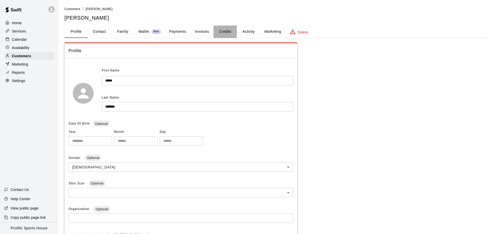
click at [220, 33] on button "Credits" at bounding box center [224, 32] width 23 height 12
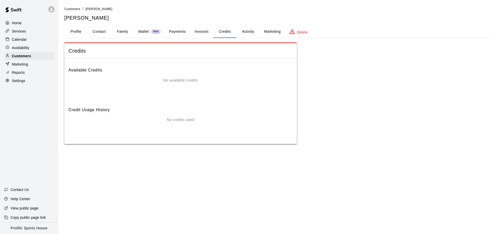
click at [247, 33] on button "Activity" at bounding box center [248, 32] width 23 height 12
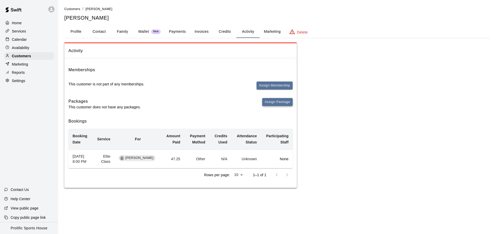
click at [272, 103] on button "Assign Package" at bounding box center [277, 102] width 31 height 8
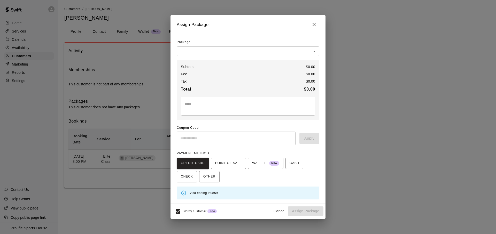
click at [222, 48] on body "Home Services Calendar Availability Customers Marketing Reports Settings Contac…" at bounding box center [248, 99] width 496 height 199
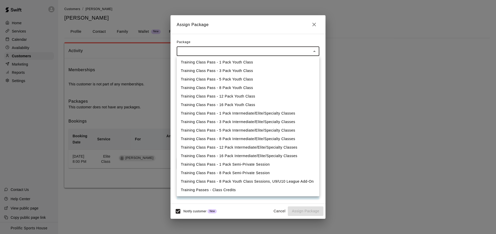
click at [239, 190] on li "Training Passes - Class Credits" at bounding box center [248, 190] width 143 height 9
type input "**********"
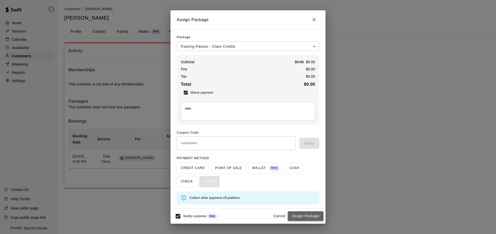
click at [306, 217] on button "Assign Package" at bounding box center [306, 217] width 36 height 10
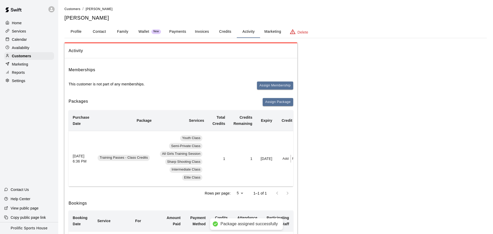
scroll to position [0, 24]
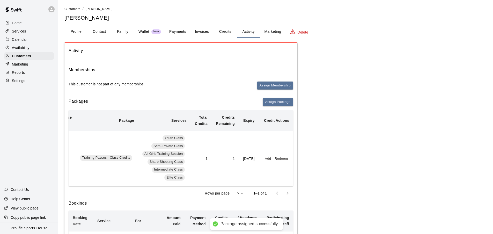
click at [266, 158] on button "Add" at bounding box center [268, 159] width 10 height 8
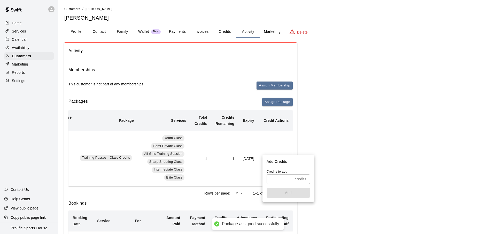
click at [277, 179] on input "text" at bounding box center [280, 180] width 26 height 10
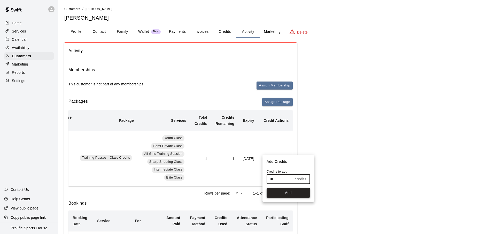
type input "**"
click at [289, 192] on button "Add" at bounding box center [288, 193] width 43 height 10
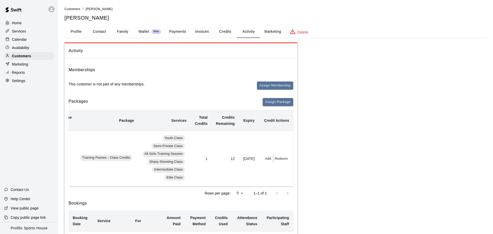
click at [33, 36] on div "Calendar" at bounding box center [29, 40] width 50 height 8
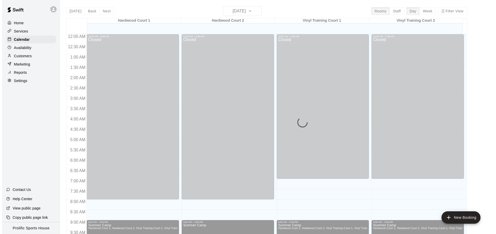
scroll to position [275, 0]
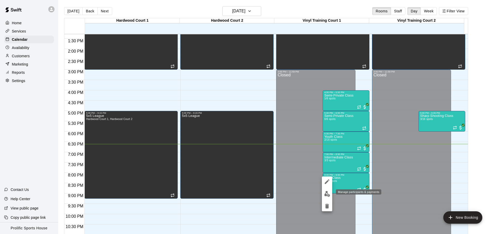
click at [328, 196] on img "edit" at bounding box center [327, 194] width 6 height 6
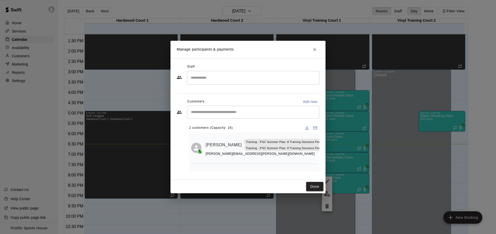
click at [224, 116] on div "​" at bounding box center [253, 112] width 132 height 13
type input "*****"
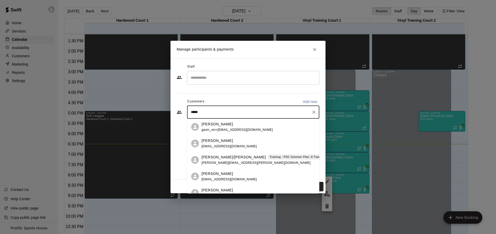
click at [259, 143] on div "Gavin Wharton hjwhartons@gmail.com" at bounding box center [259, 143] width 114 height 11
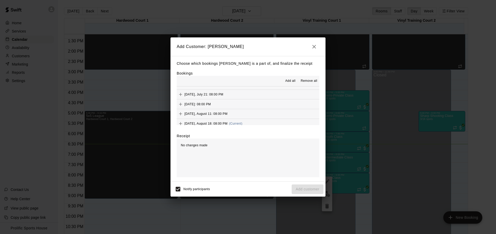
scroll to position [69, 0]
click at [251, 120] on button "Monday, August 18: 08:00 PM (Current)" at bounding box center [248, 120] width 143 height 10
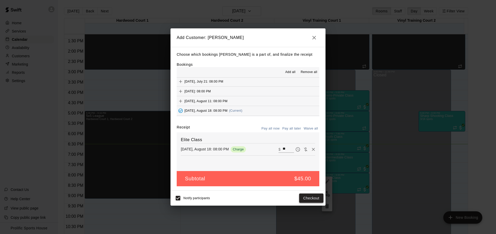
click at [315, 201] on button "Checkout" at bounding box center [311, 199] width 24 height 10
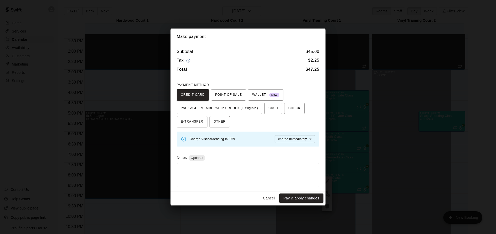
click at [243, 111] on span "PACKAGE / MEMBERSHIP CREDITS (1 eligible)" at bounding box center [219, 108] width 77 height 8
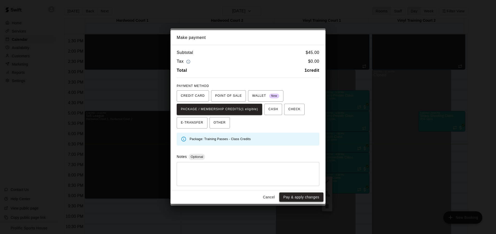
click at [298, 195] on button "Pay & apply changes" at bounding box center [301, 198] width 44 height 10
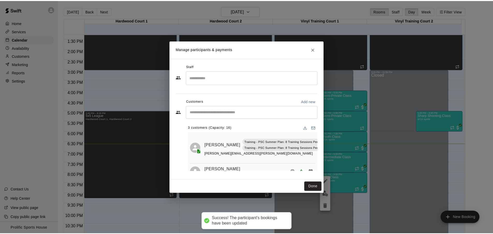
scroll to position [47, 0]
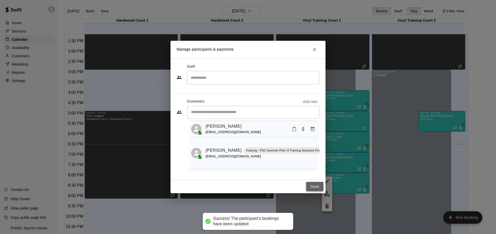
click at [316, 188] on button "Done" at bounding box center [314, 187] width 17 height 10
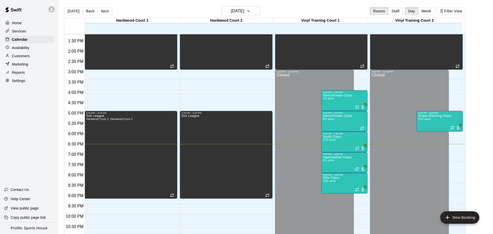
click at [168, 6] on main "Today Back Next Monday Aug 18 Rooms Staff Day Week Filter View Hardwood Court 1…" at bounding box center [275, 121] width 434 height 243
click at [210, 6] on main "Today Back Next Monday Aug 18 Rooms Staff Day Week Filter View Hardwood Court 1…" at bounding box center [275, 121] width 434 height 243
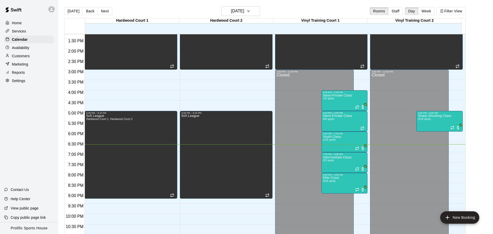
click at [34, 35] on div "Home Services Calendar Availability Customers Marketing Reports Settings" at bounding box center [29, 52] width 58 height 67
click at [33, 32] on div "Services" at bounding box center [29, 31] width 50 height 8
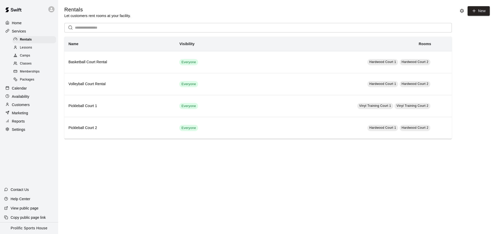
click at [19, 85] on div "Calendar" at bounding box center [29, 89] width 50 height 8
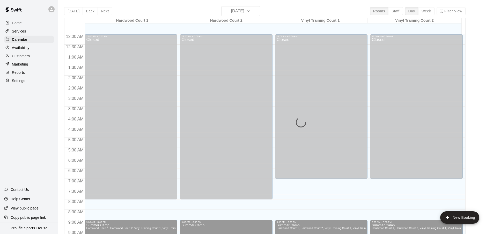
scroll to position [275, 0]
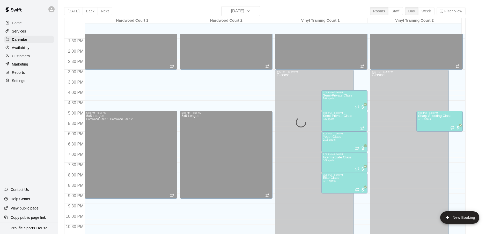
click at [29, 49] on p "Availability" at bounding box center [21, 47] width 18 height 5
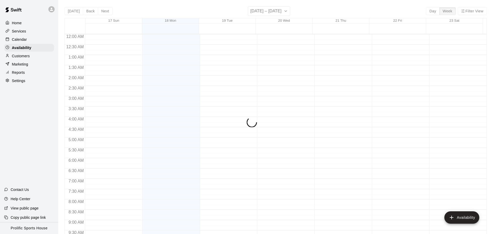
scroll to position [290, 0]
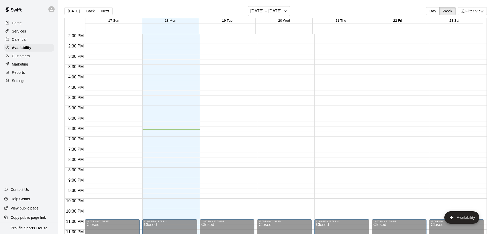
click at [25, 56] on p "Customers" at bounding box center [21, 56] width 18 height 5
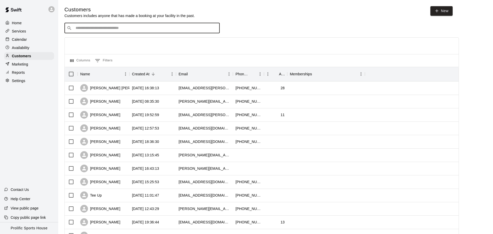
click at [110, 27] on input "Search customers by name or email" at bounding box center [145, 28] width 143 height 5
type input "***"
click at [140, 30] on input "******" at bounding box center [139, 28] width 130 height 5
click at [119, 43] on span "[EMAIL_ADDRESS][DOMAIN_NAME]" at bounding box center [107, 45] width 56 height 4
click at [123, 23] on div "​ ​" at bounding box center [141, 28] width 155 height 10
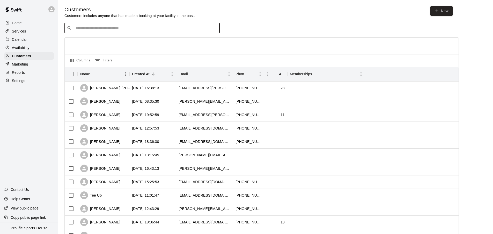
click at [123, 24] on div "​ ​" at bounding box center [141, 28] width 155 height 10
type input "******"
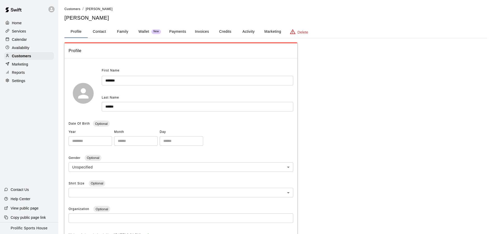
click at [229, 33] on button "Credits" at bounding box center [224, 32] width 23 height 12
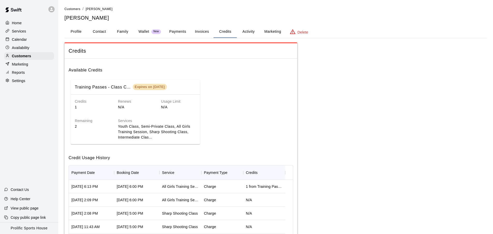
click at [237, 34] on button "Activity" at bounding box center [248, 32] width 23 height 12
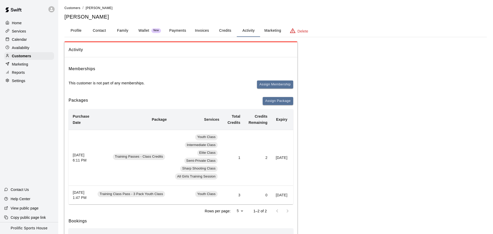
click at [174, 30] on button "Payments" at bounding box center [177, 31] width 25 height 12
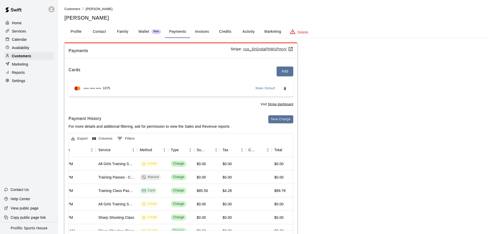
scroll to position [0, 92]
click at [74, 10] on span "Customers" at bounding box center [72, 9] width 16 height 4
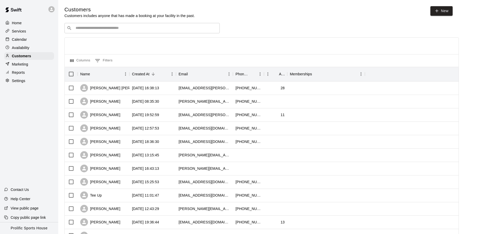
click at [115, 28] on input "Search customers by name or email" at bounding box center [145, 28] width 143 height 5
click at [31, 30] on div "Services" at bounding box center [29, 31] width 50 height 8
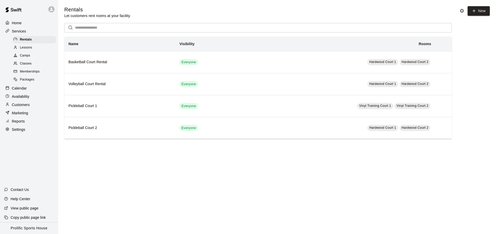
click at [34, 71] on span "Memberships" at bounding box center [30, 71] width 20 height 5
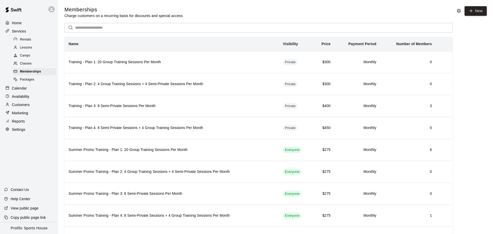
click at [29, 79] on span "Packages" at bounding box center [27, 79] width 14 height 5
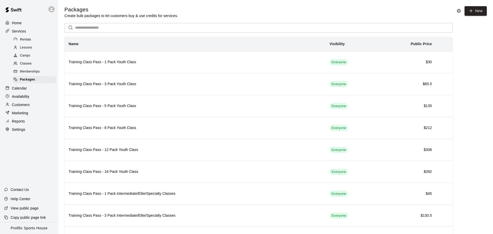
click at [29, 89] on div "Calendar" at bounding box center [29, 89] width 50 height 8
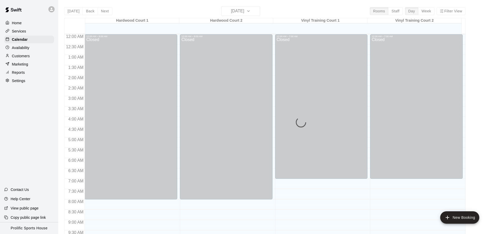
scroll to position [275, 0]
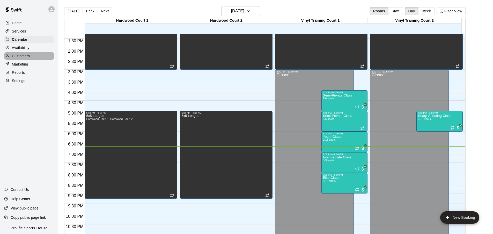
click at [31, 58] on div "Customers" at bounding box center [29, 56] width 50 height 8
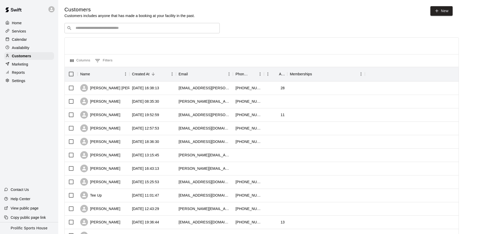
click at [188, 26] on input "Search customers by name or email" at bounding box center [145, 28] width 143 height 5
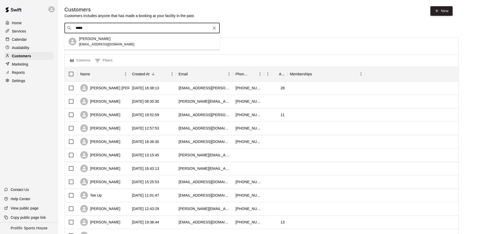
type input "******"
click at [147, 37] on div "[PERSON_NAME] [EMAIL_ADDRESS][DOMAIN_NAME]" at bounding box center [147, 41] width 137 height 11
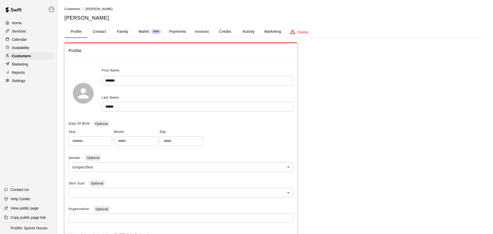
click at [179, 34] on button "Payments" at bounding box center [177, 32] width 25 height 12
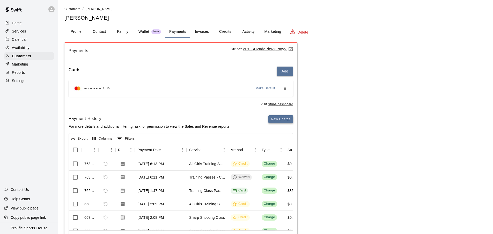
click at [277, 123] on button "New Charge" at bounding box center [280, 120] width 25 height 8
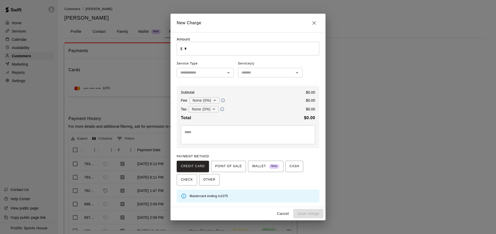
click at [201, 71] on input "text" at bounding box center [201, 73] width 46 height 6
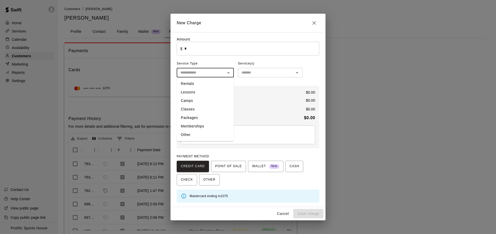
click at [201, 119] on li "Packages" at bounding box center [205, 118] width 57 height 9
type input "********"
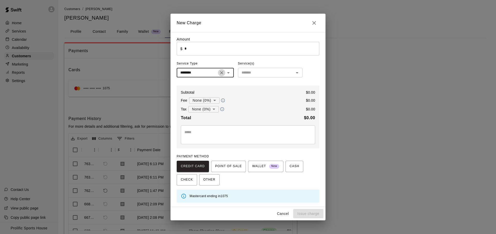
click at [223, 75] on icon "Clear" at bounding box center [221, 72] width 5 height 5
click at [203, 51] on input "*" at bounding box center [252, 49] width 135 height 14
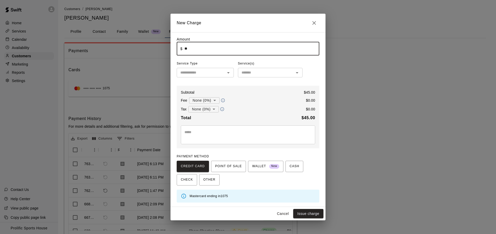
type input "*****"
click at [245, 74] on input "text" at bounding box center [266, 73] width 53 height 6
click at [223, 84] on div "Amount ​ $ ***** ​ Service Type ​ Service(s) ​ Subtotal $ 45.00 Fee None (0%) *…" at bounding box center [248, 120] width 143 height 166
click at [204, 135] on textarea at bounding box center [248, 135] width 127 height 10
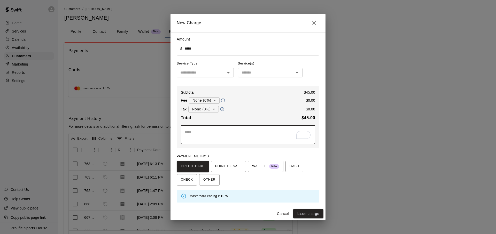
click at [230, 134] on textarea "To enrich screen reader interactions, please activate Accessibility in Grammarl…" at bounding box center [248, 135] width 127 height 10
click at [205, 130] on textarea "To enrich screen reader interactions, please activate Accessibility in Grammarl…" at bounding box center [248, 135] width 127 height 10
click at [247, 183] on div "CREDIT CARD POINT OF SALE WALLET New CASH CHECK OTHER" at bounding box center [248, 173] width 143 height 25
click at [252, 180] on div "CREDIT CARD POINT OF SALE WALLET New CASH CHECK OTHER" at bounding box center [248, 173] width 143 height 25
click at [232, 130] on textarea "**********" at bounding box center [248, 135] width 127 height 10
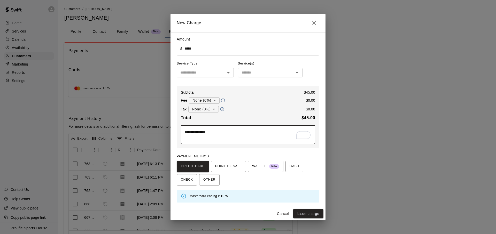
click at [263, 187] on div "**********" at bounding box center [248, 120] width 143 height 166
click at [185, 131] on textarea "**********" at bounding box center [248, 135] width 127 height 10
click at [213, 130] on textarea "**********" at bounding box center [248, 135] width 127 height 10
click at [247, 132] on textarea "**********" at bounding box center [248, 135] width 127 height 10
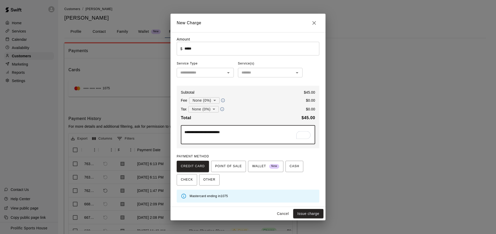
click at [251, 131] on textarea "**********" at bounding box center [248, 135] width 127 height 10
type textarea "**********"
click at [310, 215] on button "Issue charge" at bounding box center [308, 214] width 30 height 10
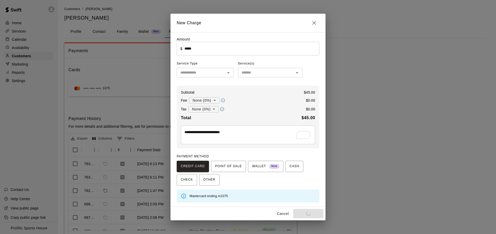
type input "*"
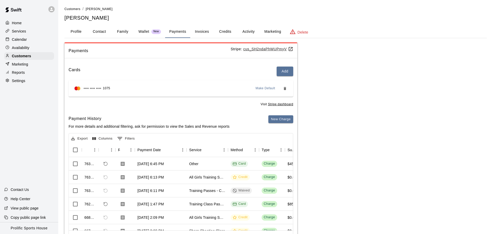
click at [32, 35] on div "Home Services Calendar Availability Customers Marketing Reports Settings" at bounding box center [29, 52] width 58 height 67
click at [31, 36] on div "Calendar" at bounding box center [29, 40] width 50 height 8
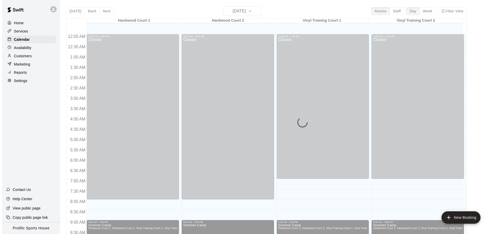
scroll to position [275, 0]
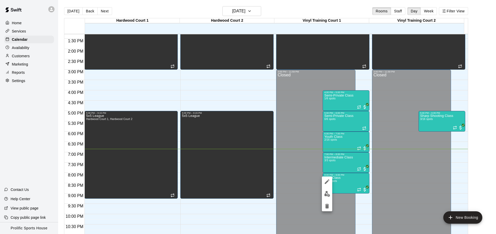
click at [330, 194] on button "edit" at bounding box center [327, 194] width 10 height 10
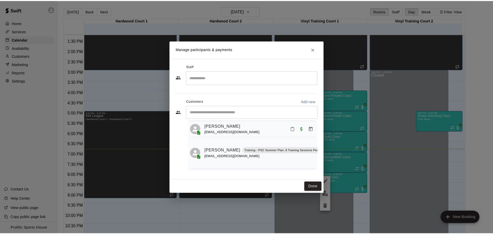
scroll to position [47, 0]
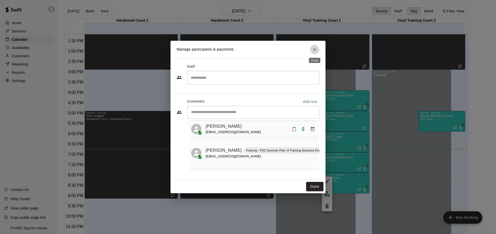
click at [315, 53] on button "Close" at bounding box center [314, 49] width 9 height 9
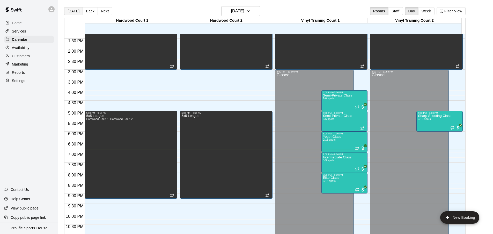
click at [72, 9] on button "[DATE]" at bounding box center [73, 11] width 19 height 8
